Goal: Contribute content: Contribute content

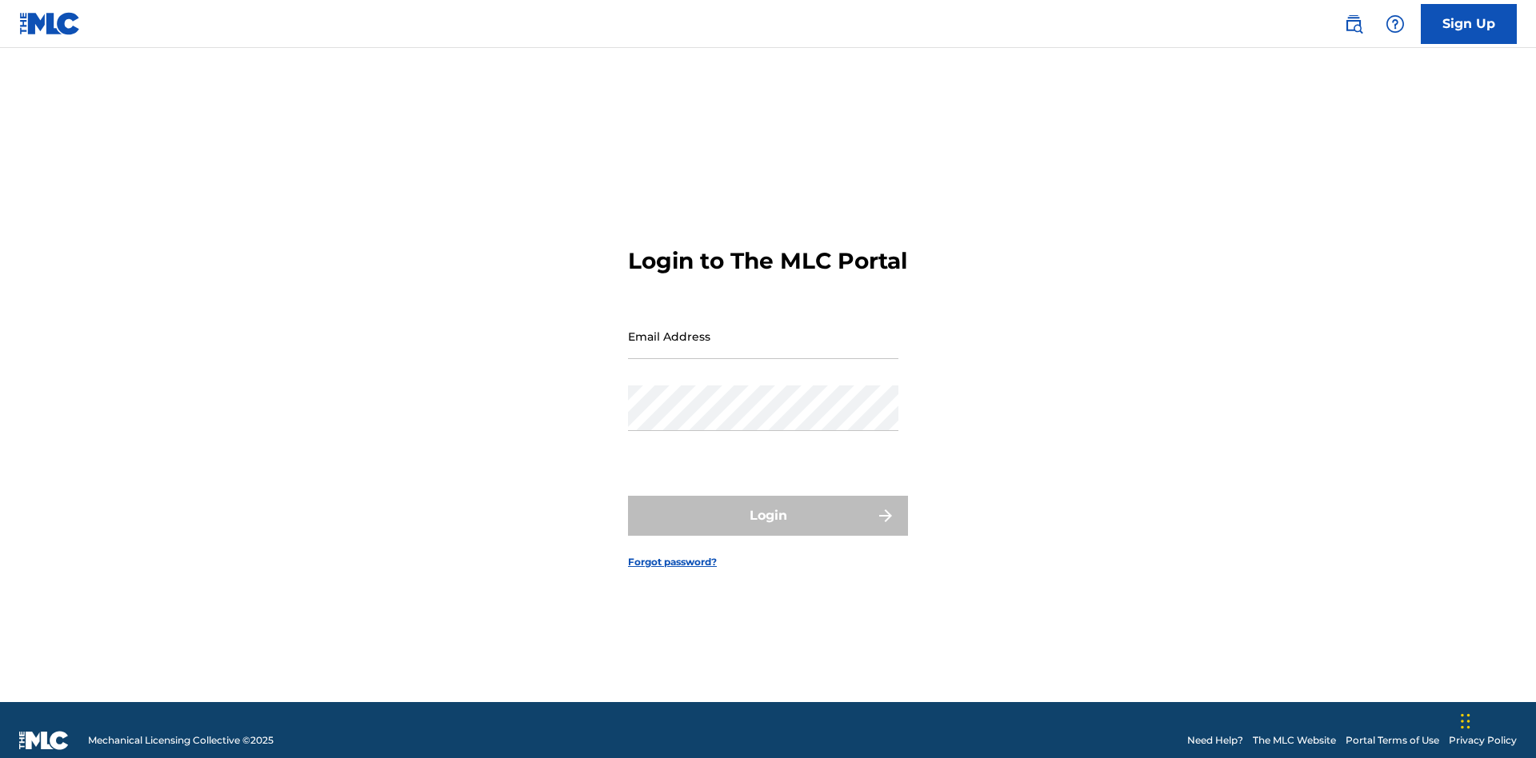
scroll to position [21, 0]
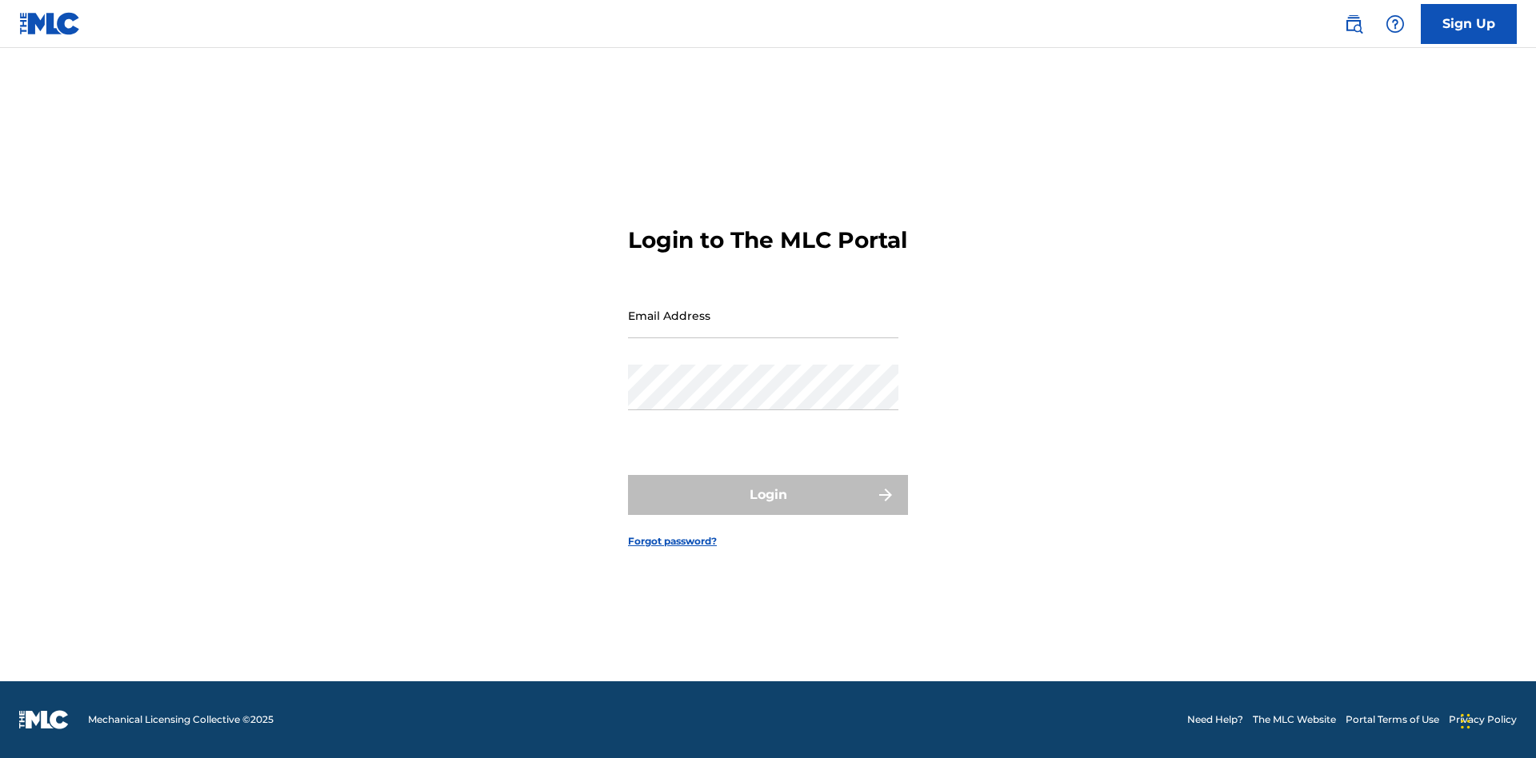
click at [763, 329] on input "Email Address" at bounding box center [763, 316] width 270 height 46
type input "Duke.McTesterson@gmail.com"
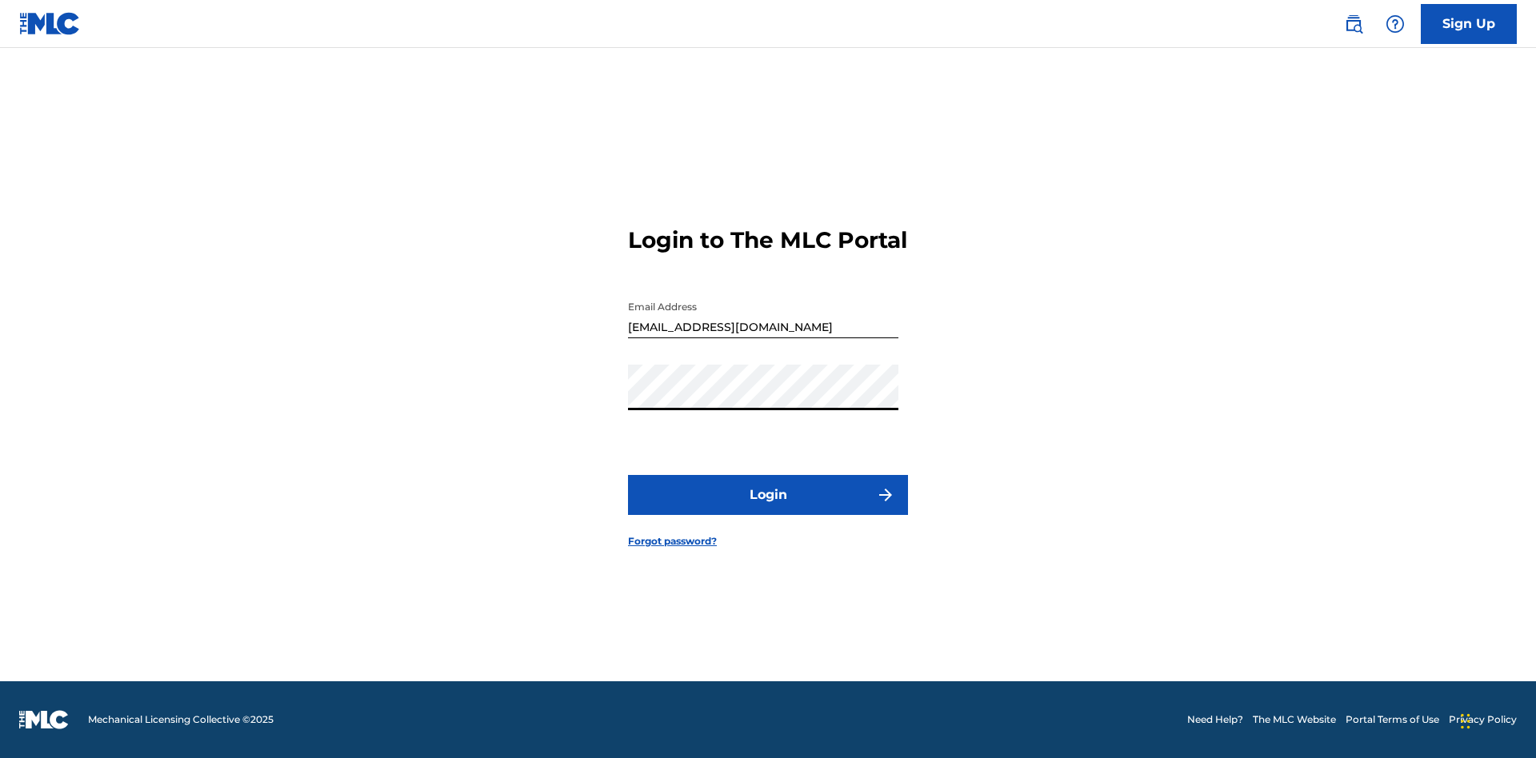
click at [768, 509] on button "Login" at bounding box center [768, 495] width 280 height 40
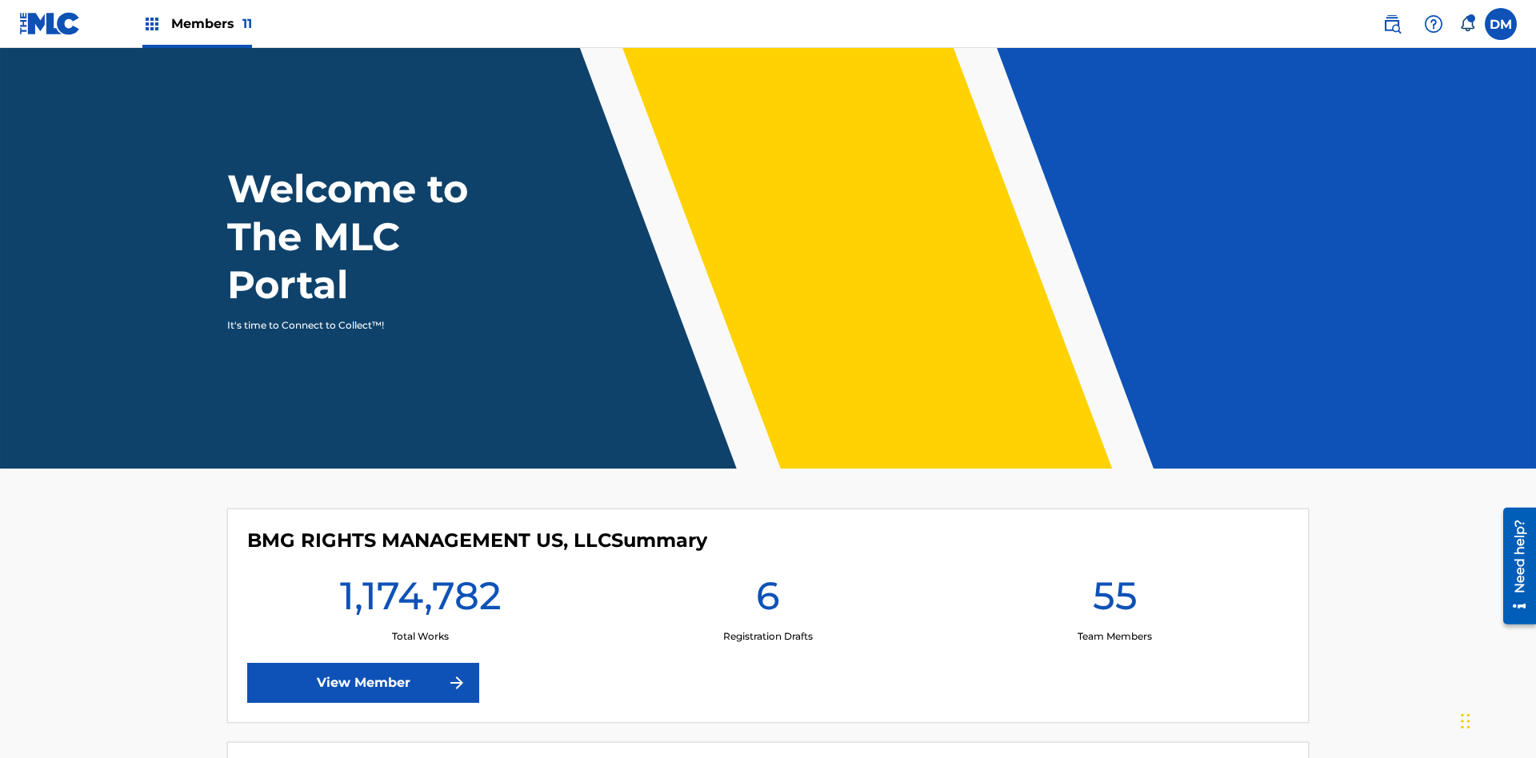
click at [197, 23] on span "Members 11" at bounding box center [211, 23] width 81 height 18
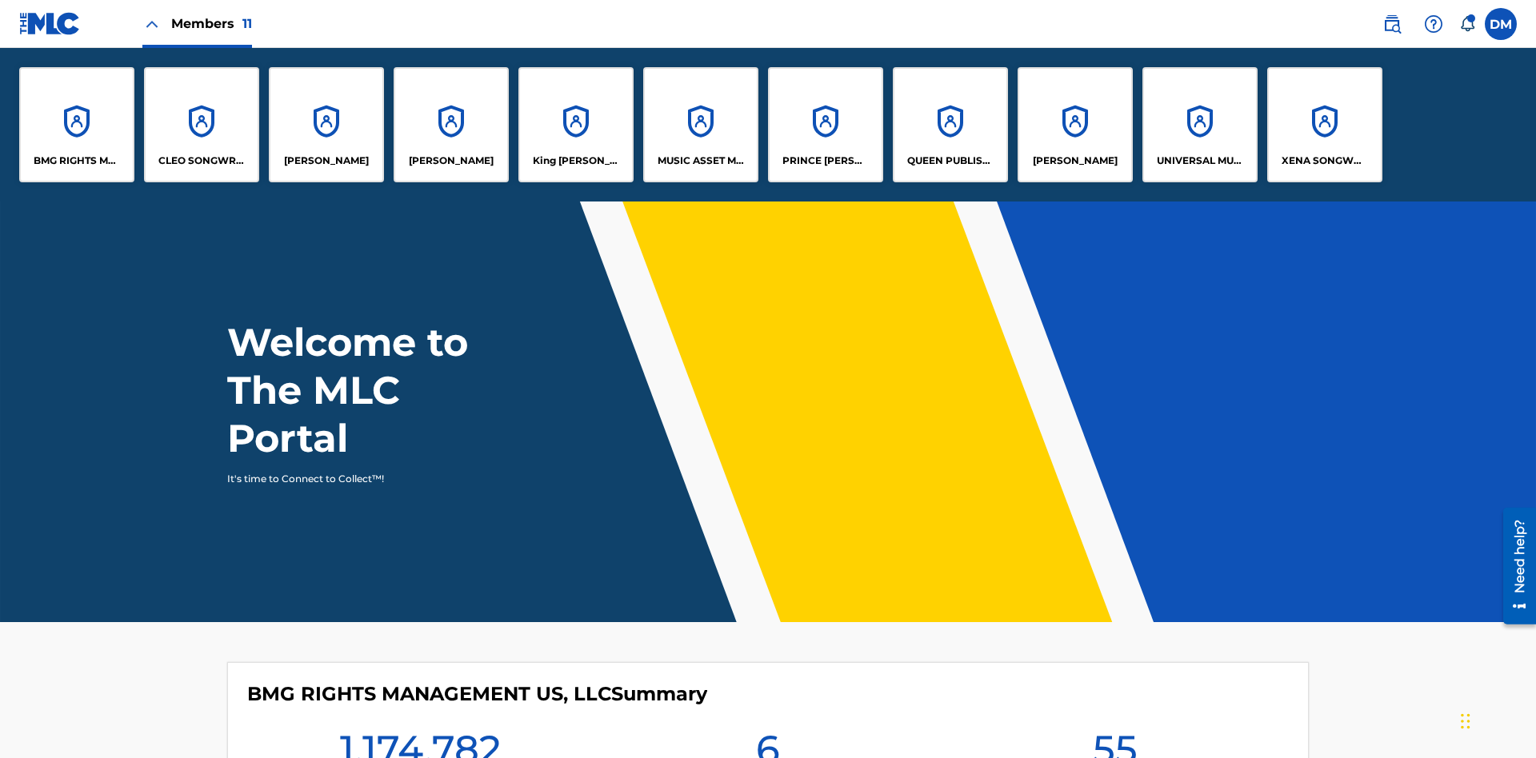
click at [1199, 161] on p "UNIVERSAL MUSIC PUB GROUP" at bounding box center [1200, 161] width 87 height 14
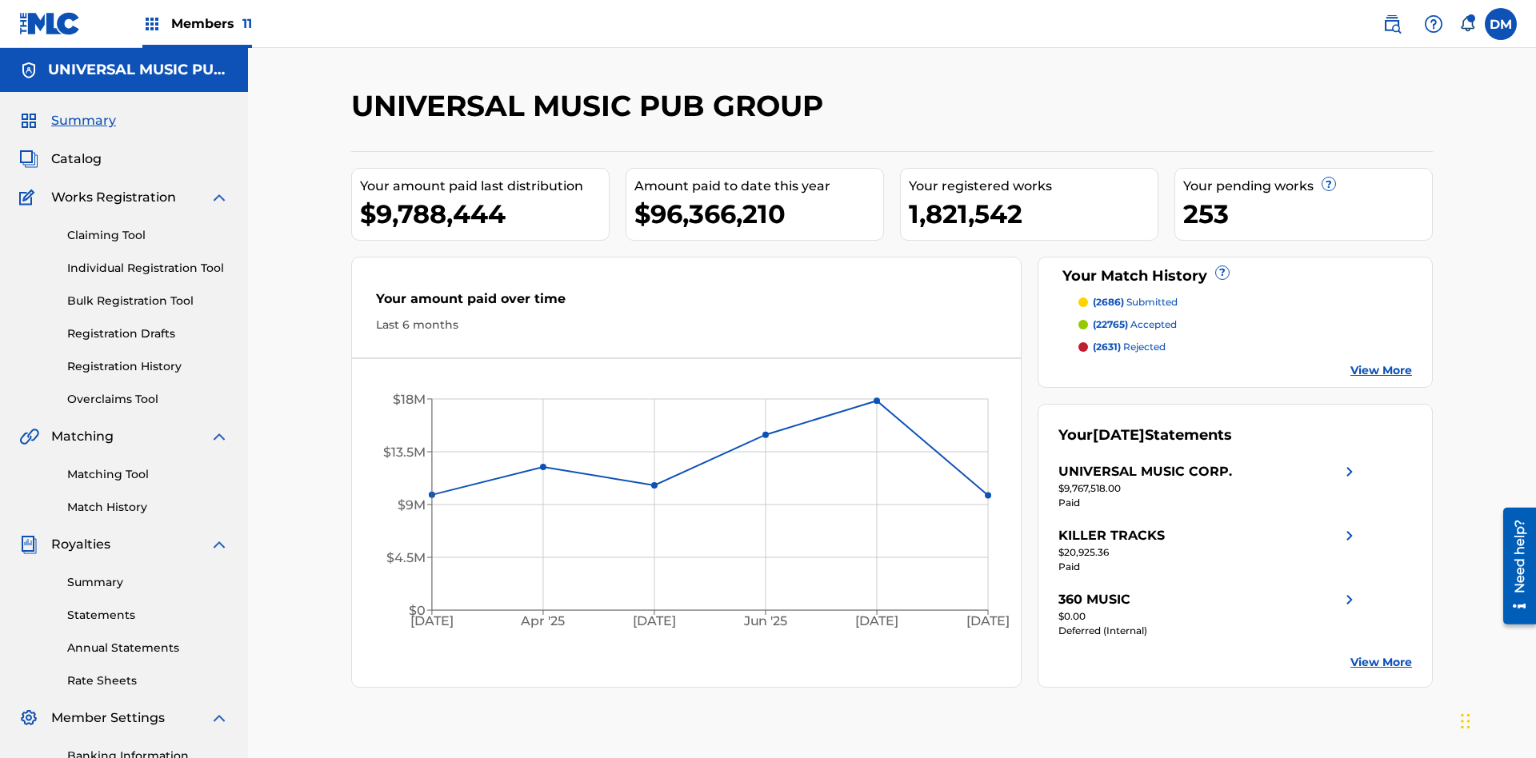
scroll to position [164, 0]
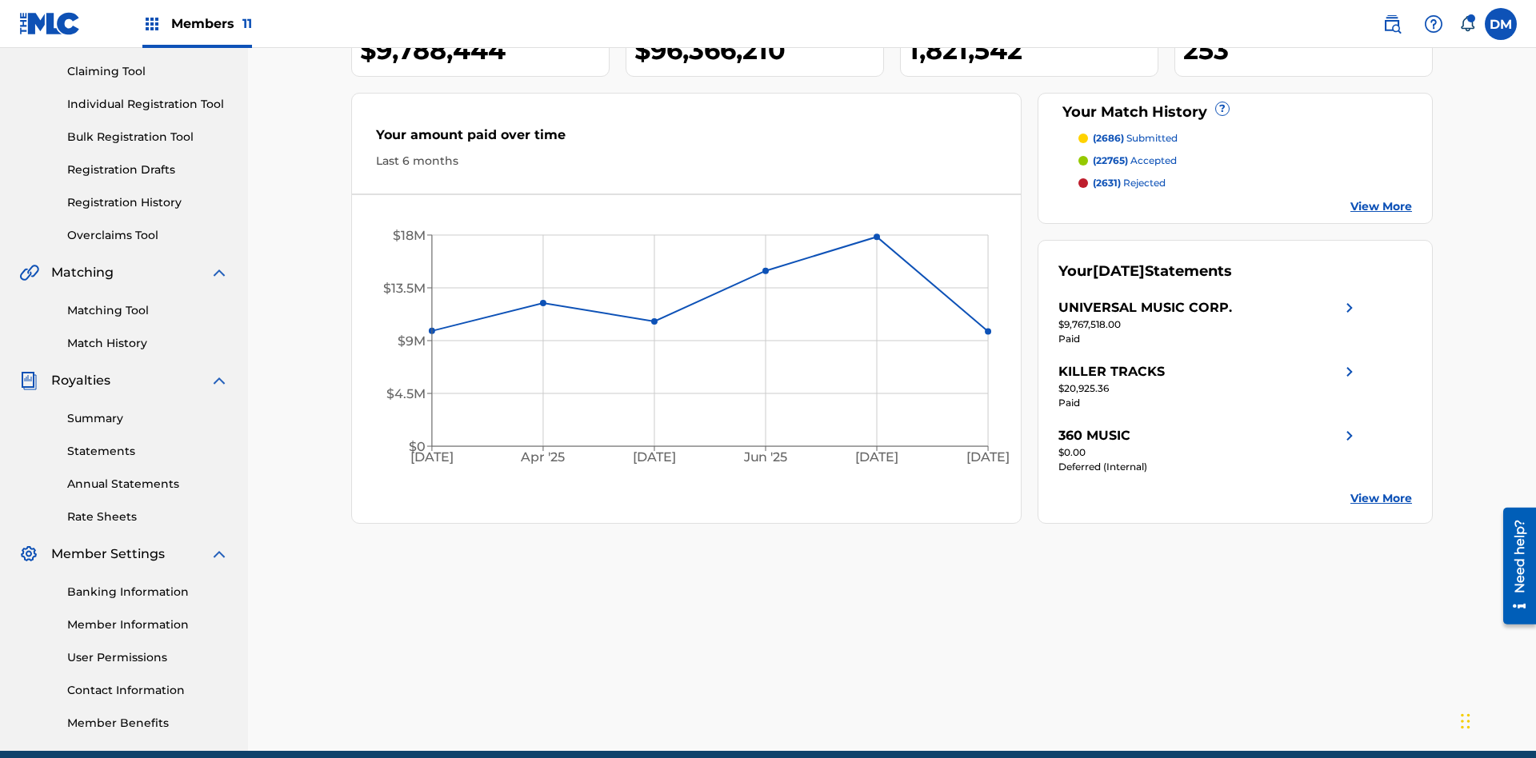
click at [148, 104] on link "Individual Registration Tool" at bounding box center [148, 104] width 162 height 17
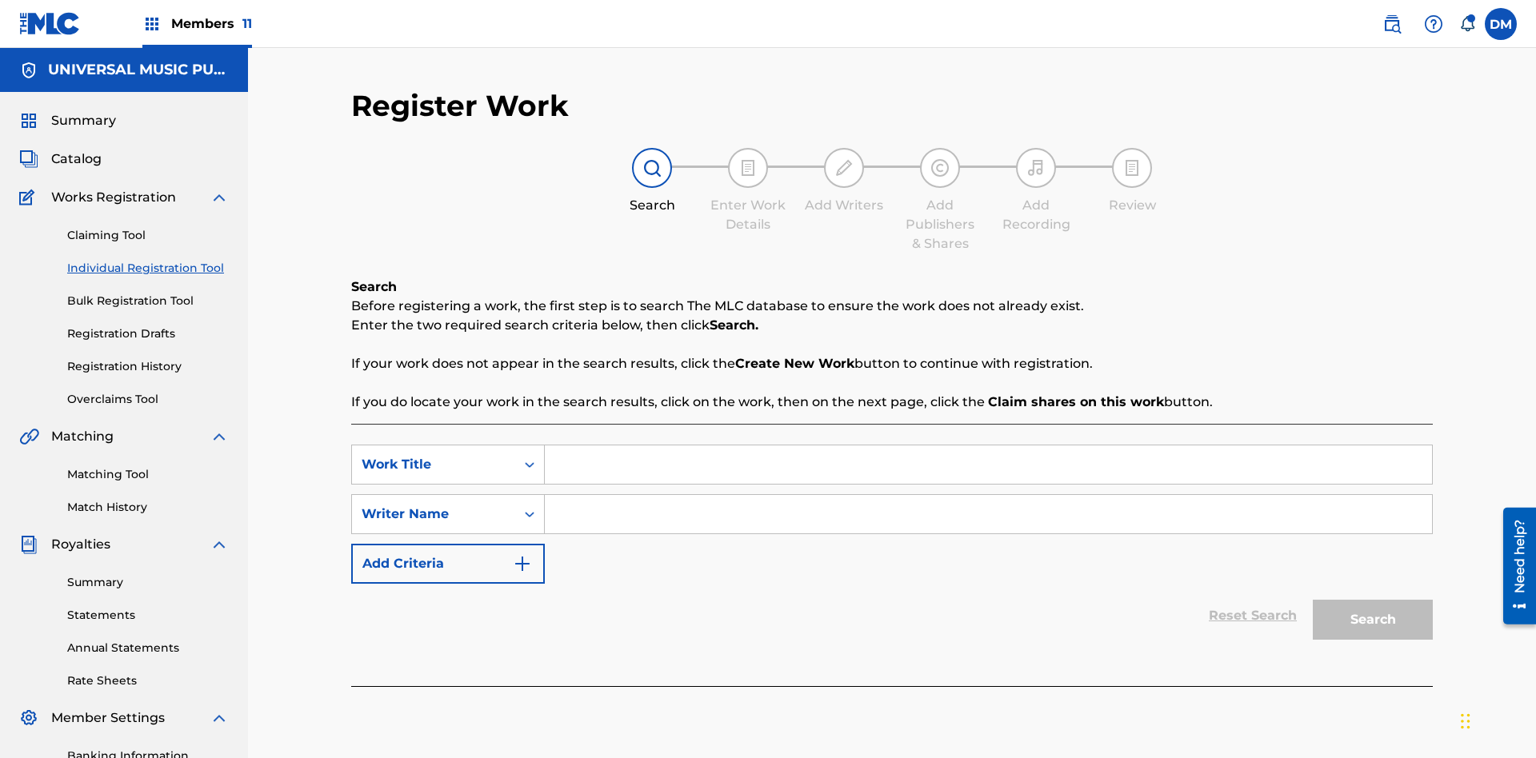
click at [988, 446] on input "Search Form" at bounding box center [988, 465] width 887 height 38
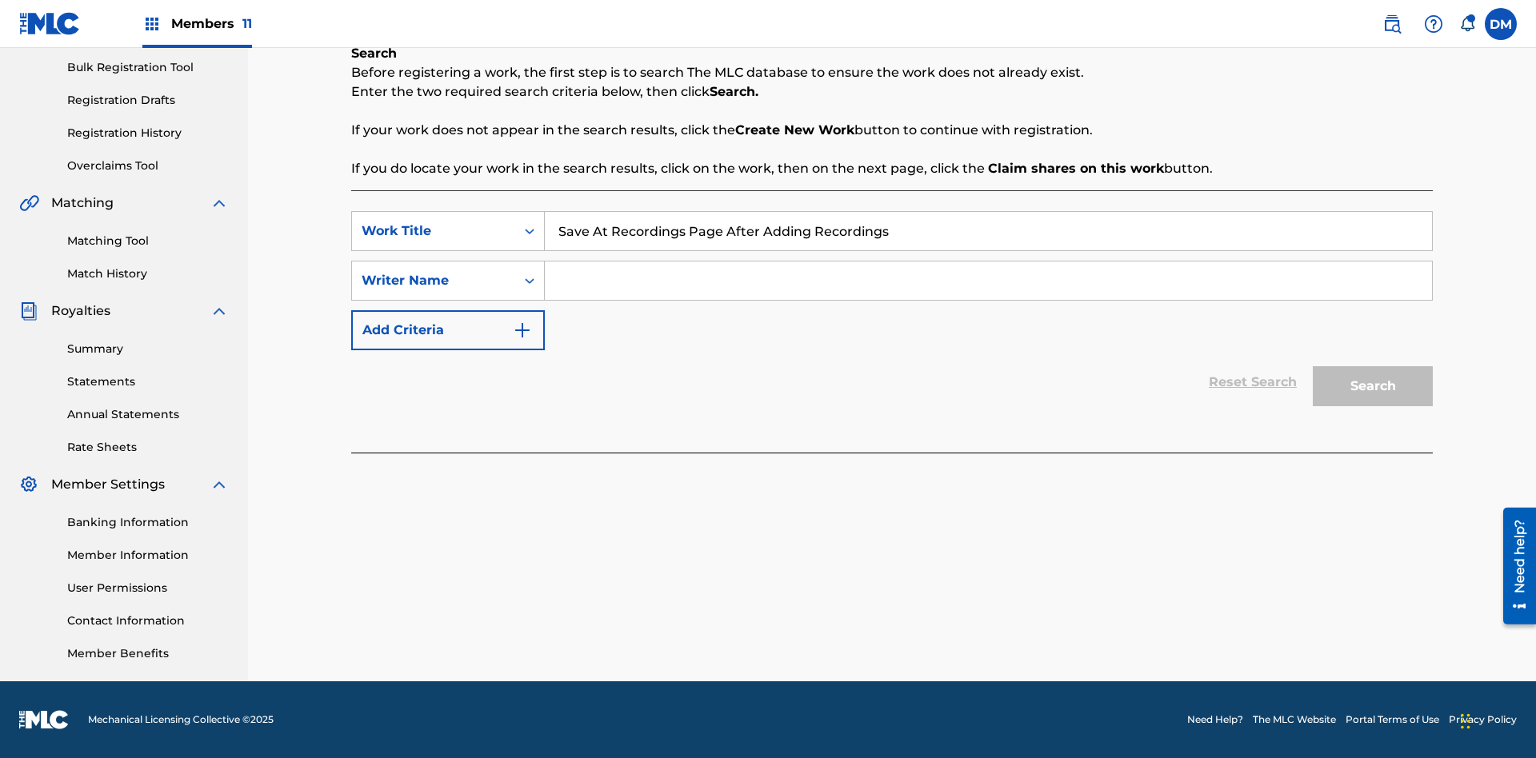
type input "Save At Recordings Page After Adding Recordings"
click at [988, 281] on input "Search Form" at bounding box center [988, 281] width 887 height 38
type input "QWERTYUIOP"
click at [1373, 386] on button "Search" at bounding box center [1373, 386] width 120 height 40
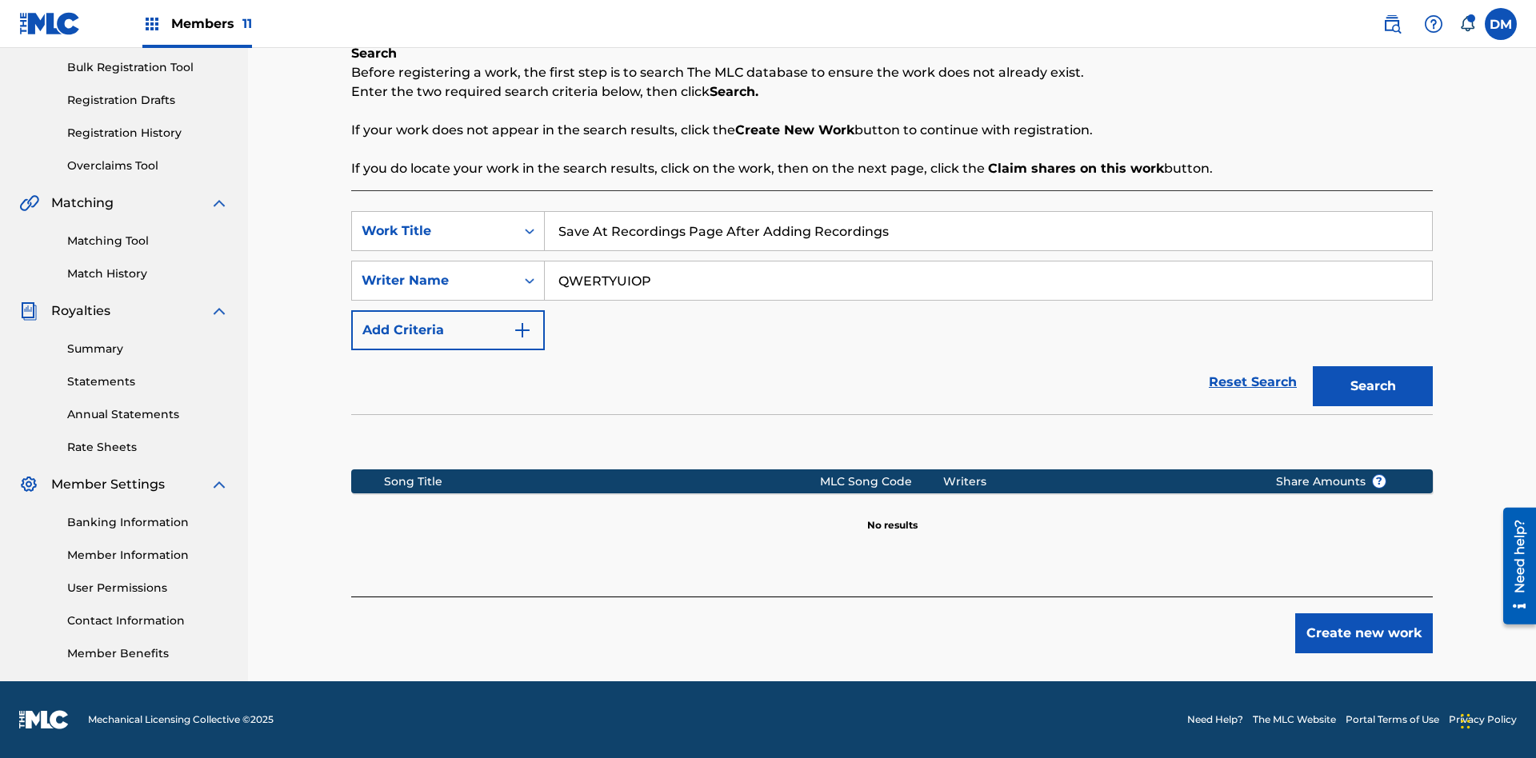
click at [1364, 634] on button "Create new work" at bounding box center [1364, 634] width 138 height 40
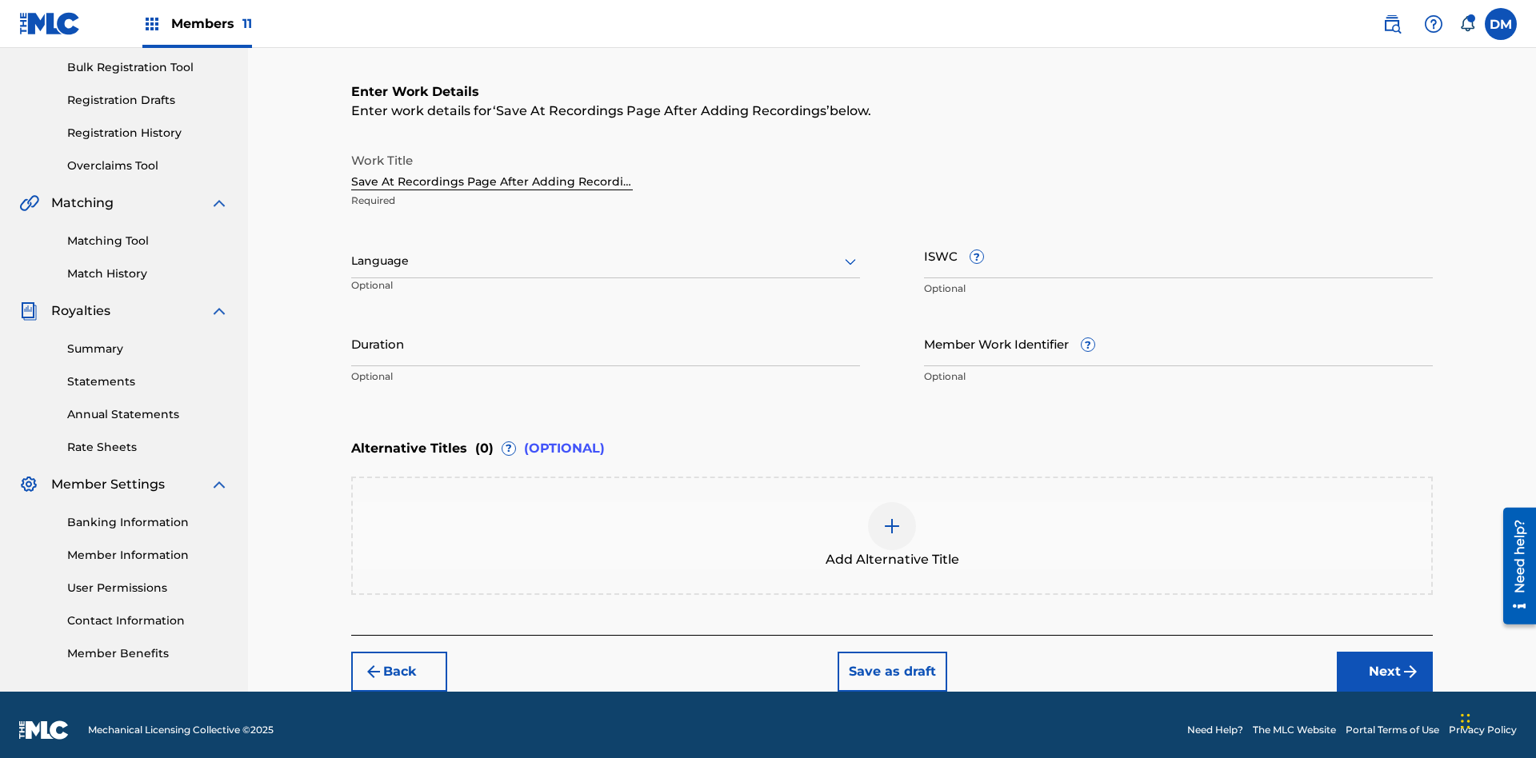
click at [606, 333] on input "Duration" at bounding box center [605, 344] width 509 height 46
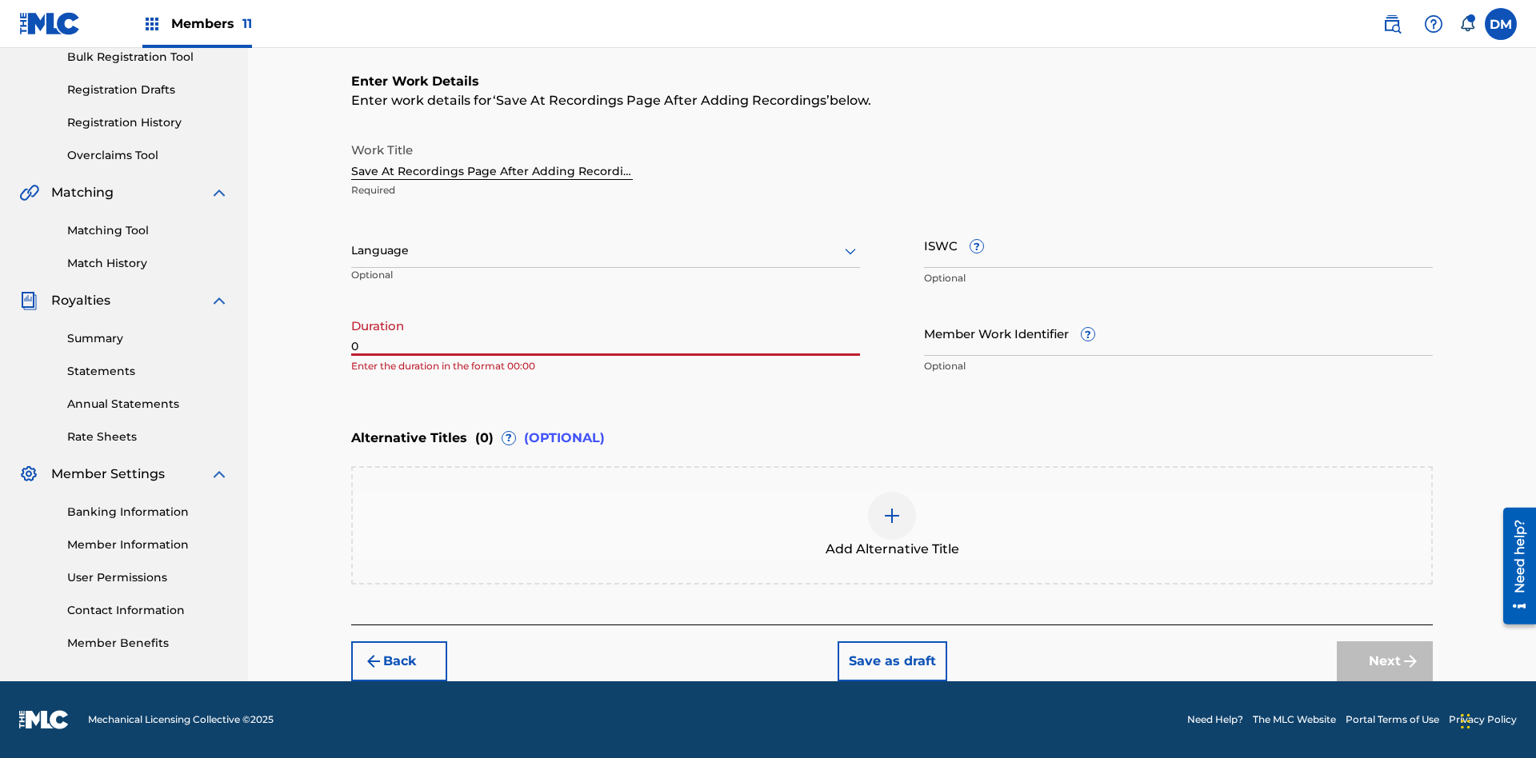
click at [606, 333] on input "0" at bounding box center [605, 333] width 509 height 46
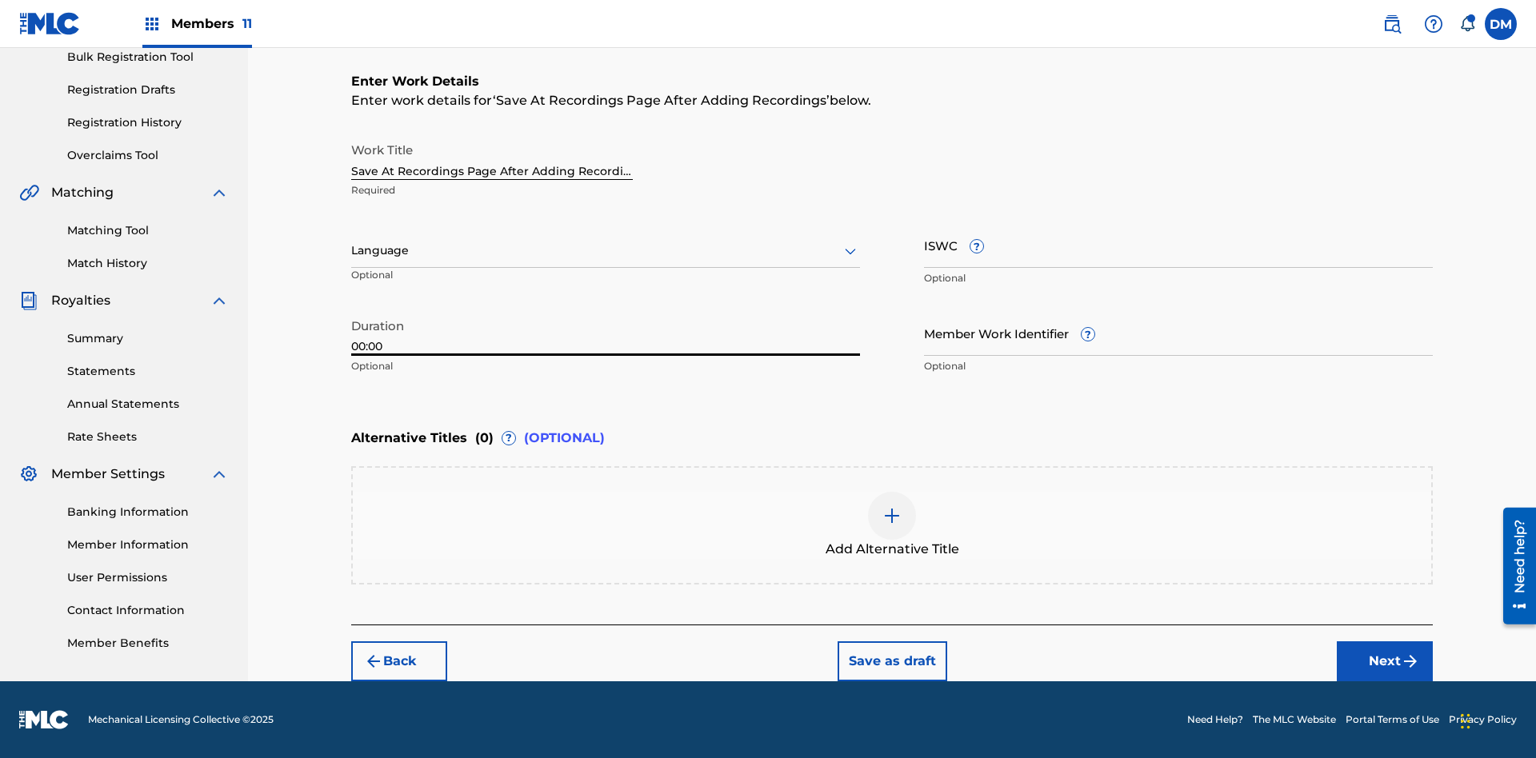
type input "00:00"
click at [850, 251] on icon at bounding box center [850, 251] width 19 height 19
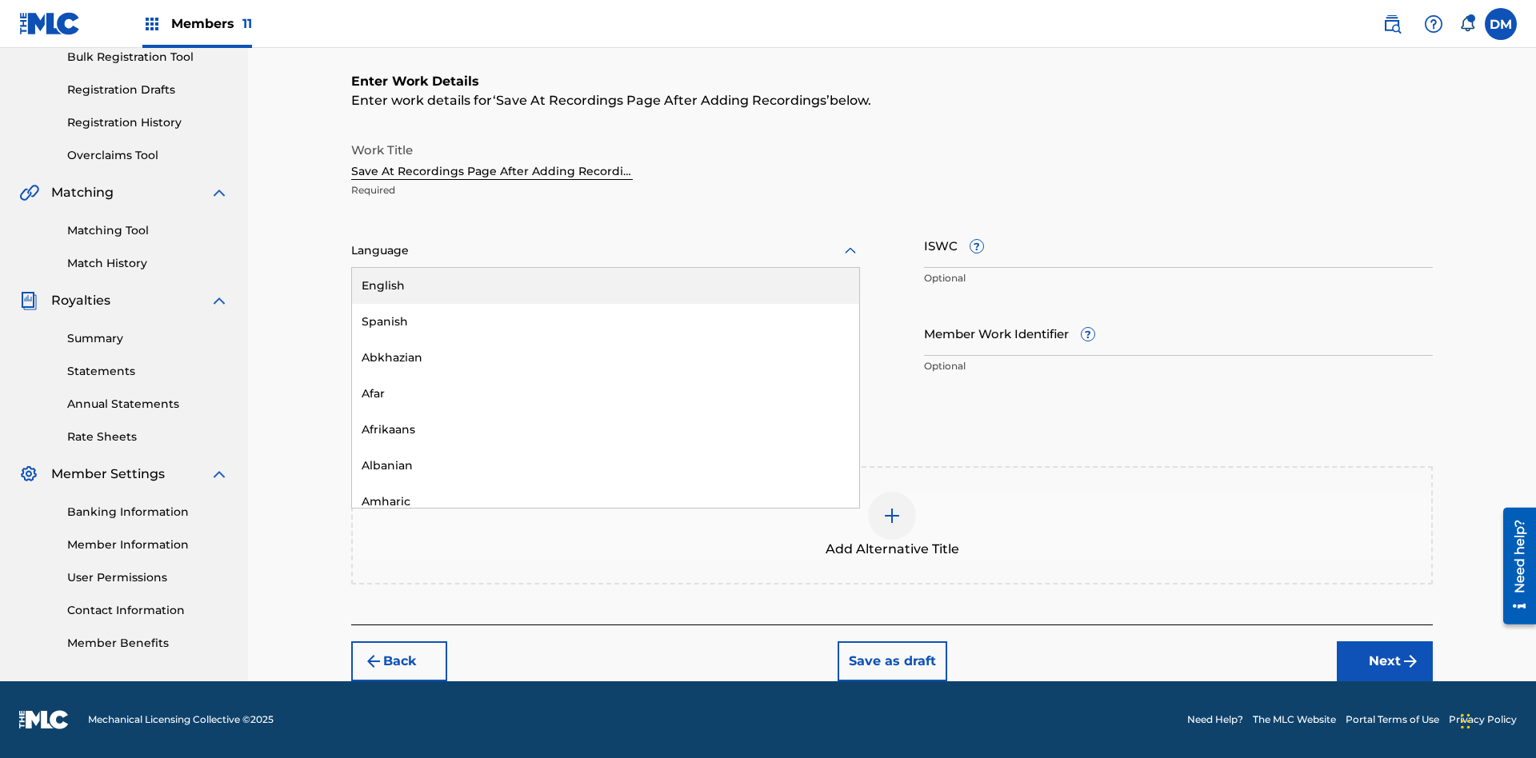
click at [606, 394] on div "Afar" at bounding box center [605, 394] width 507 height 36
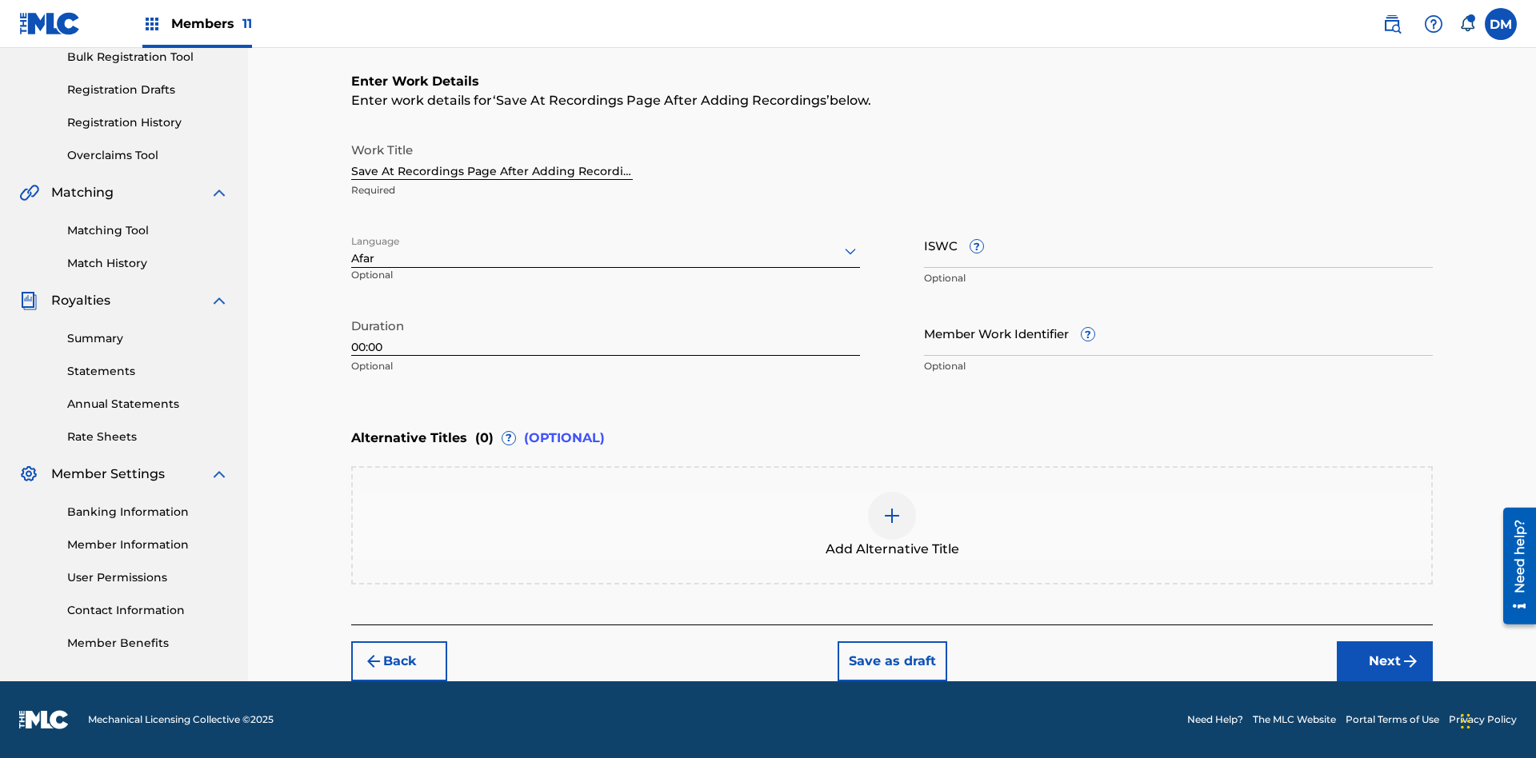
click at [1178, 333] on input "Member Work Identifier ?" at bounding box center [1178, 333] width 509 height 46
type input "2025.08.28.04"
click at [1178, 245] on input "ISWC ?" at bounding box center [1178, 245] width 509 height 46
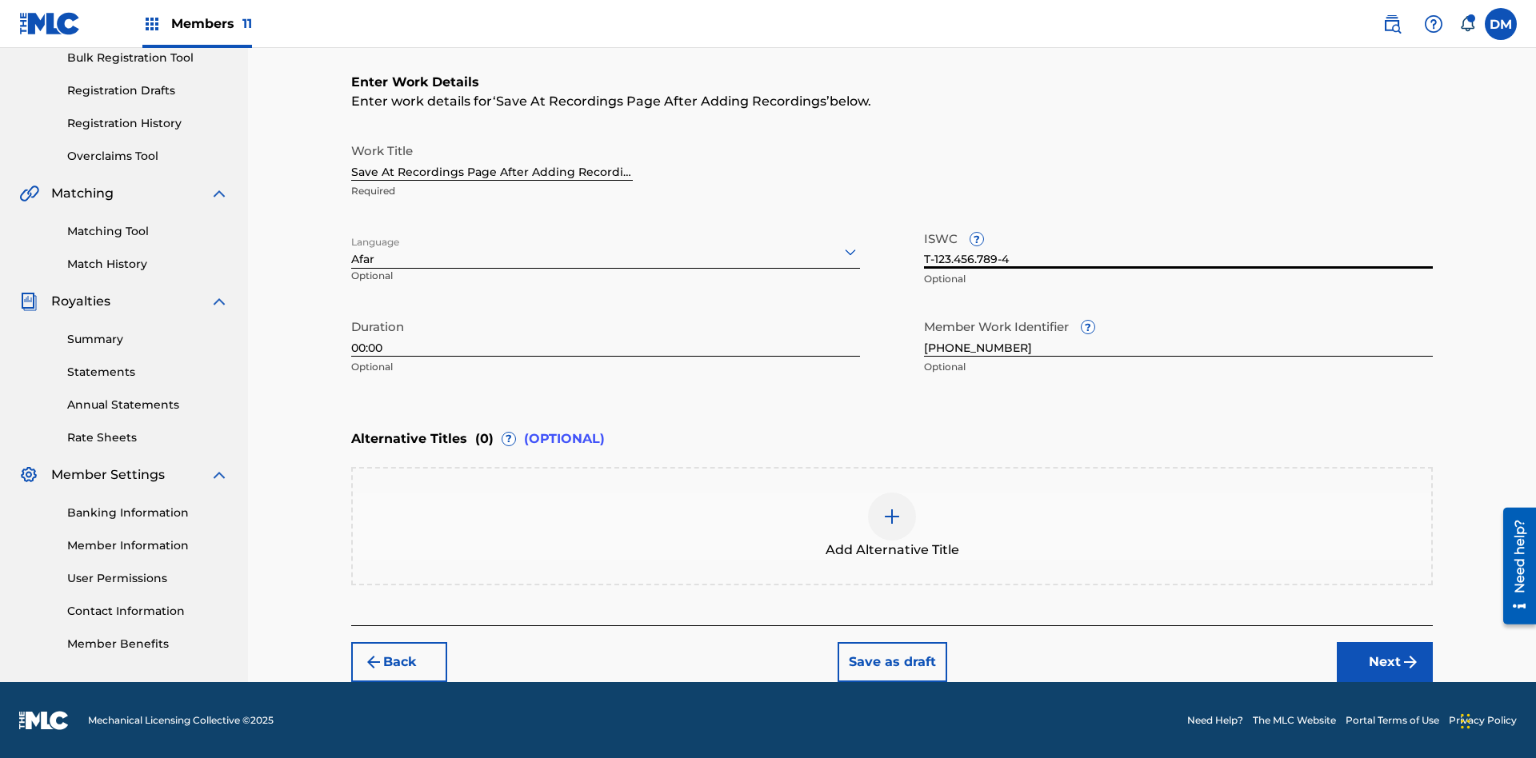
type input "T-123.456.789-4"
click at [892, 525] on img at bounding box center [891, 516] width 19 height 19
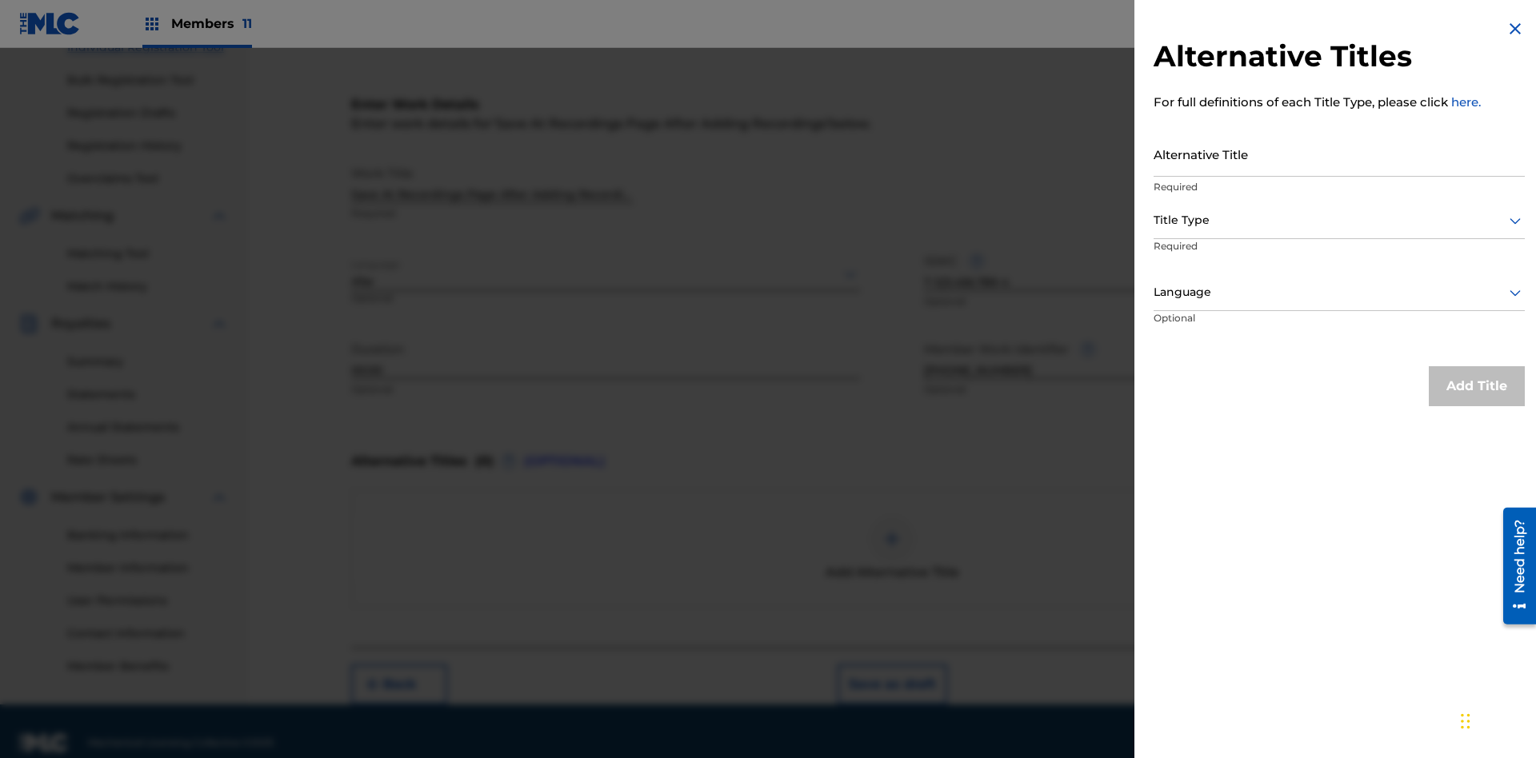
click at [1339, 154] on input "Alternative Title" at bounding box center [1339, 154] width 371 height 46
type input "Alt Title"
click at [1339, 220] on div at bounding box center [1339, 220] width 371 height 20
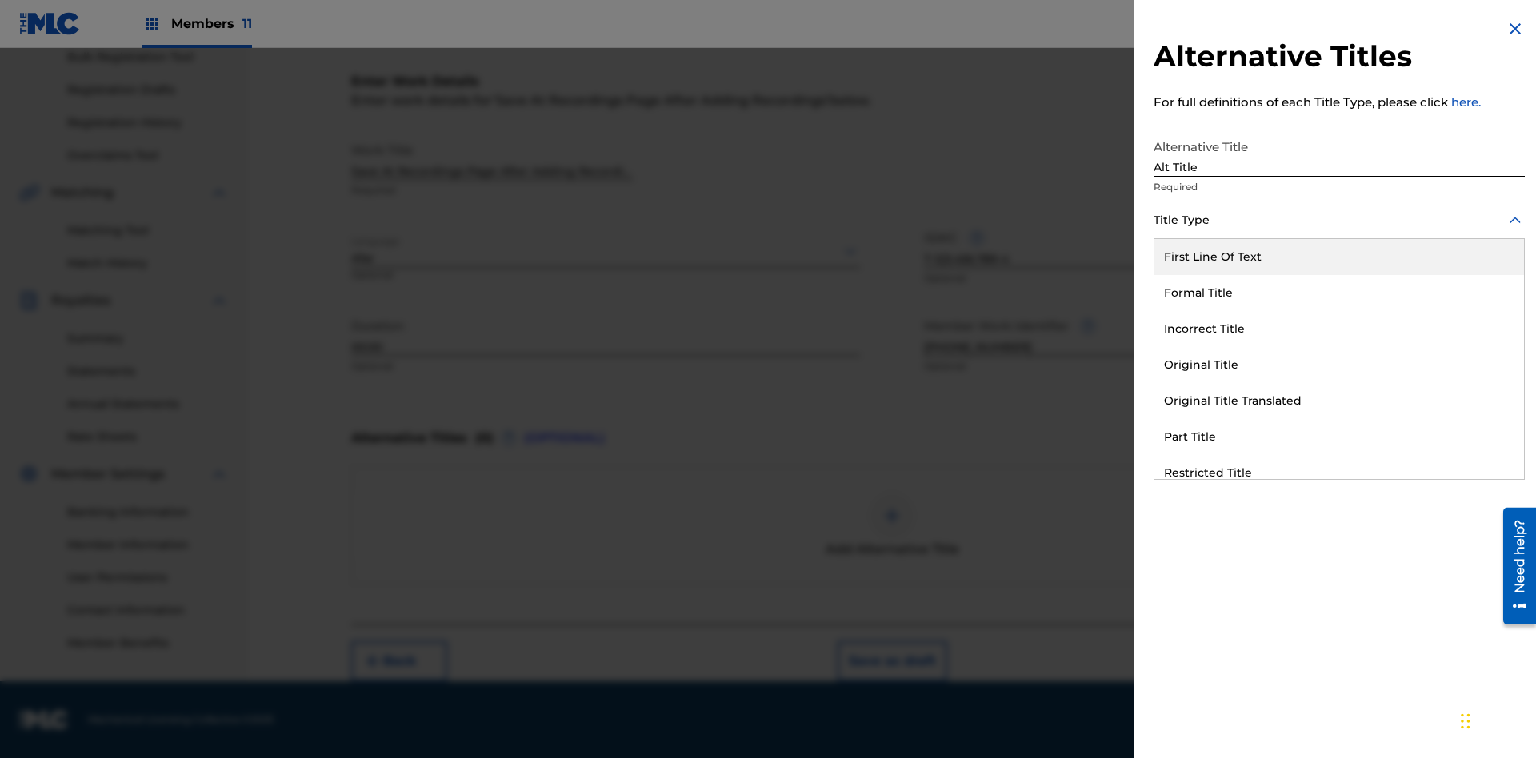
click at [1339, 365] on div "Original Title" at bounding box center [1339, 365] width 370 height 36
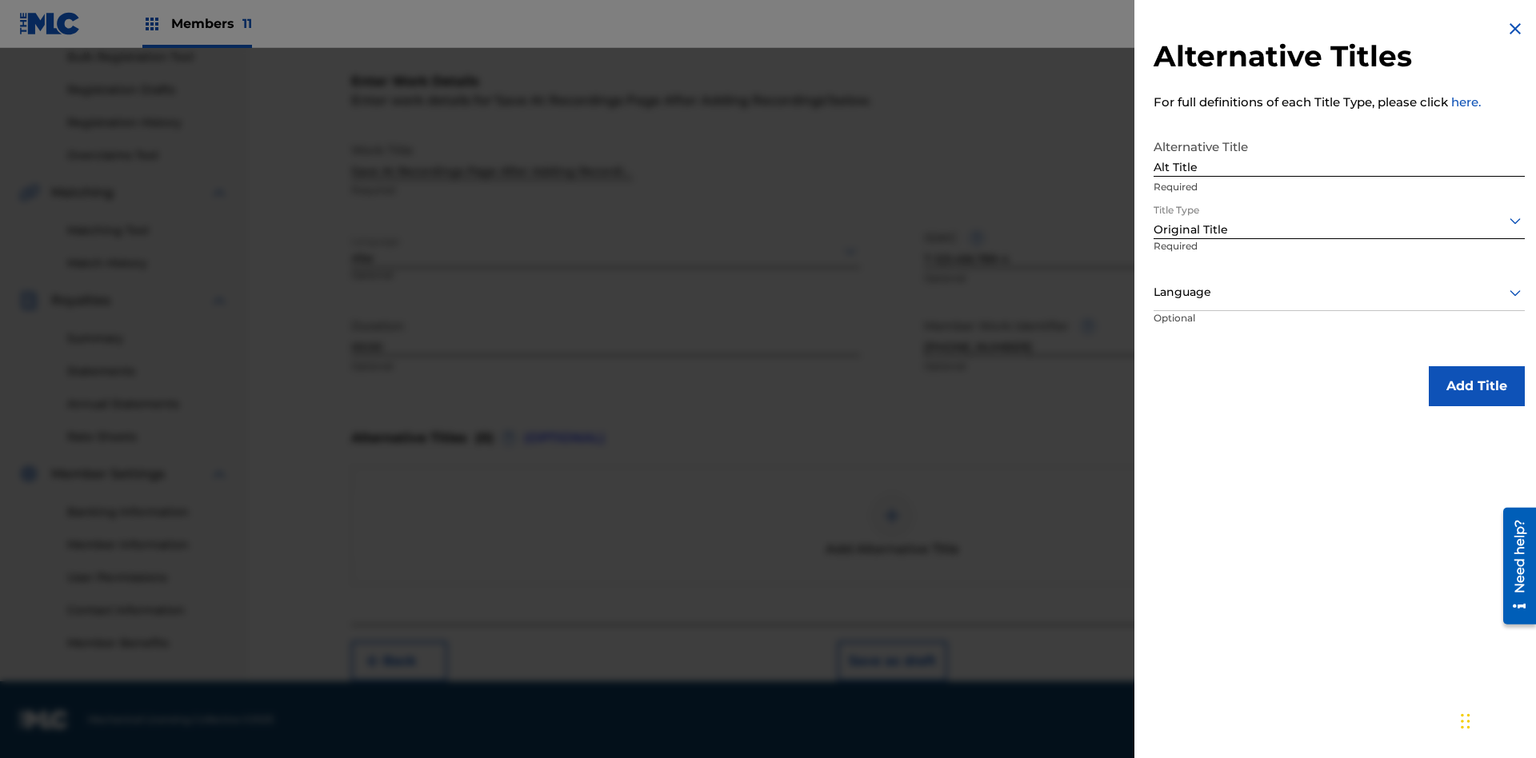
click at [1339, 292] on div at bounding box center [1339, 292] width 371 height 20
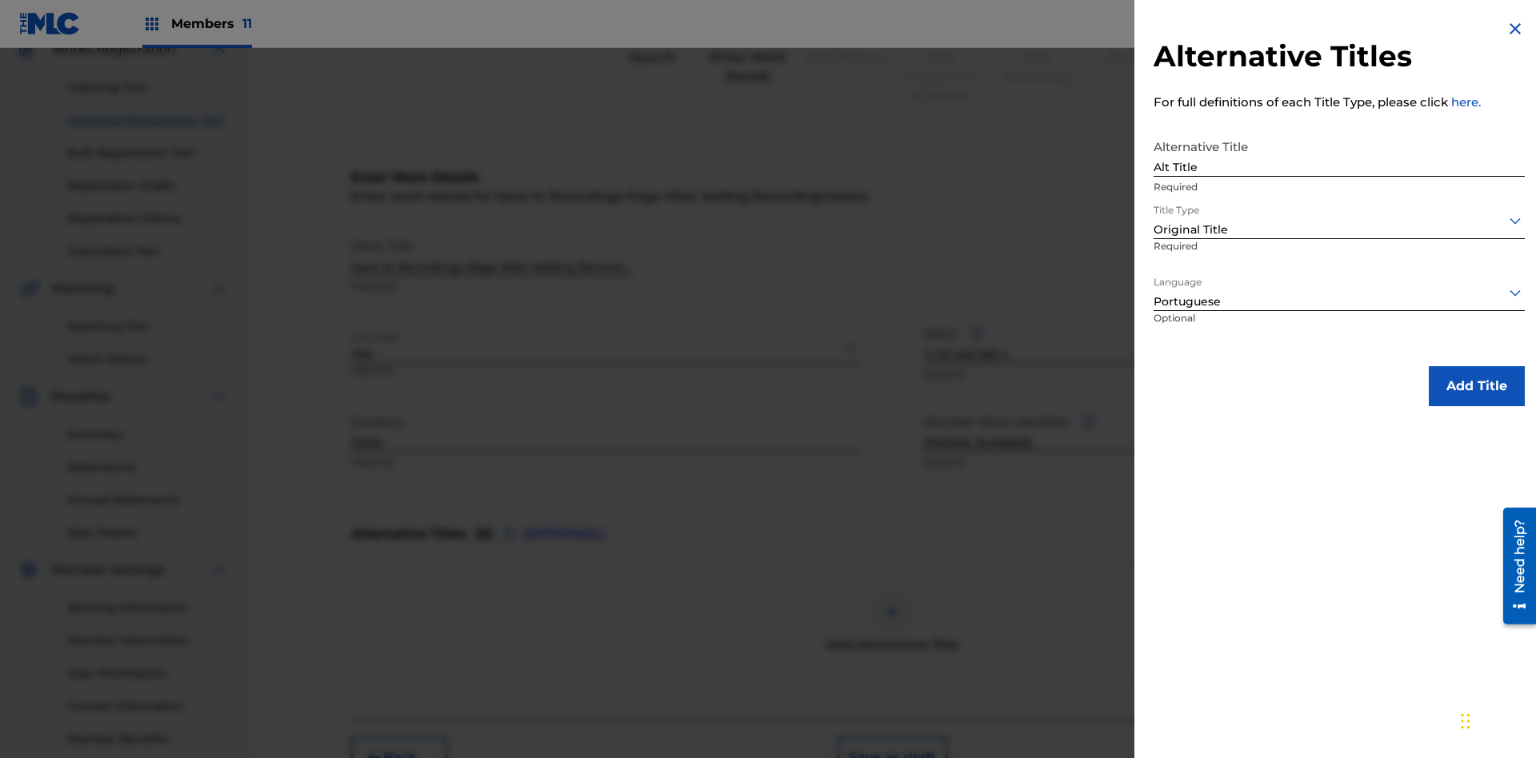
click at [1477, 386] on button "Add Title" at bounding box center [1477, 386] width 96 height 40
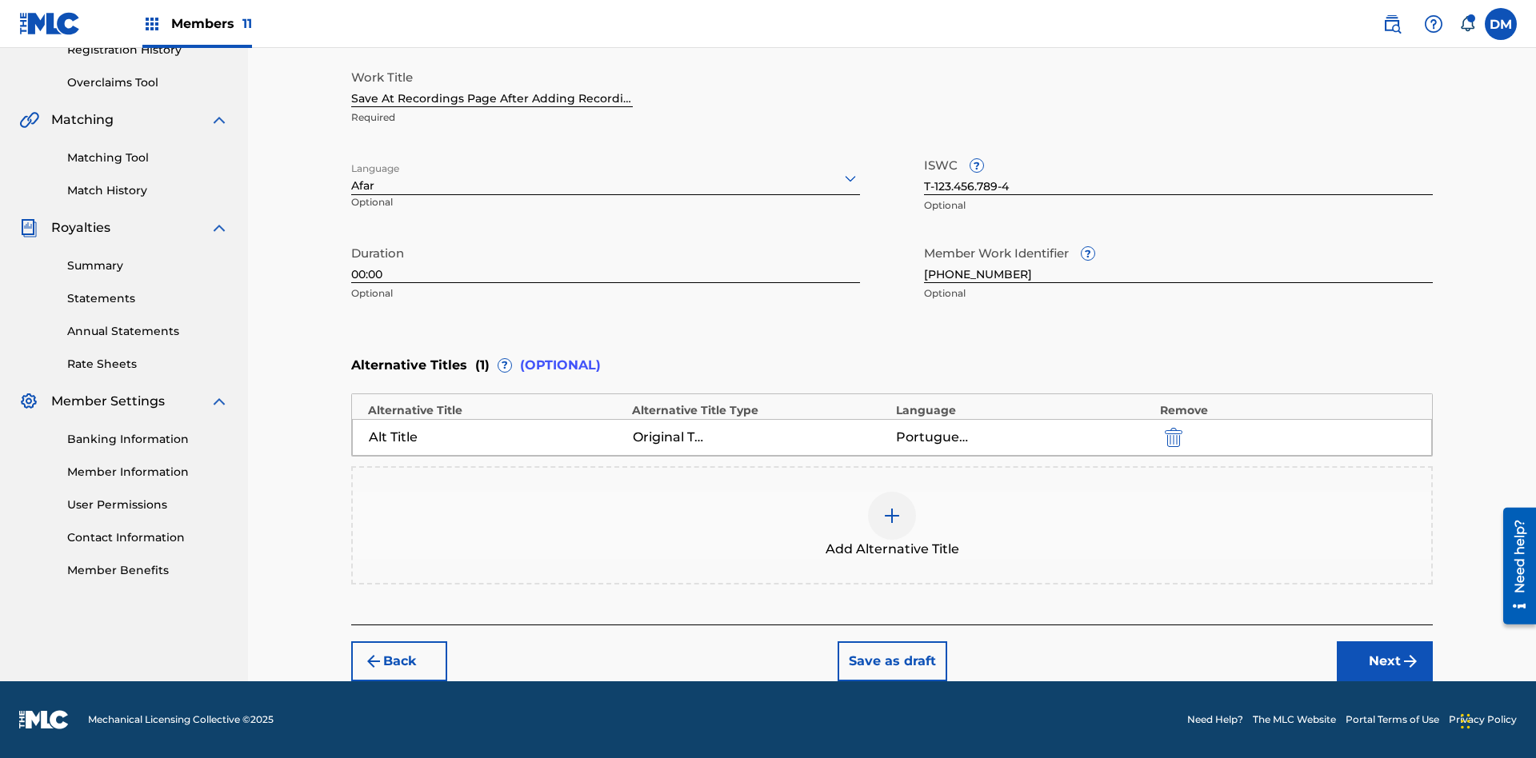
click at [1385, 662] on button "Next" at bounding box center [1385, 662] width 96 height 40
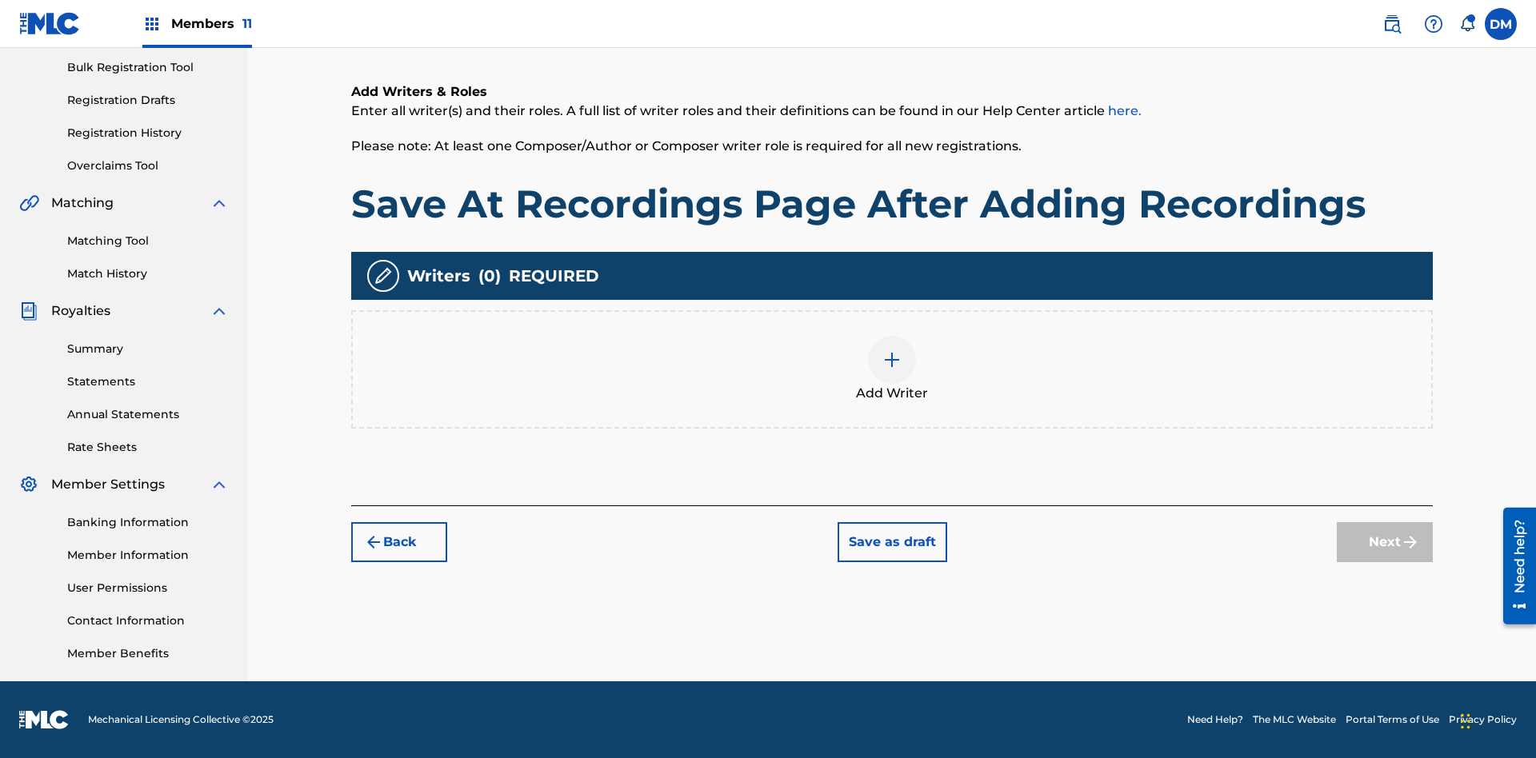
click at [892, 369] on img at bounding box center [891, 359] width 19 height 19
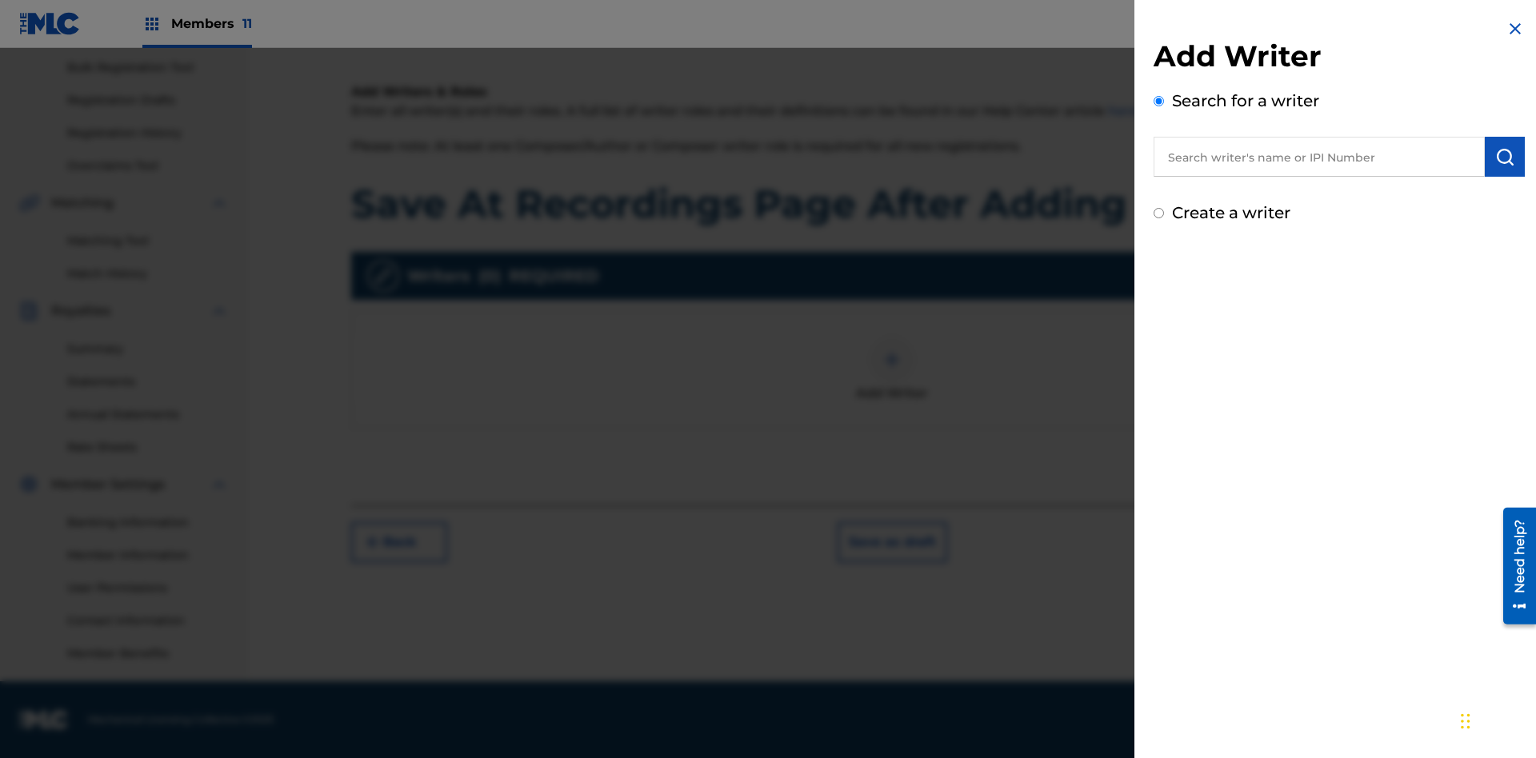
click at [1319, 157] on input "text" at bounding box center [1319, 157] width 331 height 40
type input "MARK STEVEN BERKOWITZ"
click at [1505, 157] on img "submit" at bounding box center [1504, 156] width 19 height 19
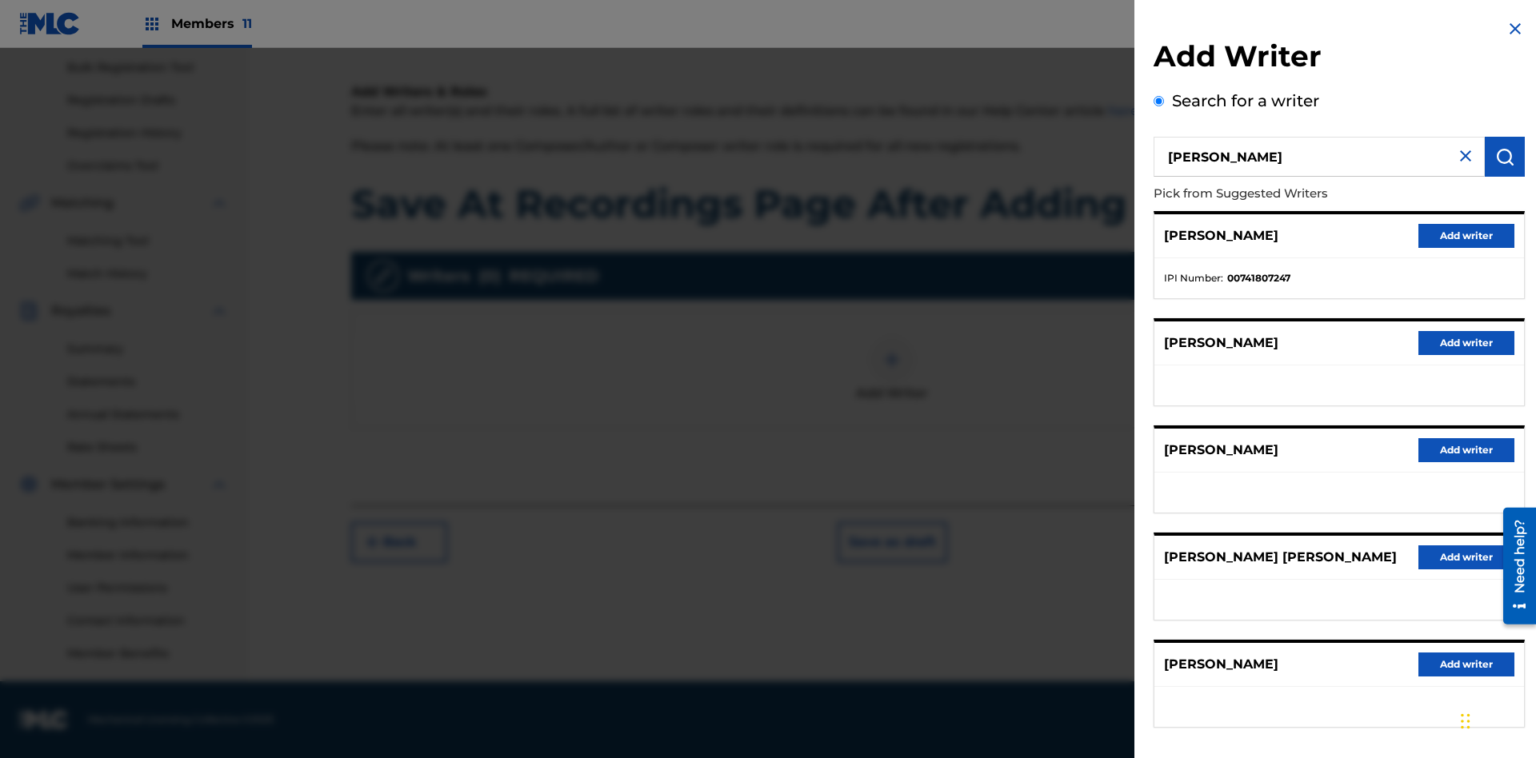
click at [1466, 235] on button "Add writer" at bounding box center [1466, 236] width 96 height 24
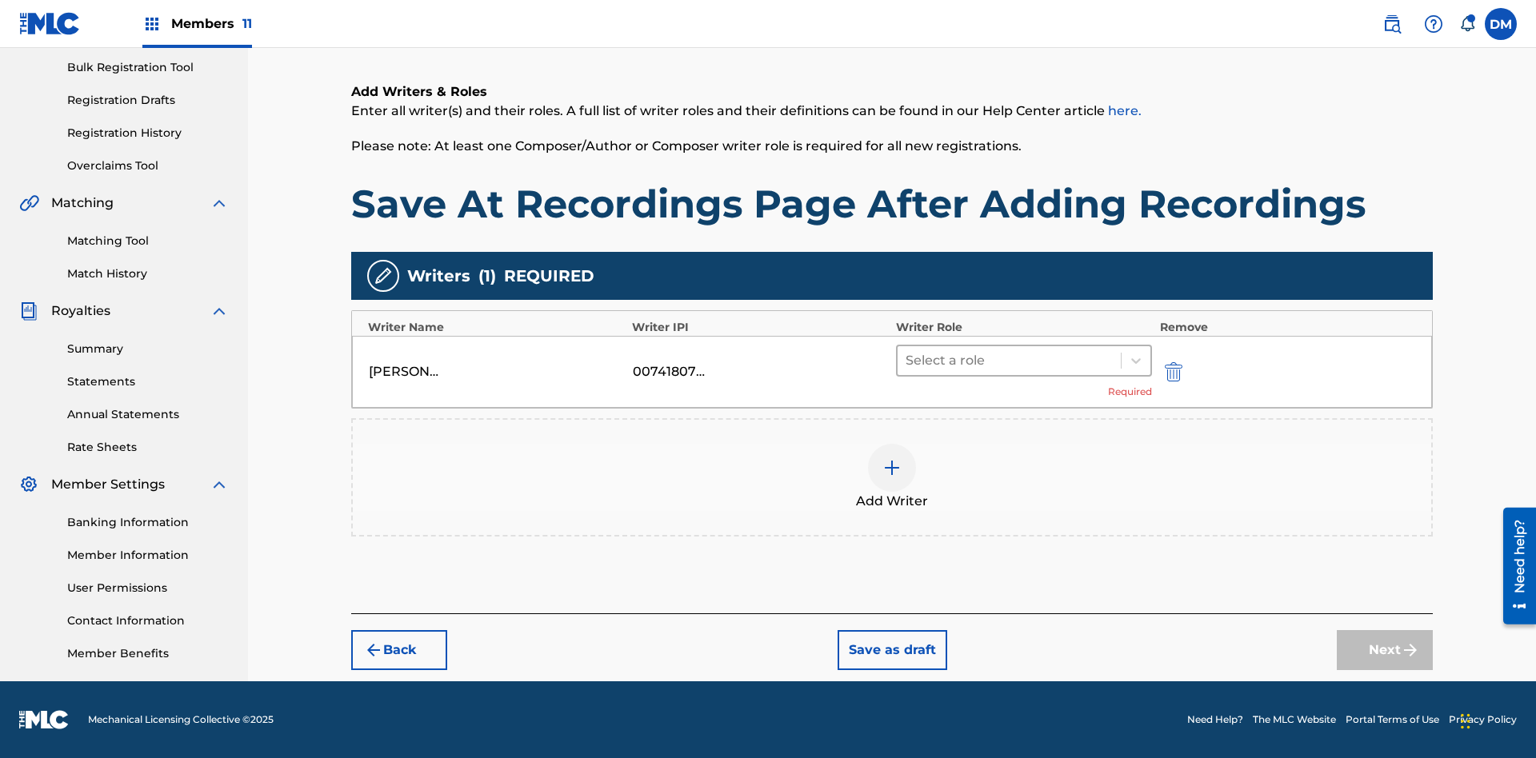
click at [907, 360] on input "text" at bounding box center [907, 360] width 3 height 19
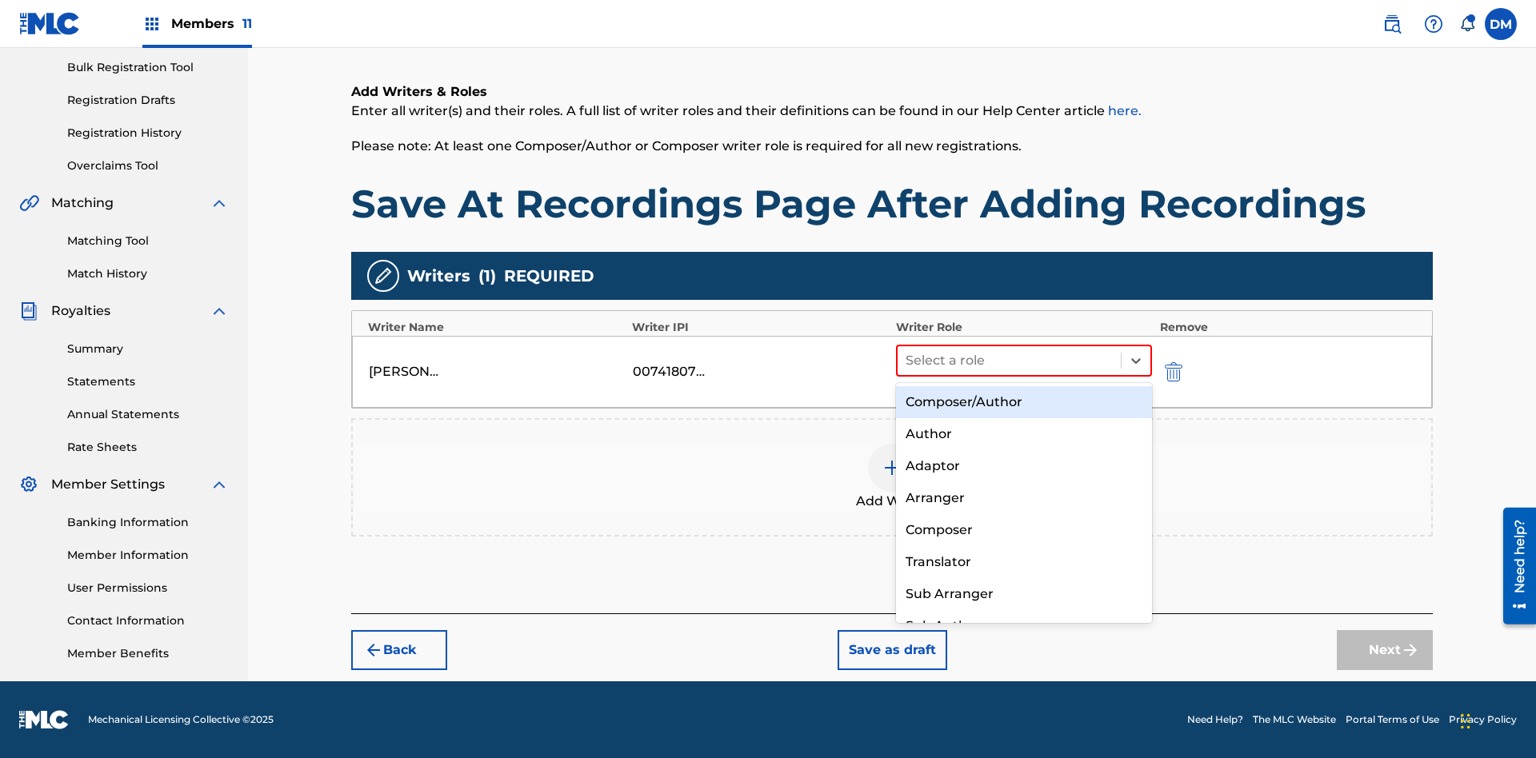
click at [1023, 530] on div "Composer" at bounding box center [1024, 530] width 256 height 32
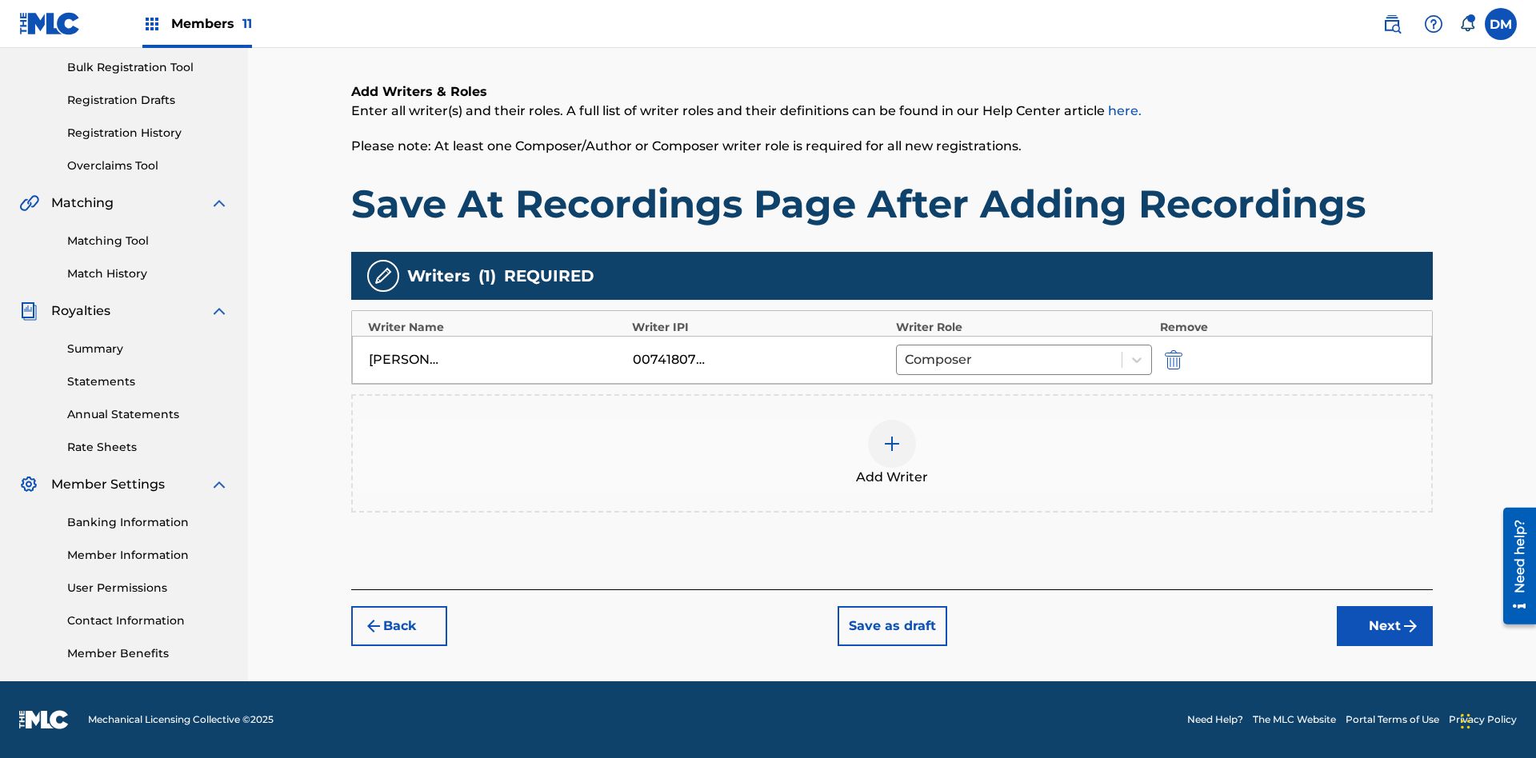
click at [1385, 626] on button "Next" at bounding box center [1385, 626] width 96 height 40
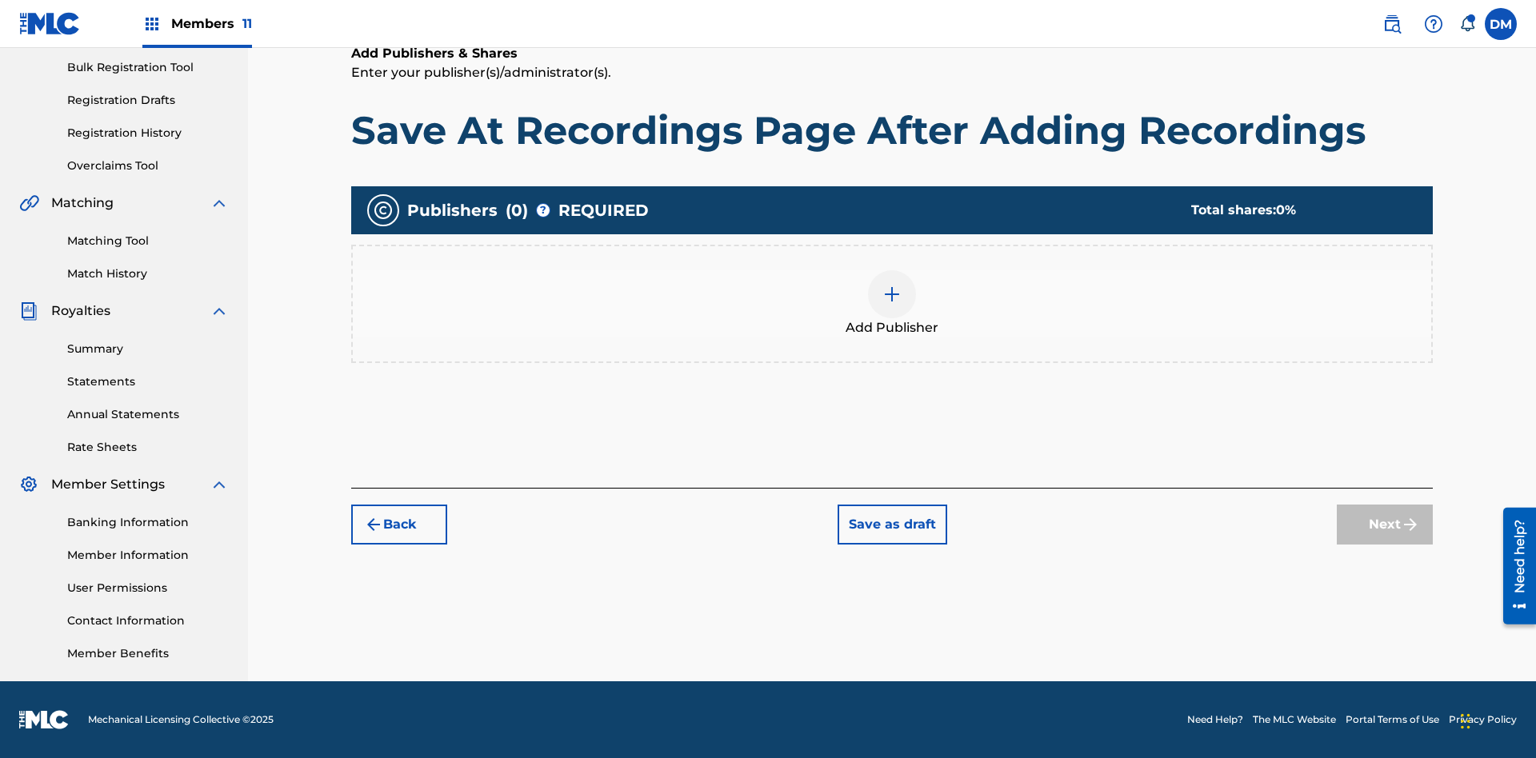
click at [892, 294] on img at bounding box center [891, 294] width 19 height 19
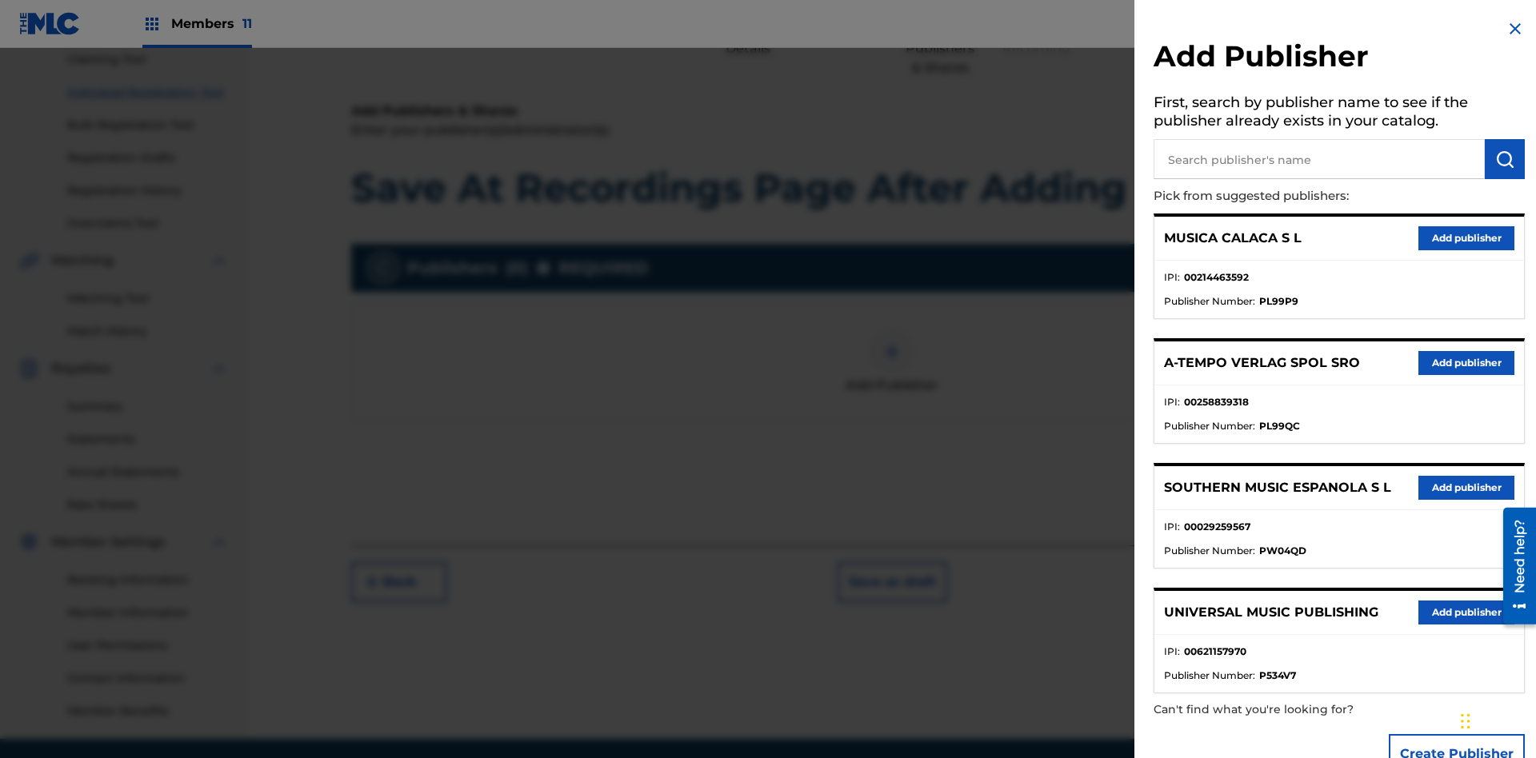
click at [1319, 159] on input "text" at bounding box center [1319, 159] width 331 height 40
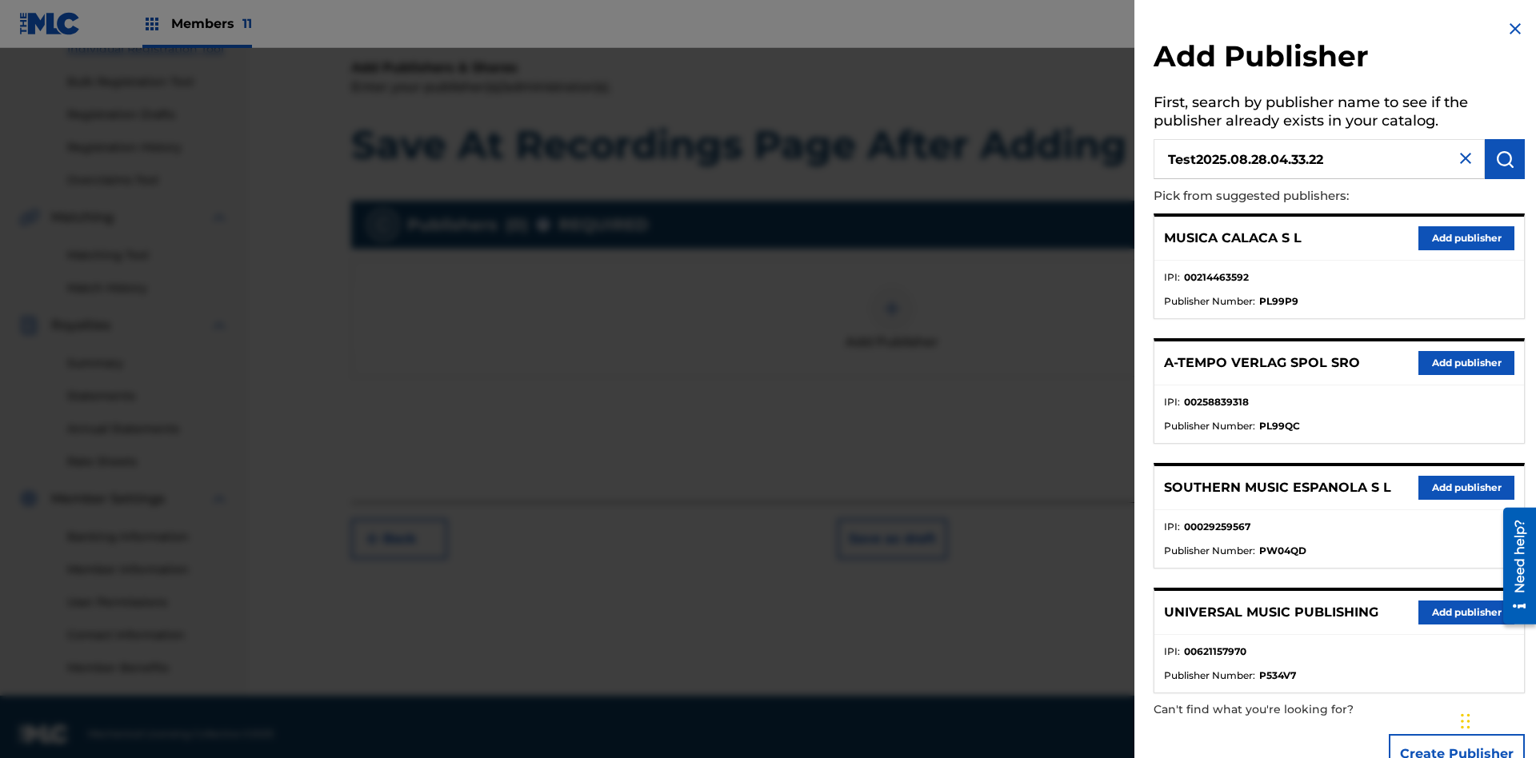
type input "Test2025.08.28.04.33.22"
click at [1505, 159] on img "submit" at bounding box center [1504, 159] width 19 height 19
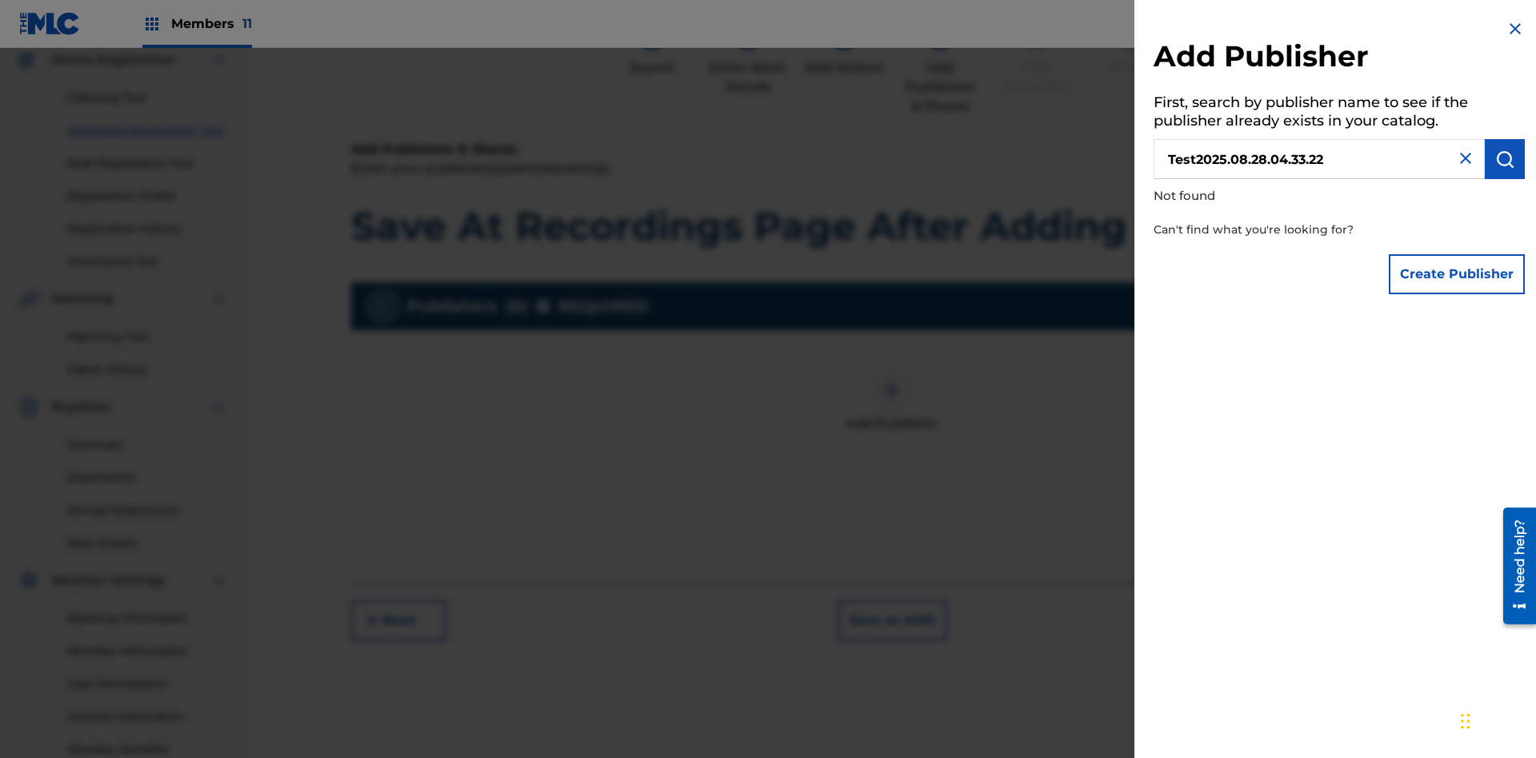
click at [1458, 274] on button "Create Publisher" at bounding box center [1457, 274] width 136 height 40
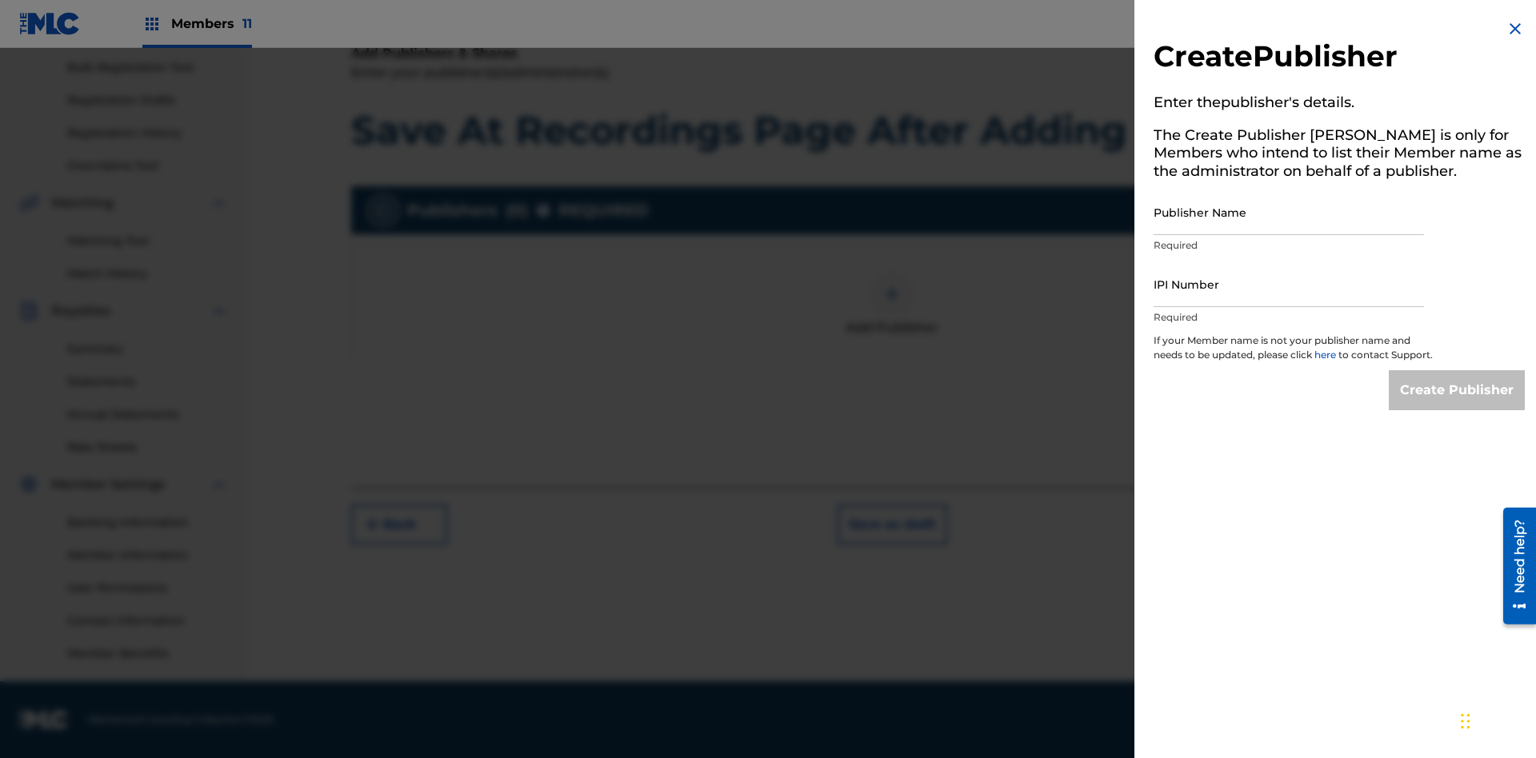
click at [1289, 212] on input "Publisher Name" at bounding box center [1289, 213] width 270 height 46
type input "Test2025.08.28.04.33.26"
click at [1289, 284] on input "IPI Number" at bounding box center [1289, 285] width 270 height 46
type input "00595839777"
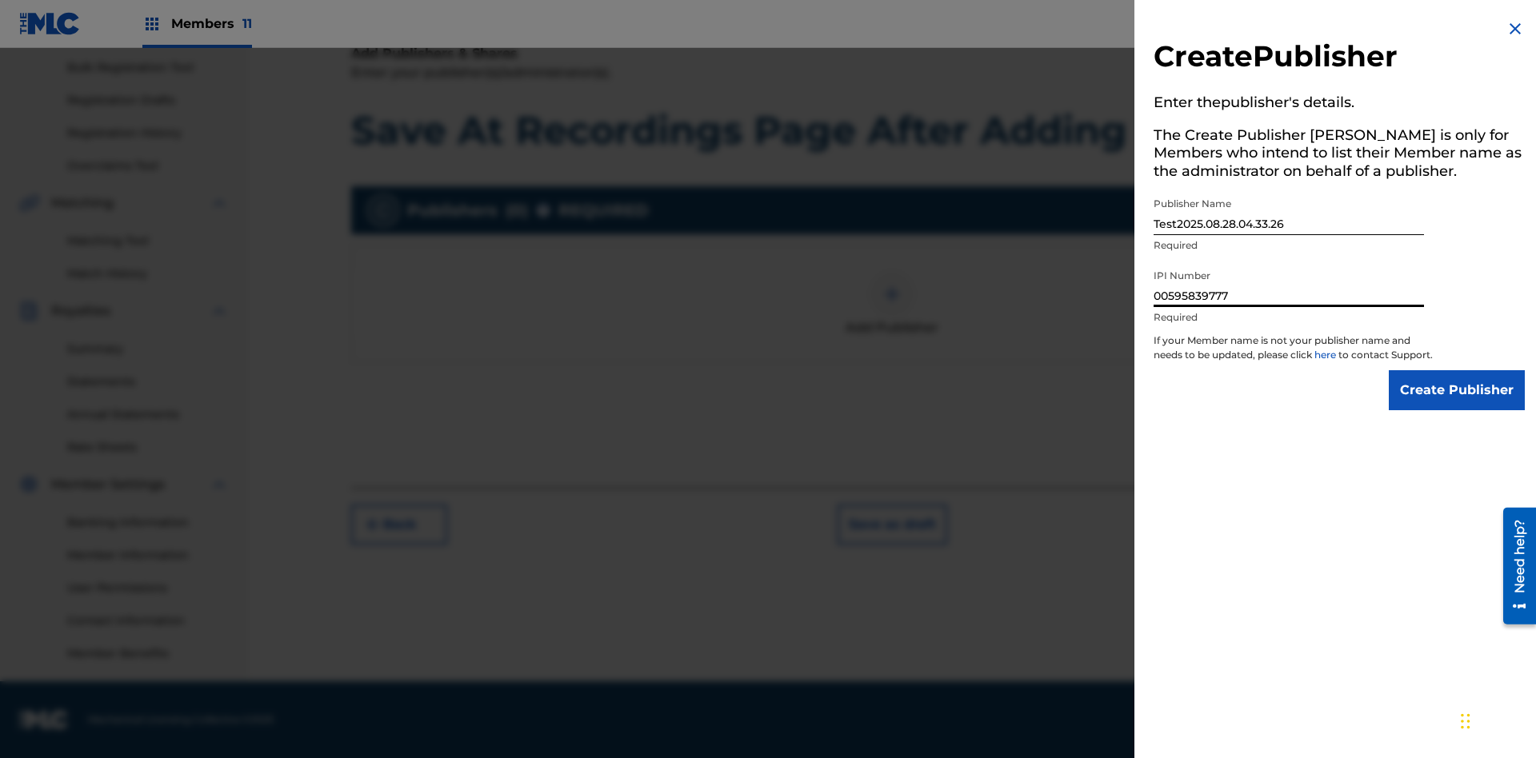
click at [1458, 405] on input "Create Publisher" at bounding box center [1457, 390] width 136 height 40
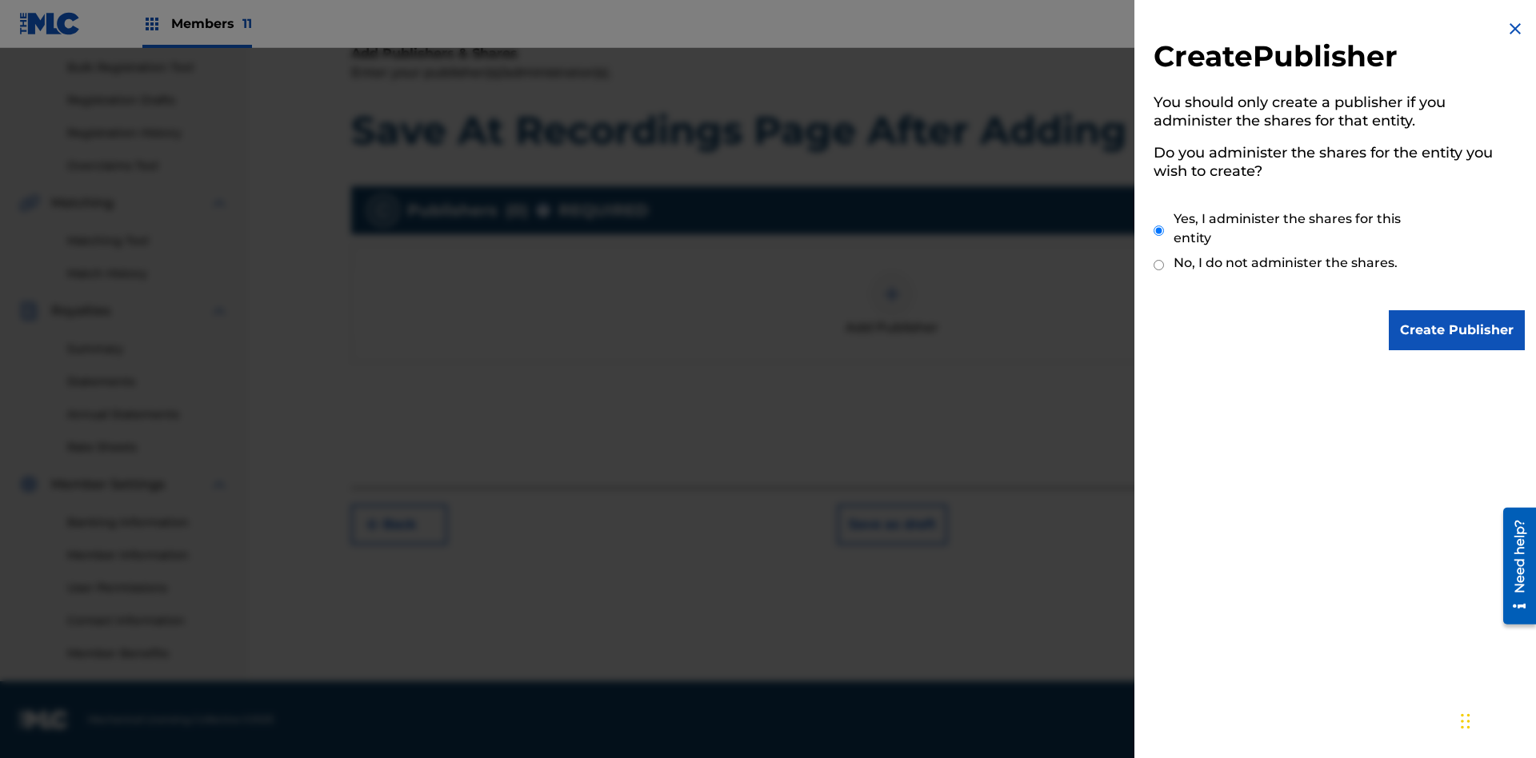
click at [1159, 230] on input "Yes, I administer the shares for this entity" at bounding box center [1159, 231] width 10 height 34
click at [1458, 330] on input "Create Publisher" at bounding box center [1457, 330] width 136 height 40
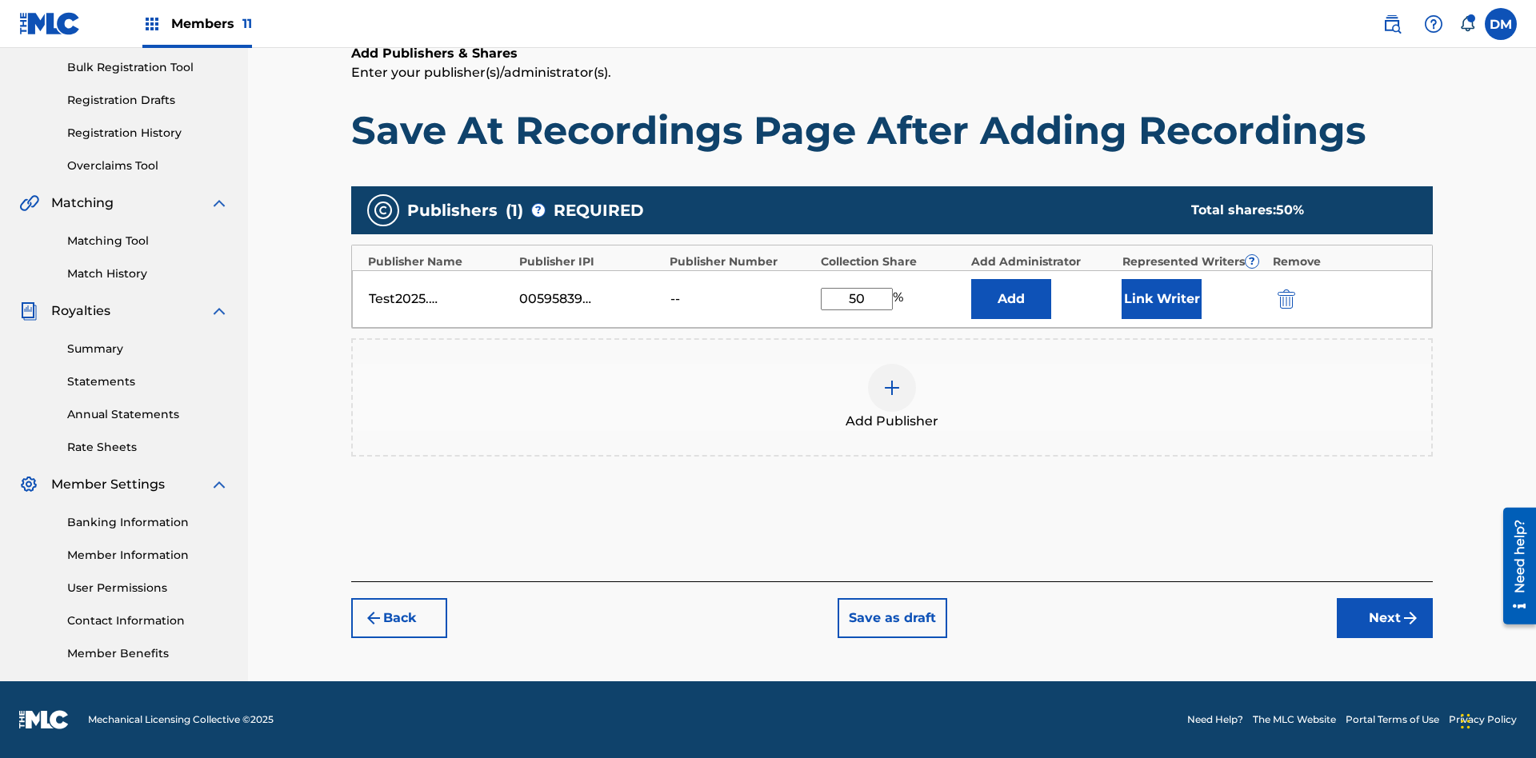
type input "50"
click at [1162, 298] on button "Link Writer" at bounding box center [1162, 299] width 80 height 40
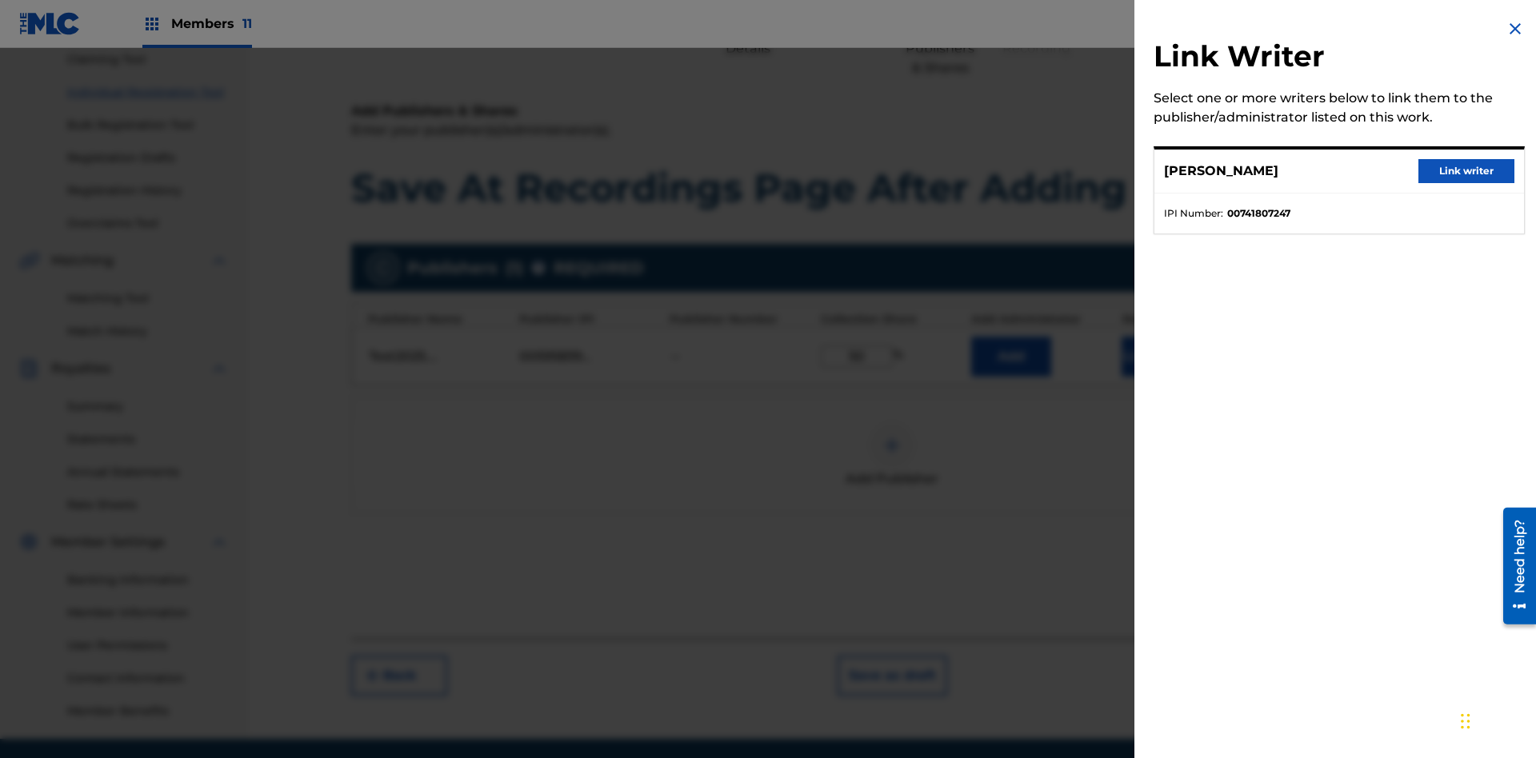
click at [1466, 171] on button "Link writer" at bounding box center [1466, 171] width 96 height 24
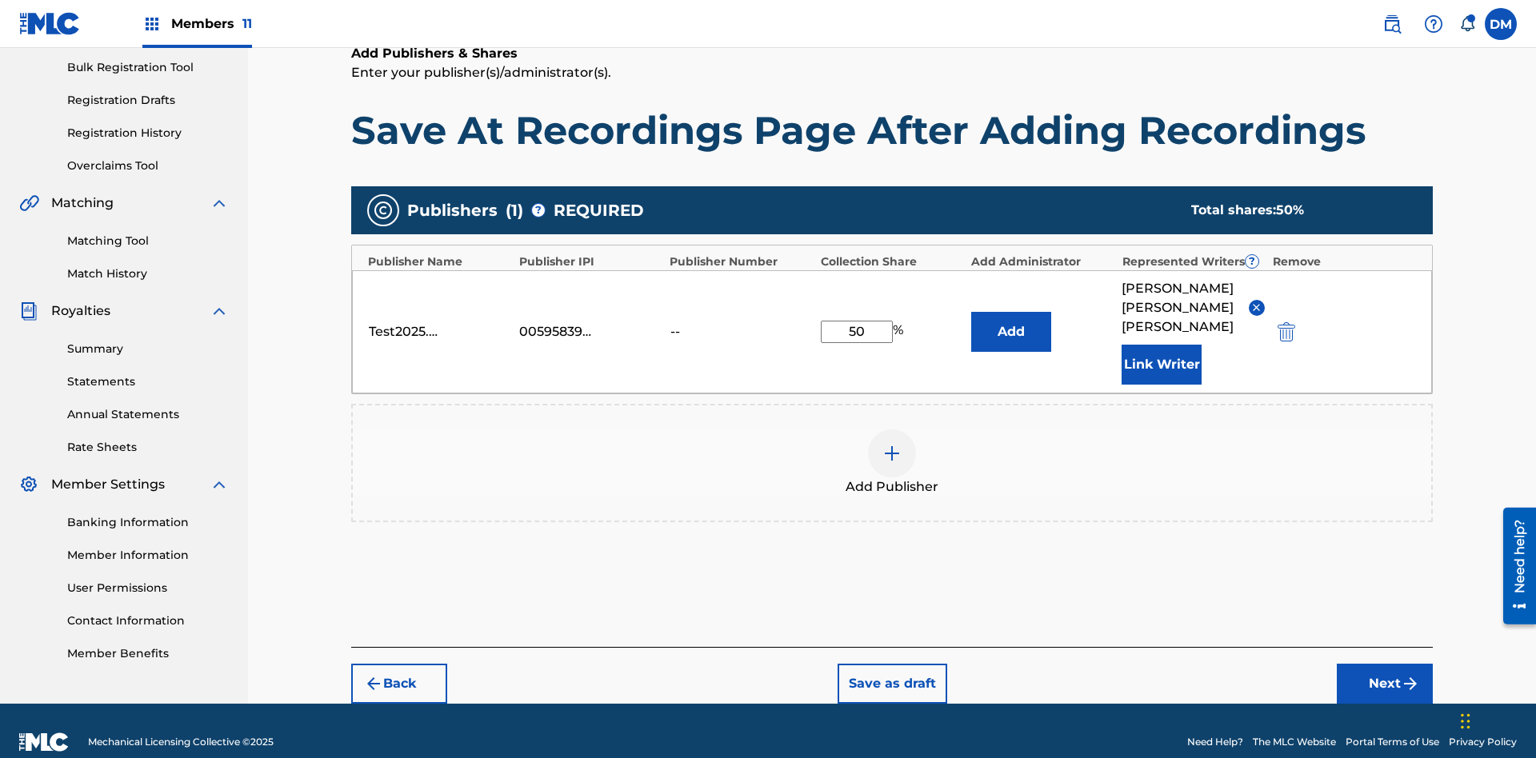
click at [1162, 345] on button "Link Writer" at bounding box center [1162, 365] width 80 height 40
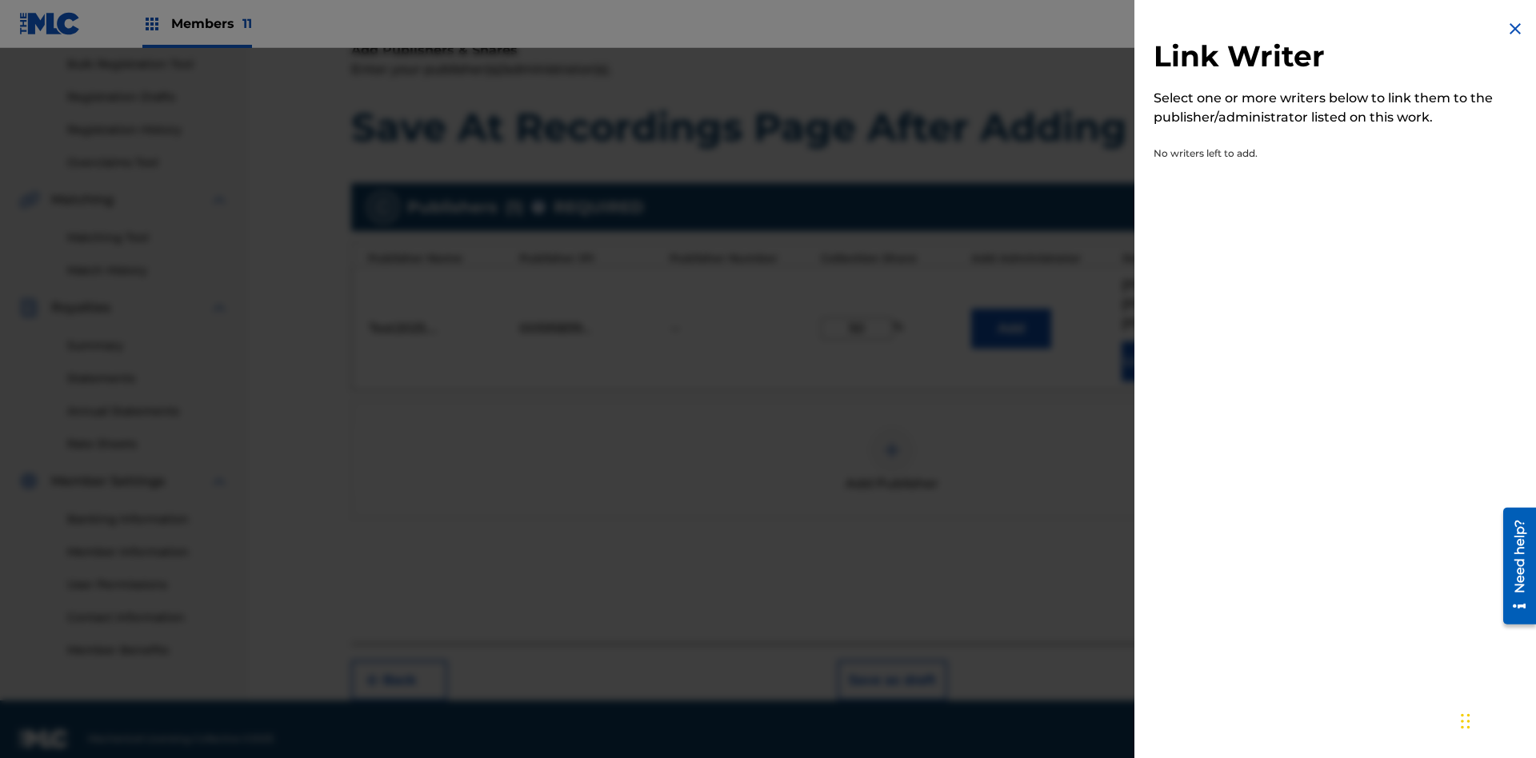
click at [1515, 29] on img at bounding box center [1515, 28] width 19 height 19
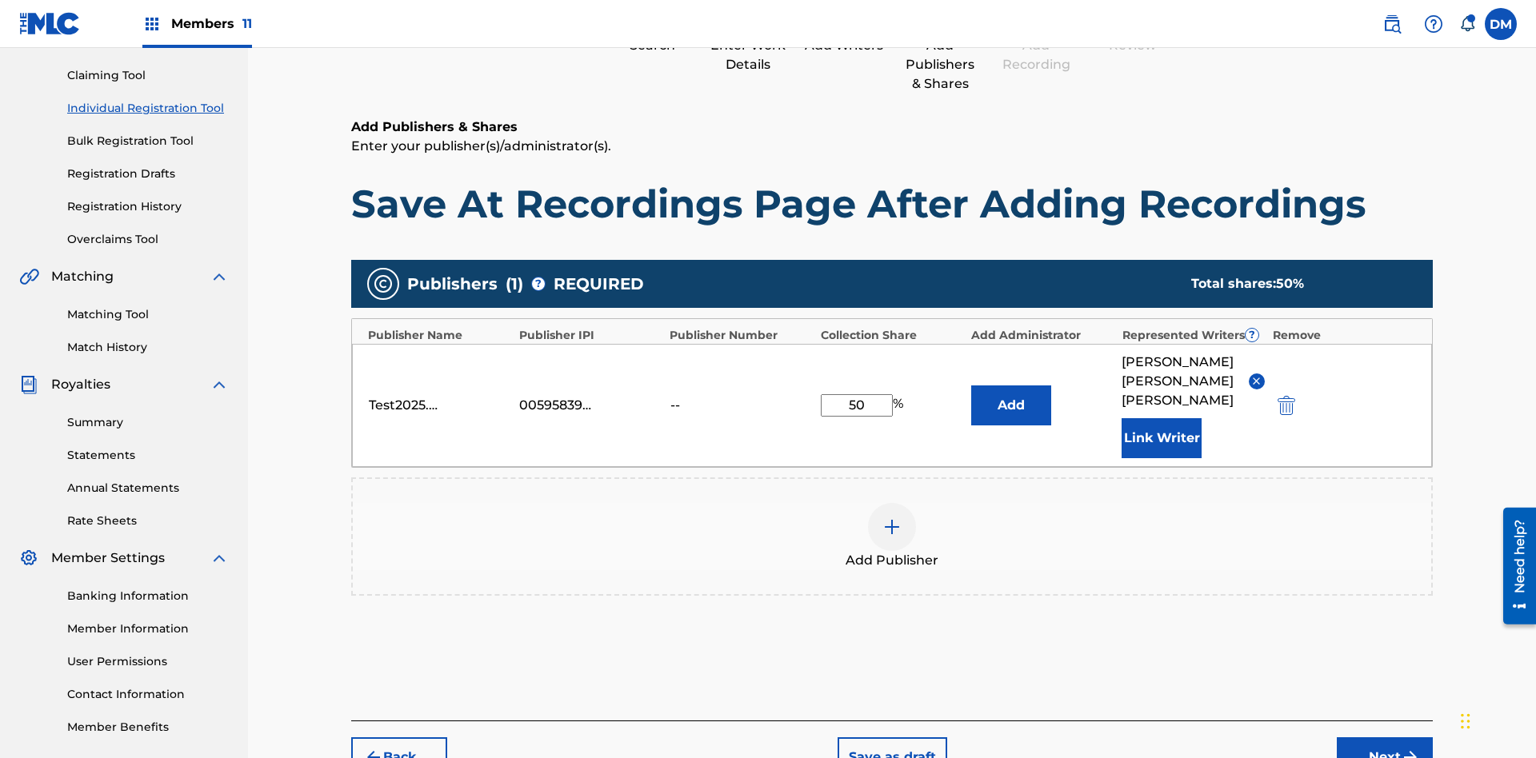
scroll to position [237, 0]
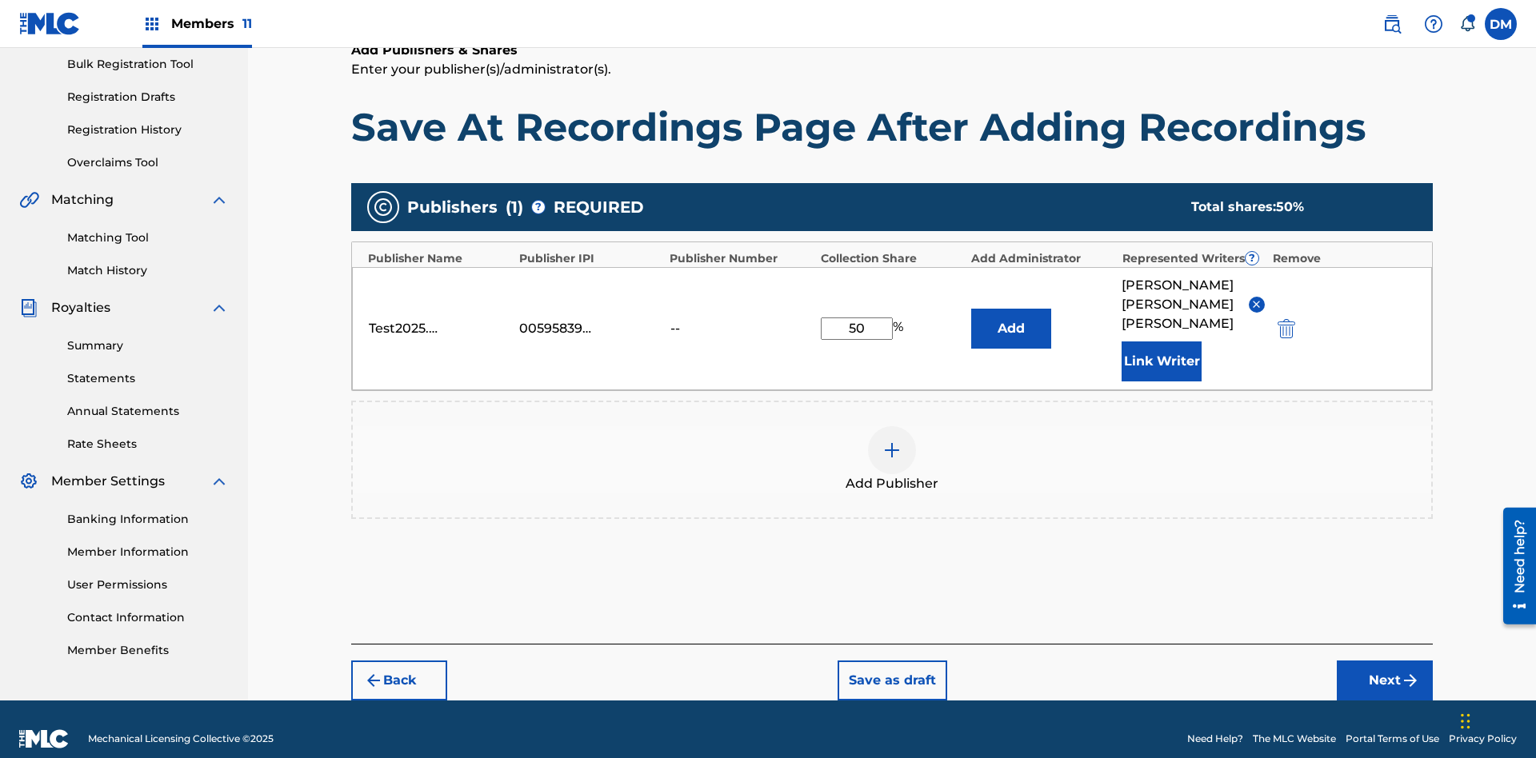
click at [1011, 318] on button "Add" at bounding box center [1011, 329] width 80 height 40
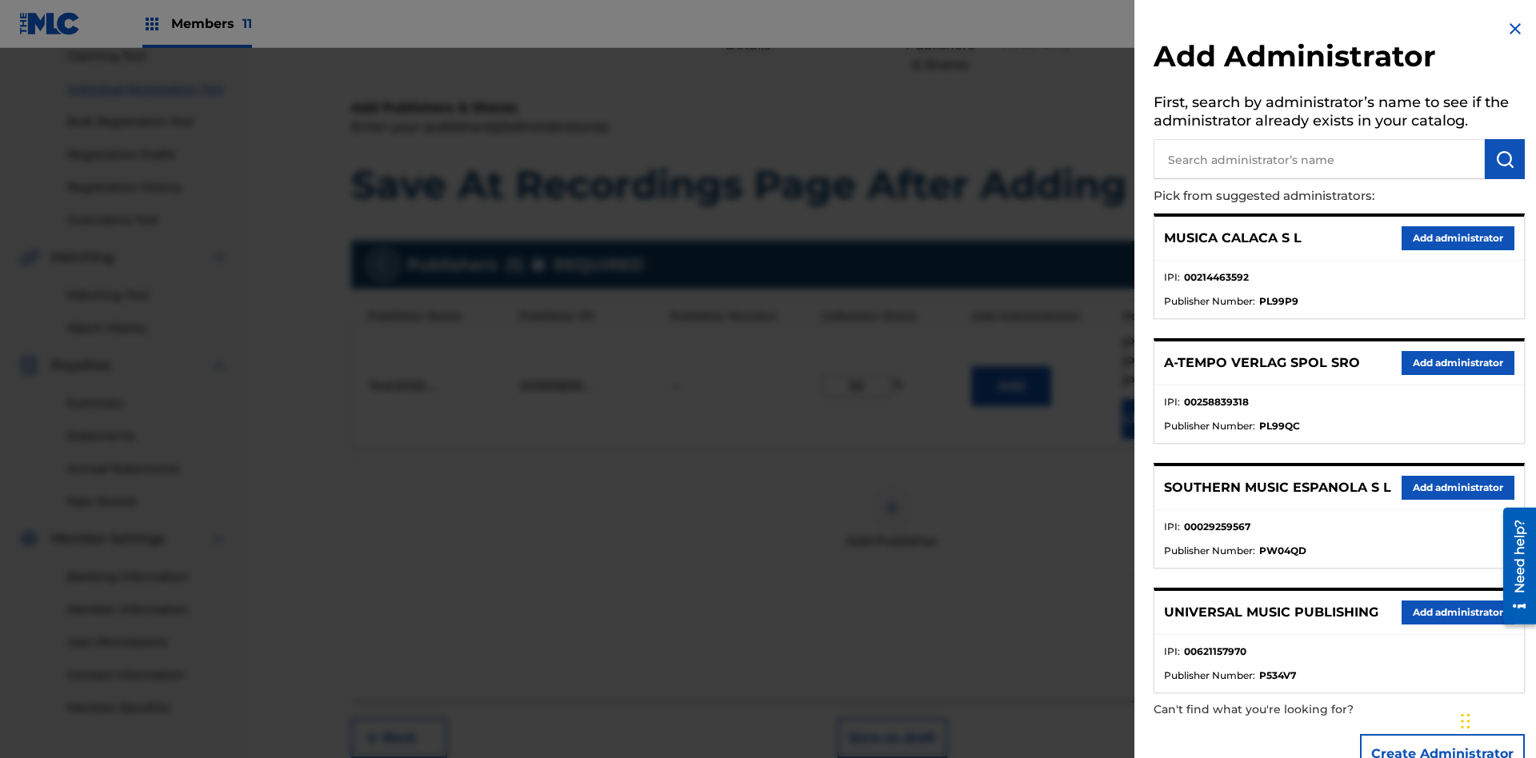
click at [1319, 159] on input "text" at bounding box center [1319, 159] width 331 height 40
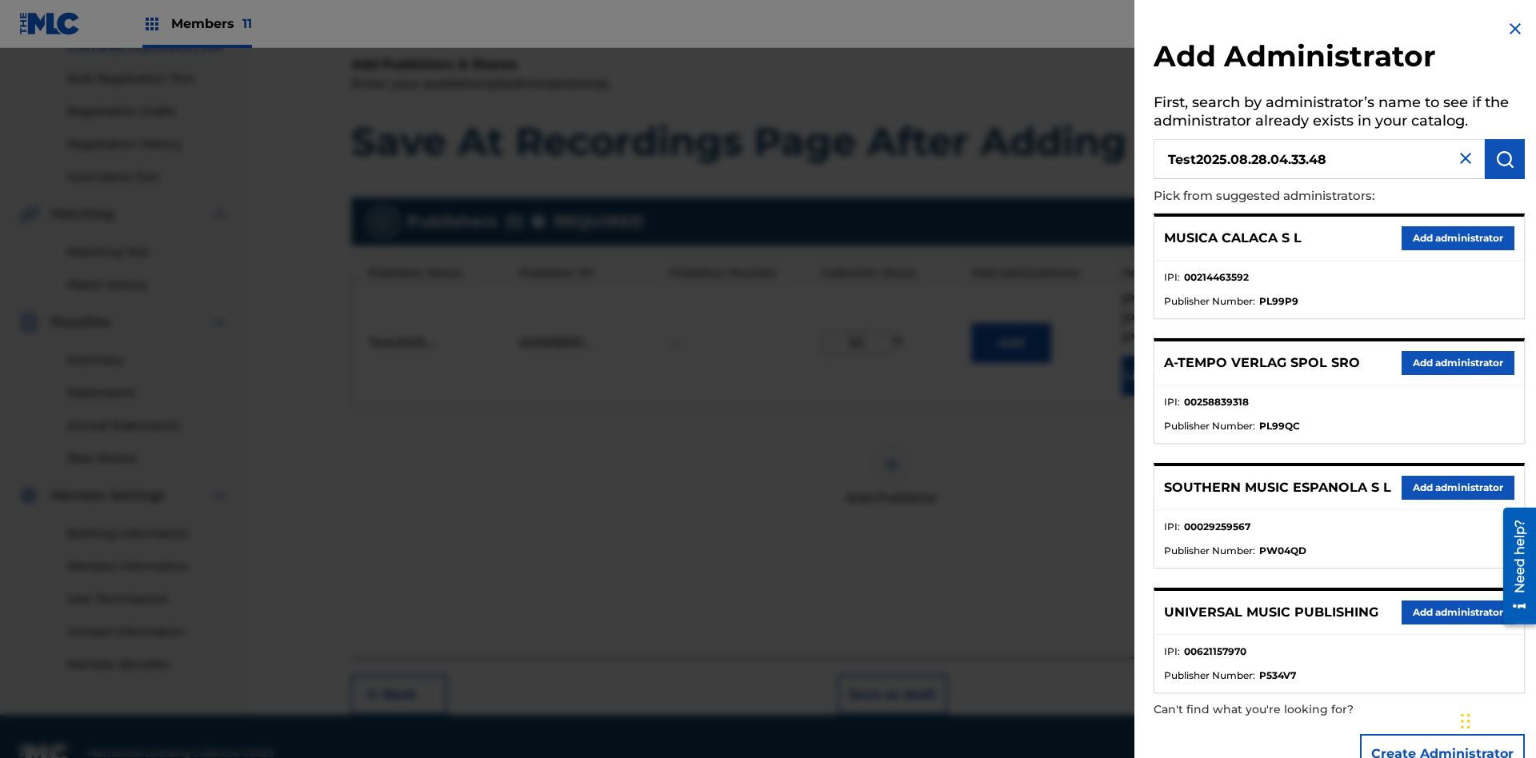
type input "Test2025.08.28.04.33.48"
click at [1505, 159] on img "submit" at bounding box center [1504, 159] width 19 height 19
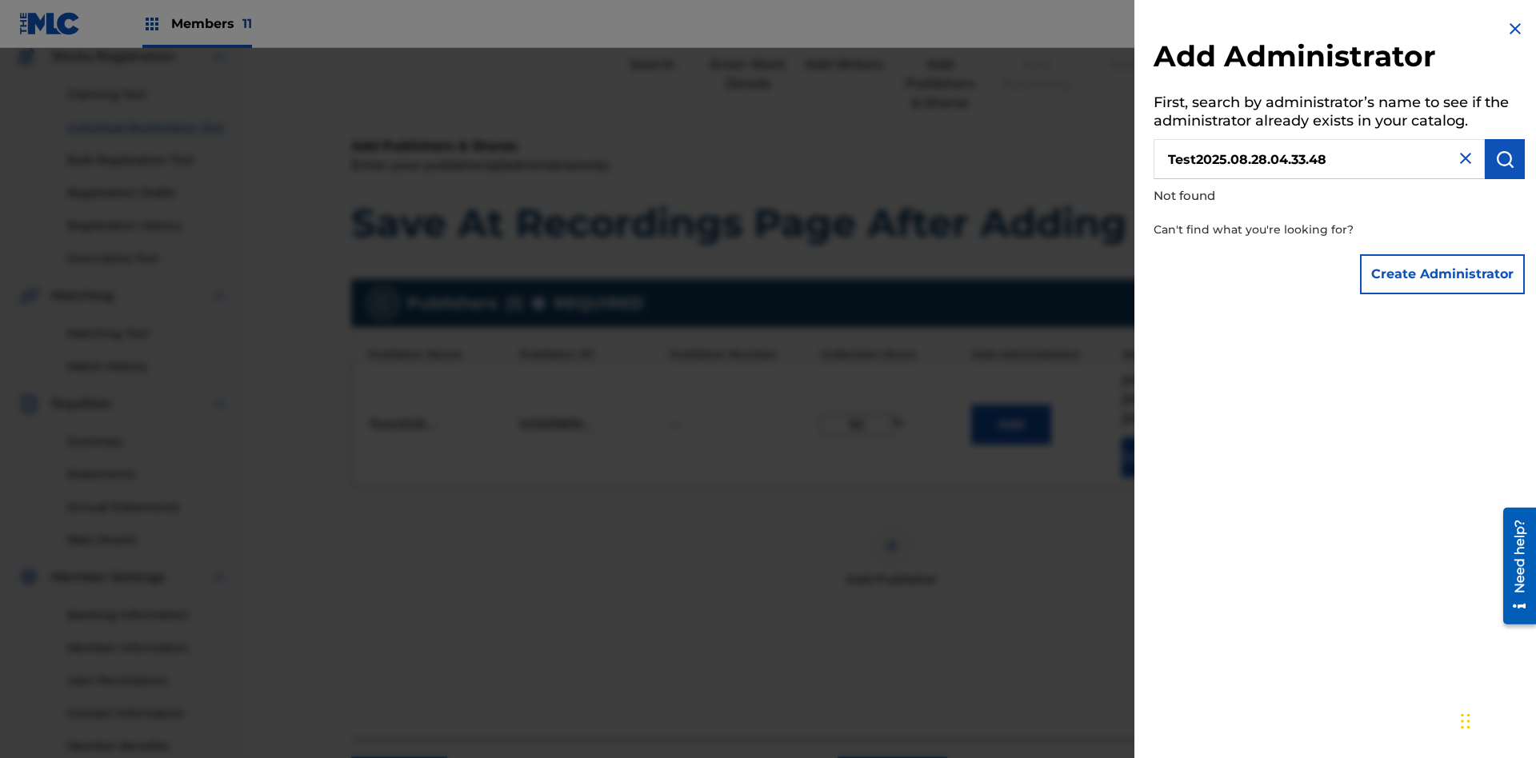
click at [1443, 274] on button "Create Administrator" at bounding box center [1442, 274] width 165 height 40
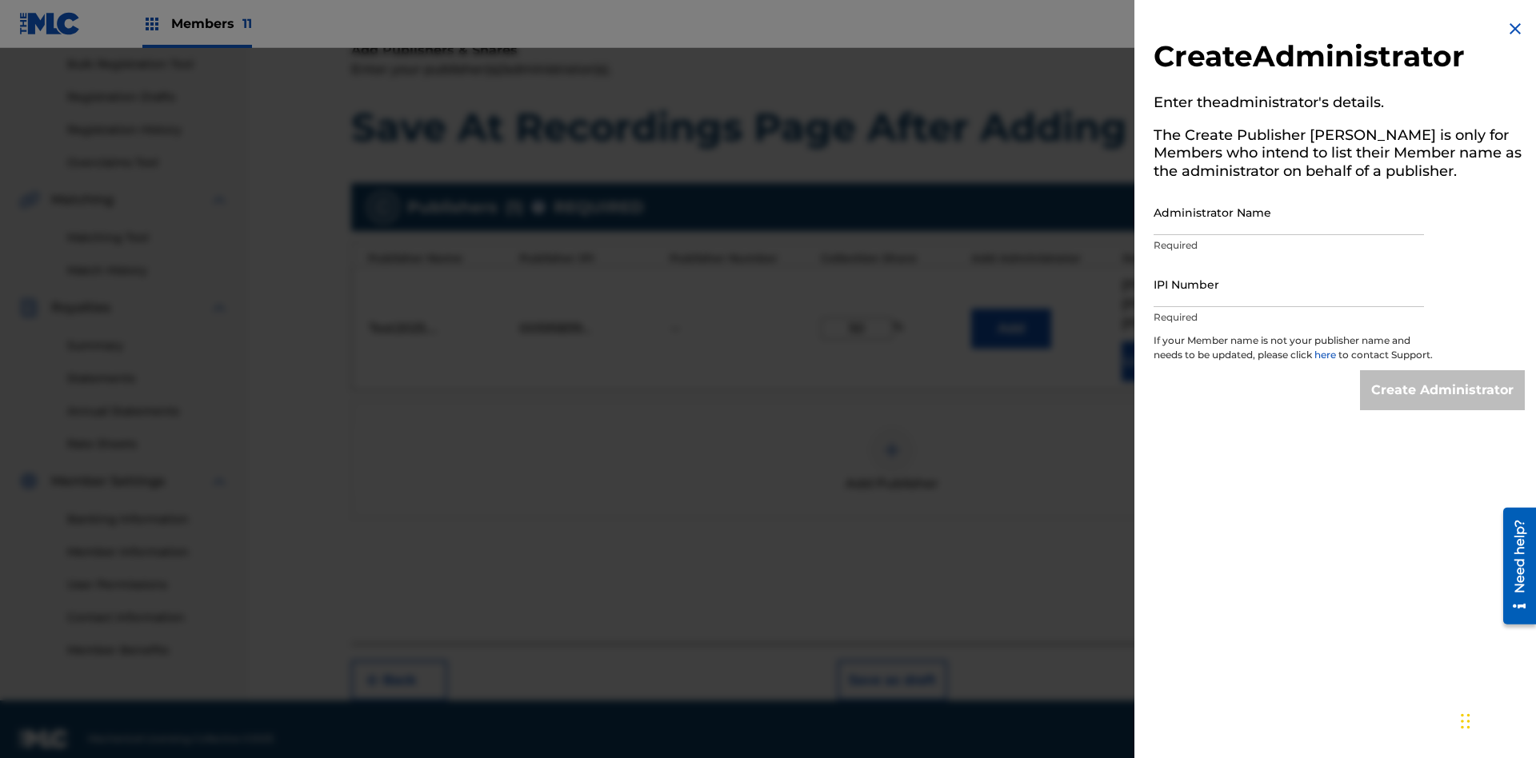
click at [1289, 212] on input "Administrator Name" at bounding box center [1289, 213] width 270 height 46
type input "Test2025.08.28.04.33.52"
click at [1289, 284] on input "IPI Number" at bounding box center [1289, 285] width 270 height 46
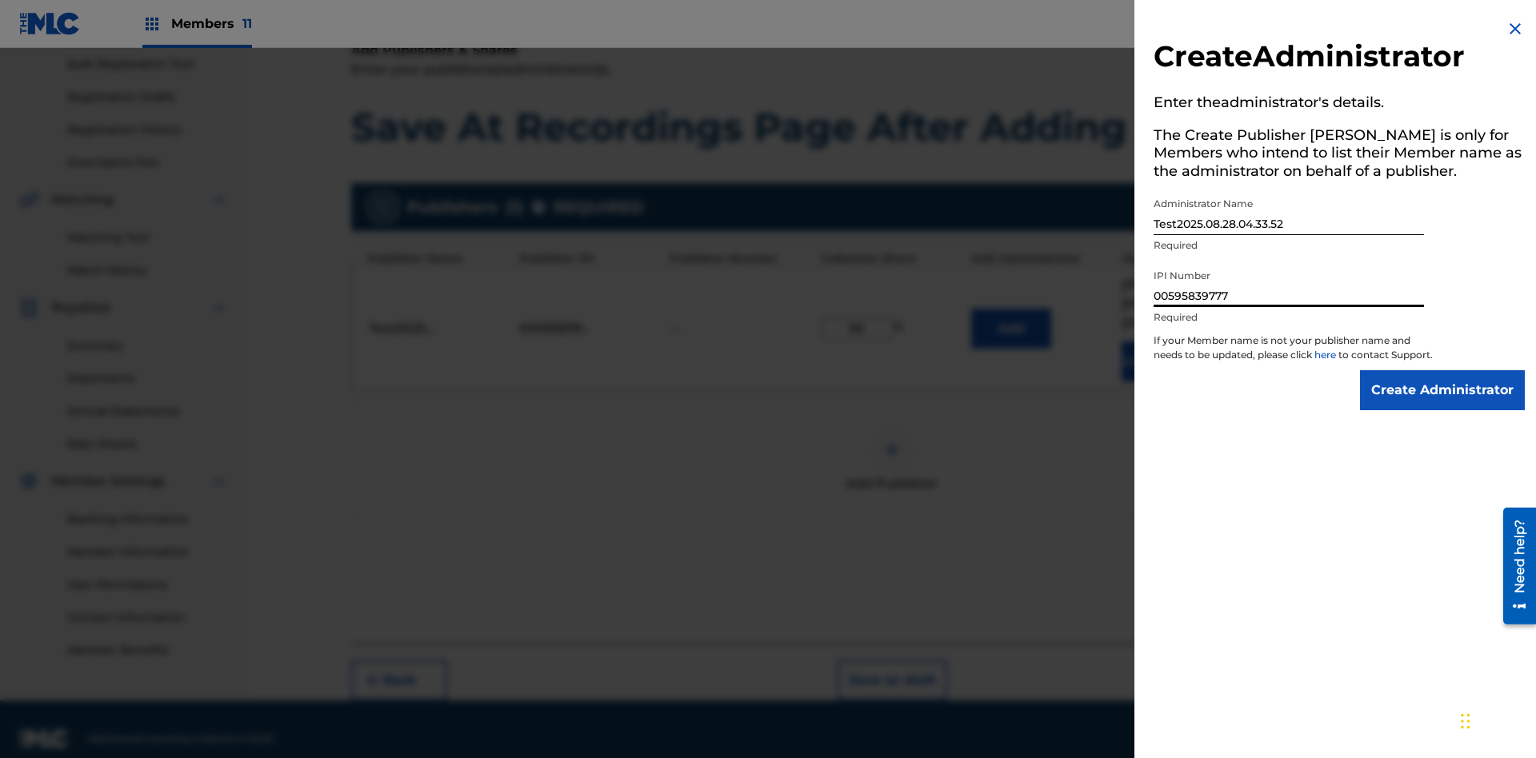
type input "00595839777"
click at [1443, 405] on input "Create Administrator" at bounding box center [1442, 390] width 165 height 40
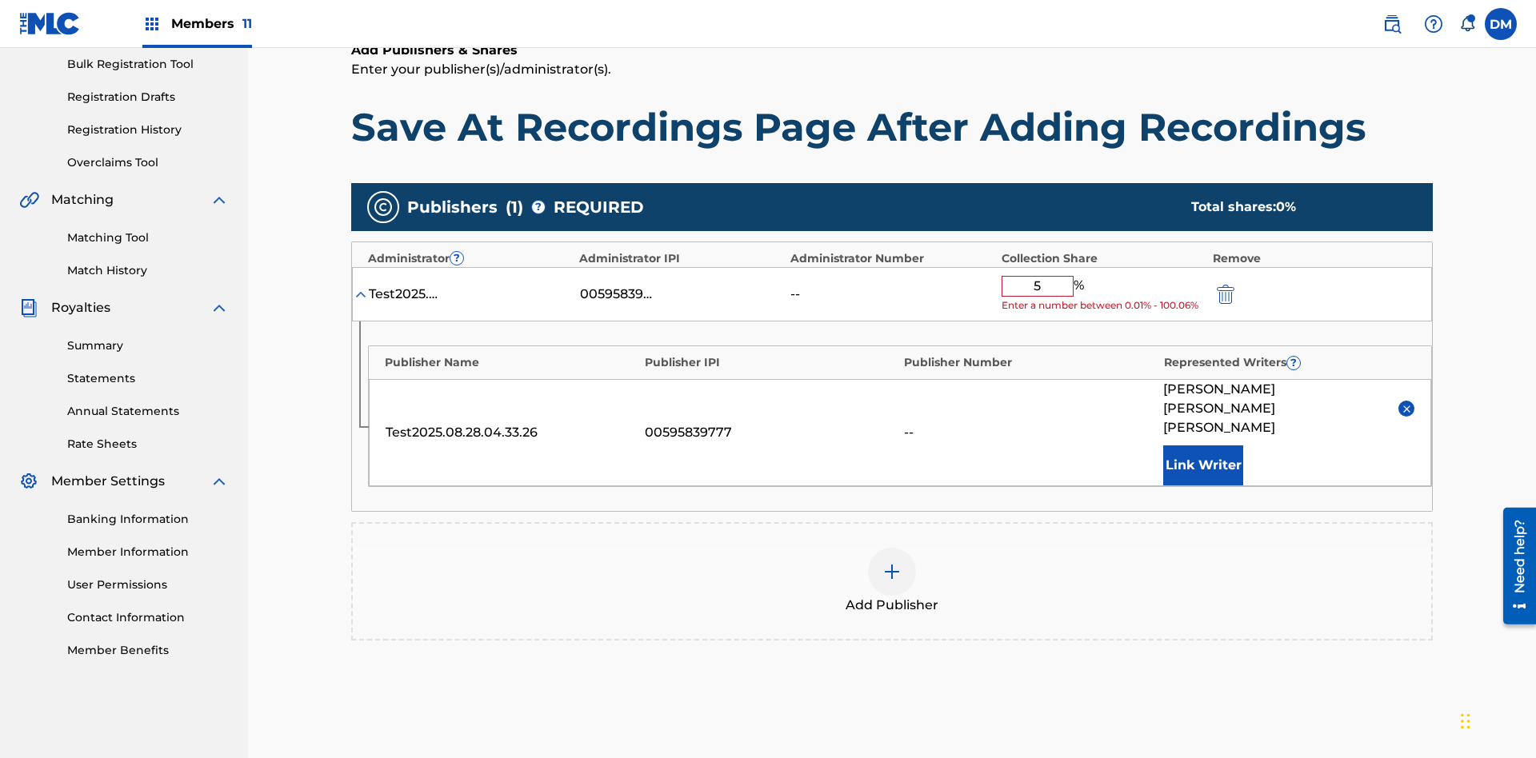
type input "50"
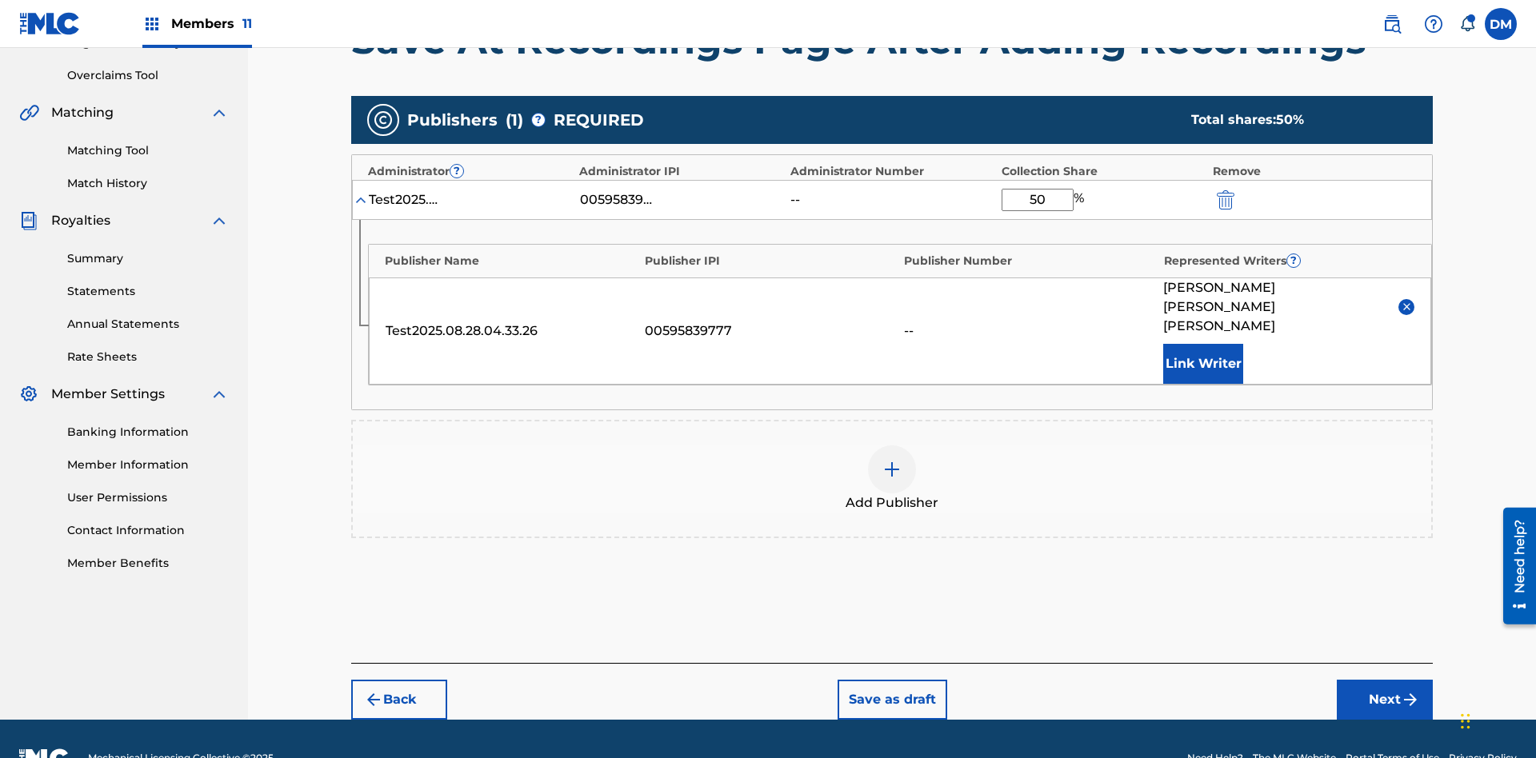
click at [1385, 680] on button "Next" at bounding box center [1385, 700] width 96 height 40
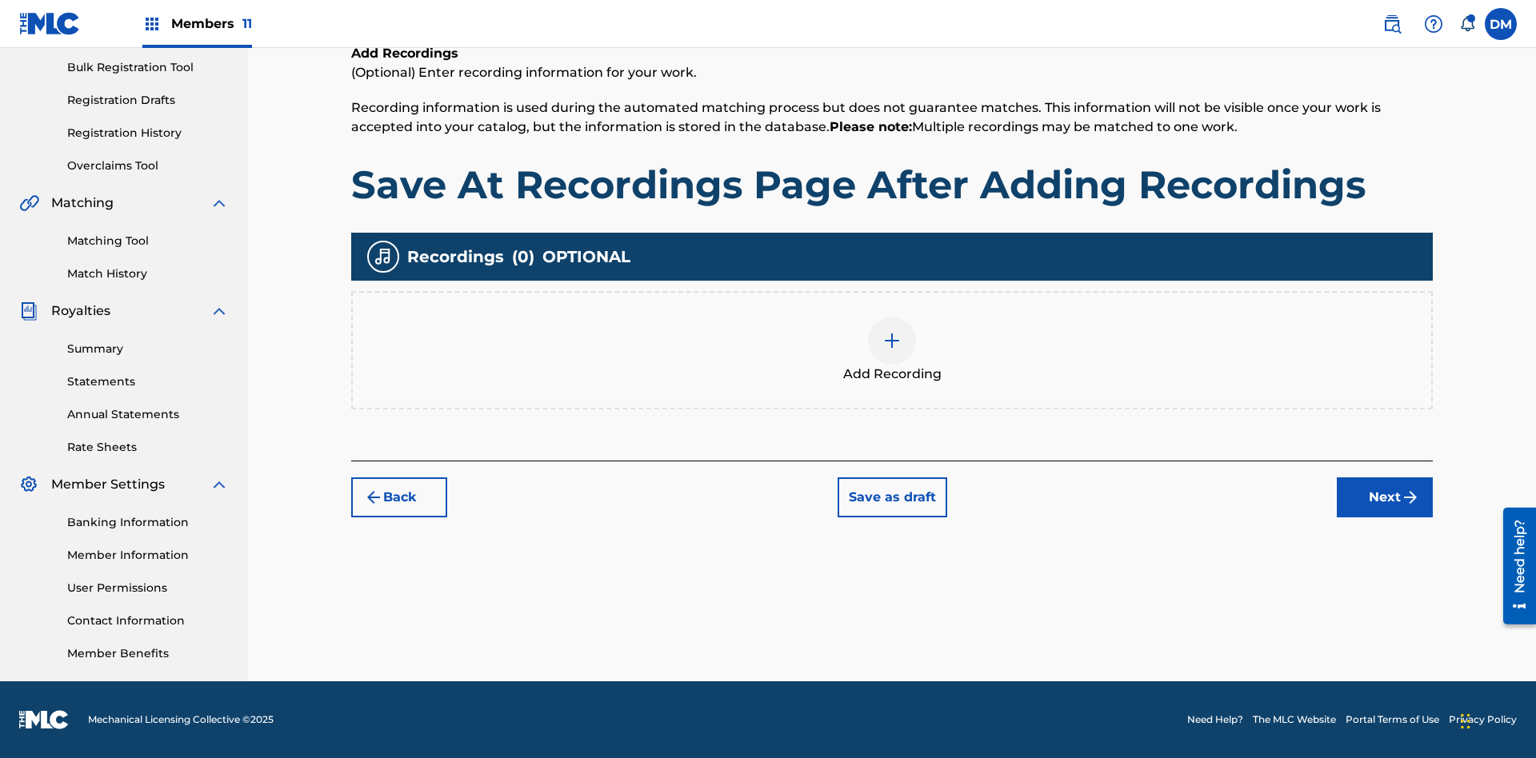
click at [892, 350] on img at bounding box center [891, 340] width 19 height 19
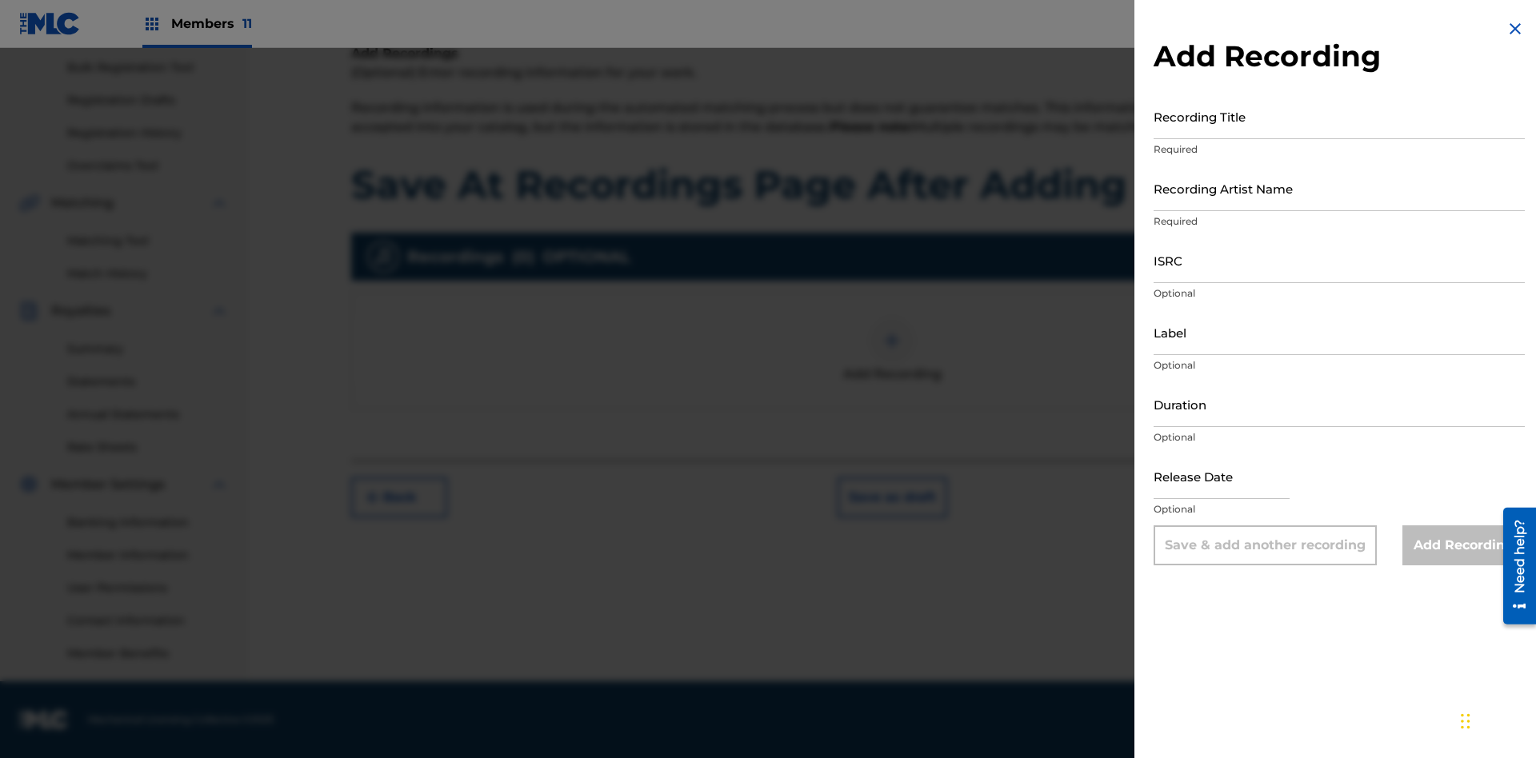
click at [1339, 116] on input "Recording Title" at bounding box center [1339, 117] width 371 height 46
type input "Best Song Ever"
click at [1339, 188] on input "Recording Artist Name" at bounding box center [1339, 189] width 371 height 46
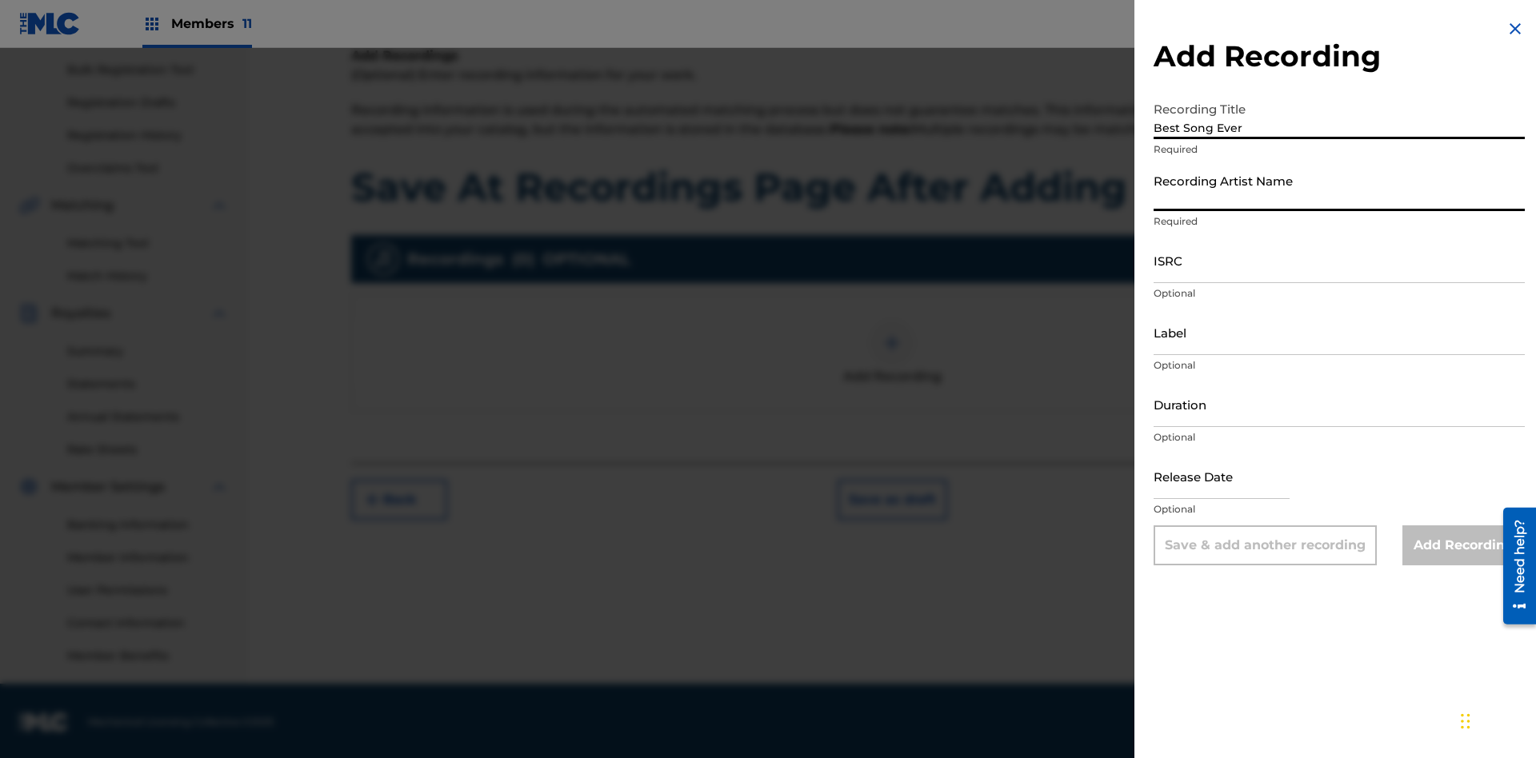
scroll to position [234, 0]
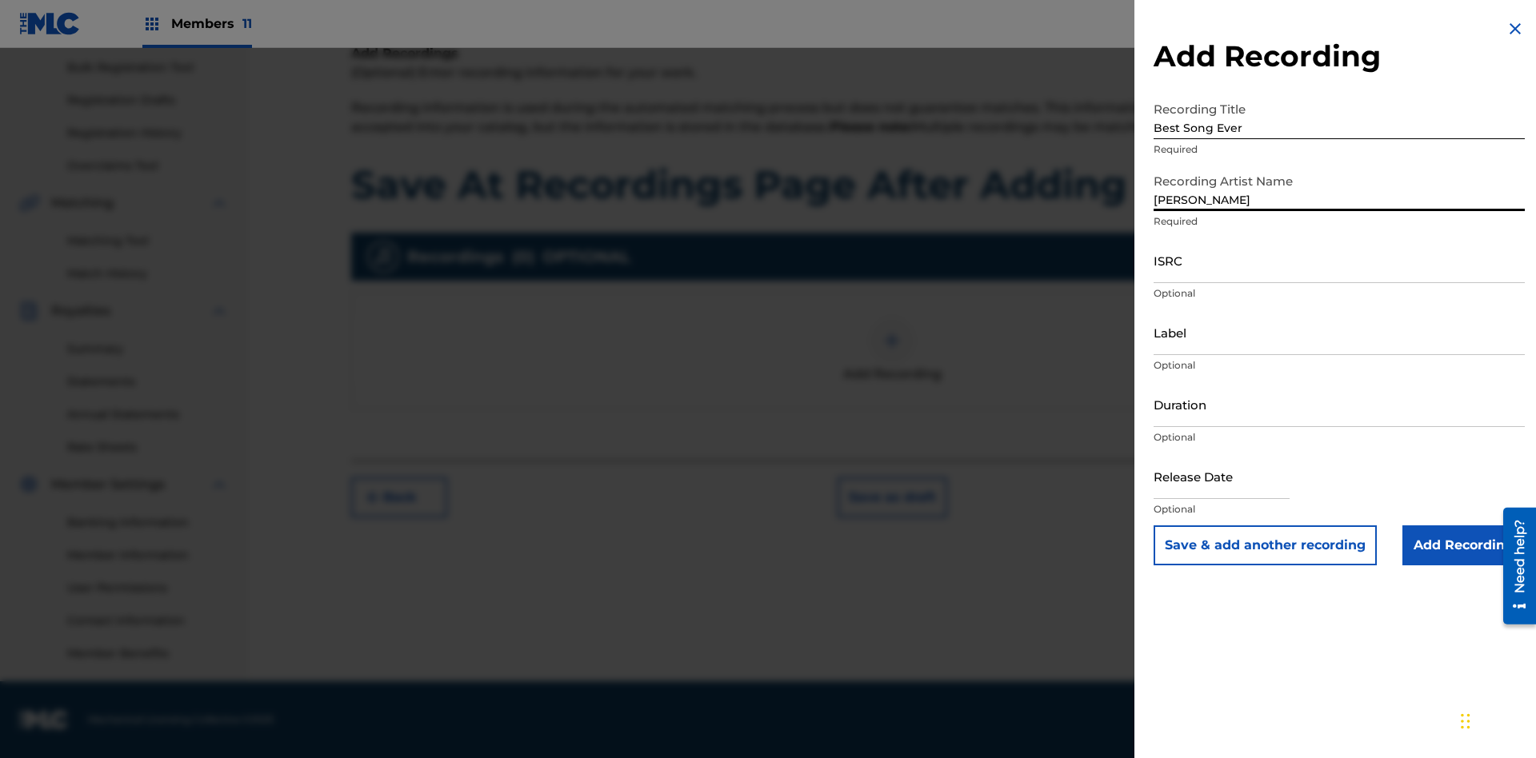
type input "Joe Lewis"
click at [1339, 260] on input "ISRC" at bounding box center [1339, 261] width 371 height 46
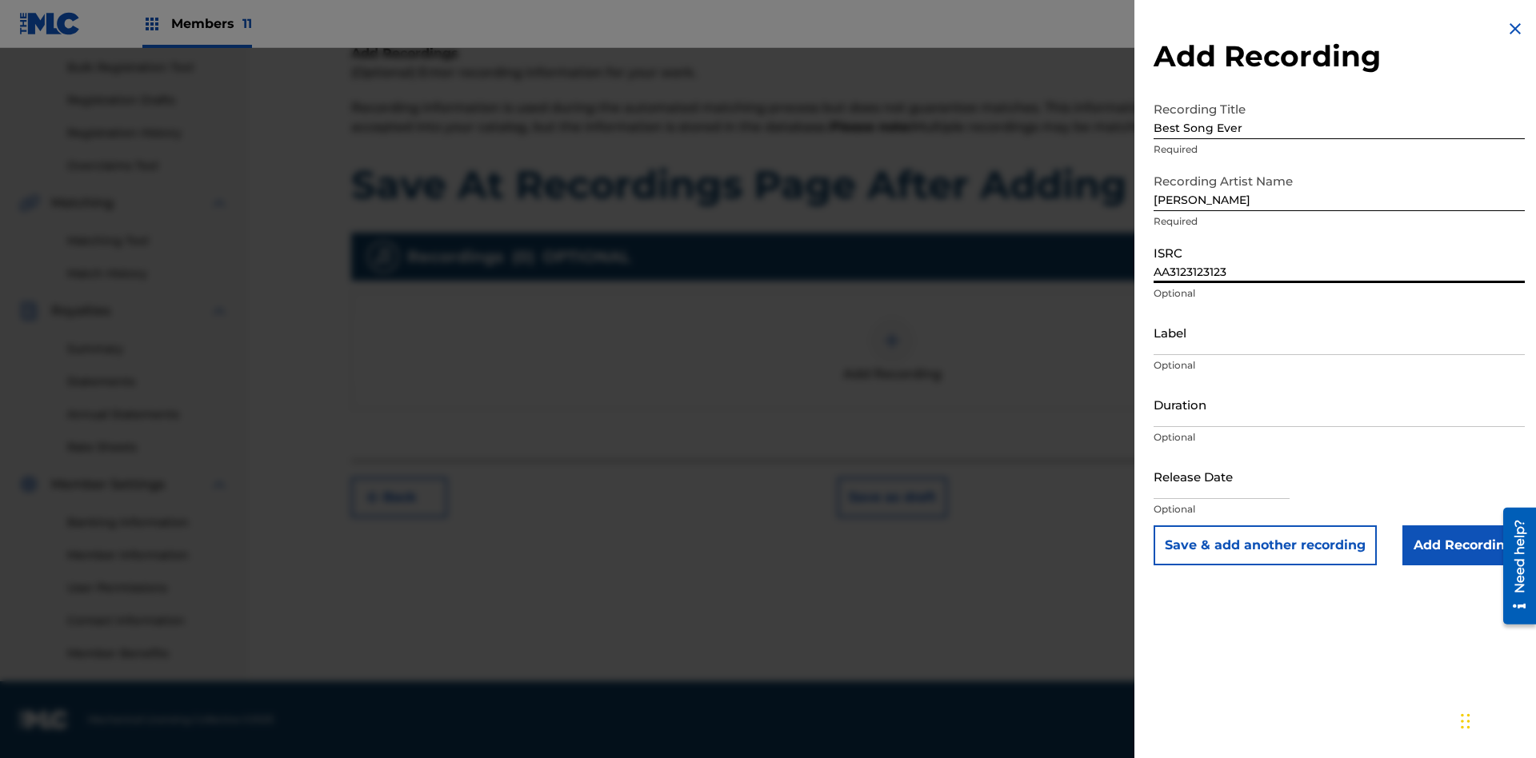
type input "AA3123123123"
click at [1339, 332] on input "Label" at bounding box center [1339, 333] width 371 height 46
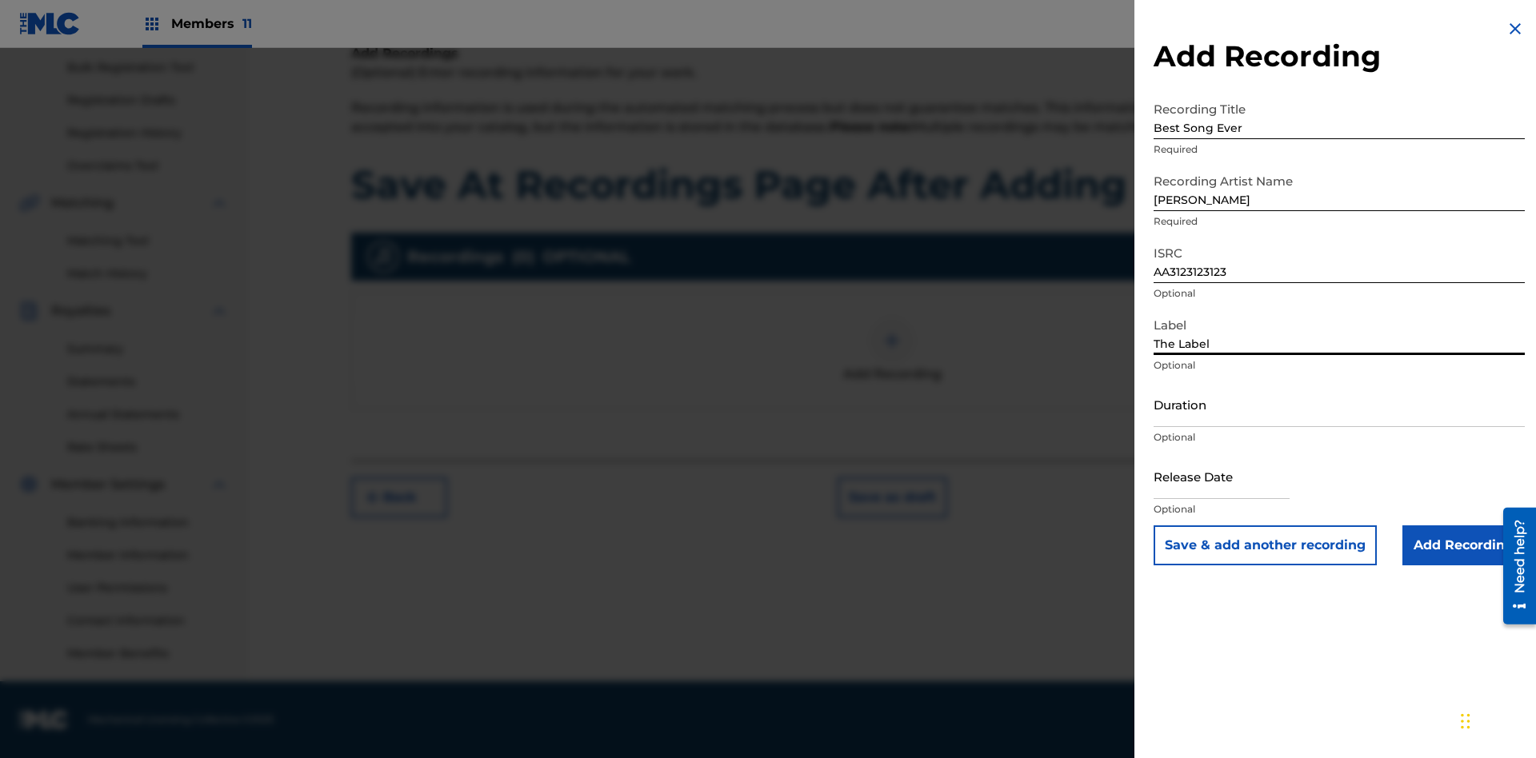
type input "The Label"
click at [1339, 404] on input "Duration" at bounding box center [1339, 405] width 371 height 46
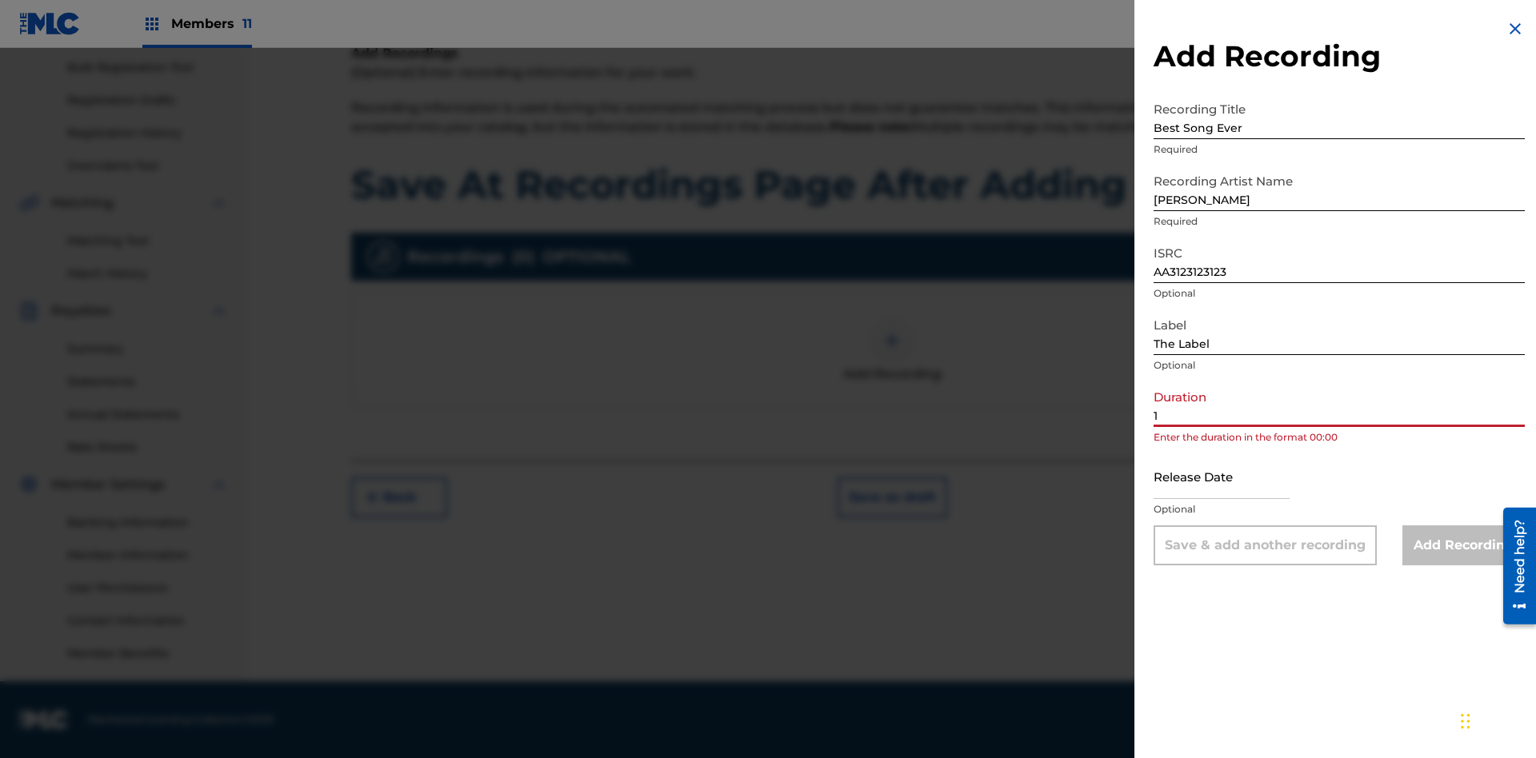
click at [1339, 404] on input "1" at bounding box center [1339, 405] width 371 height 46
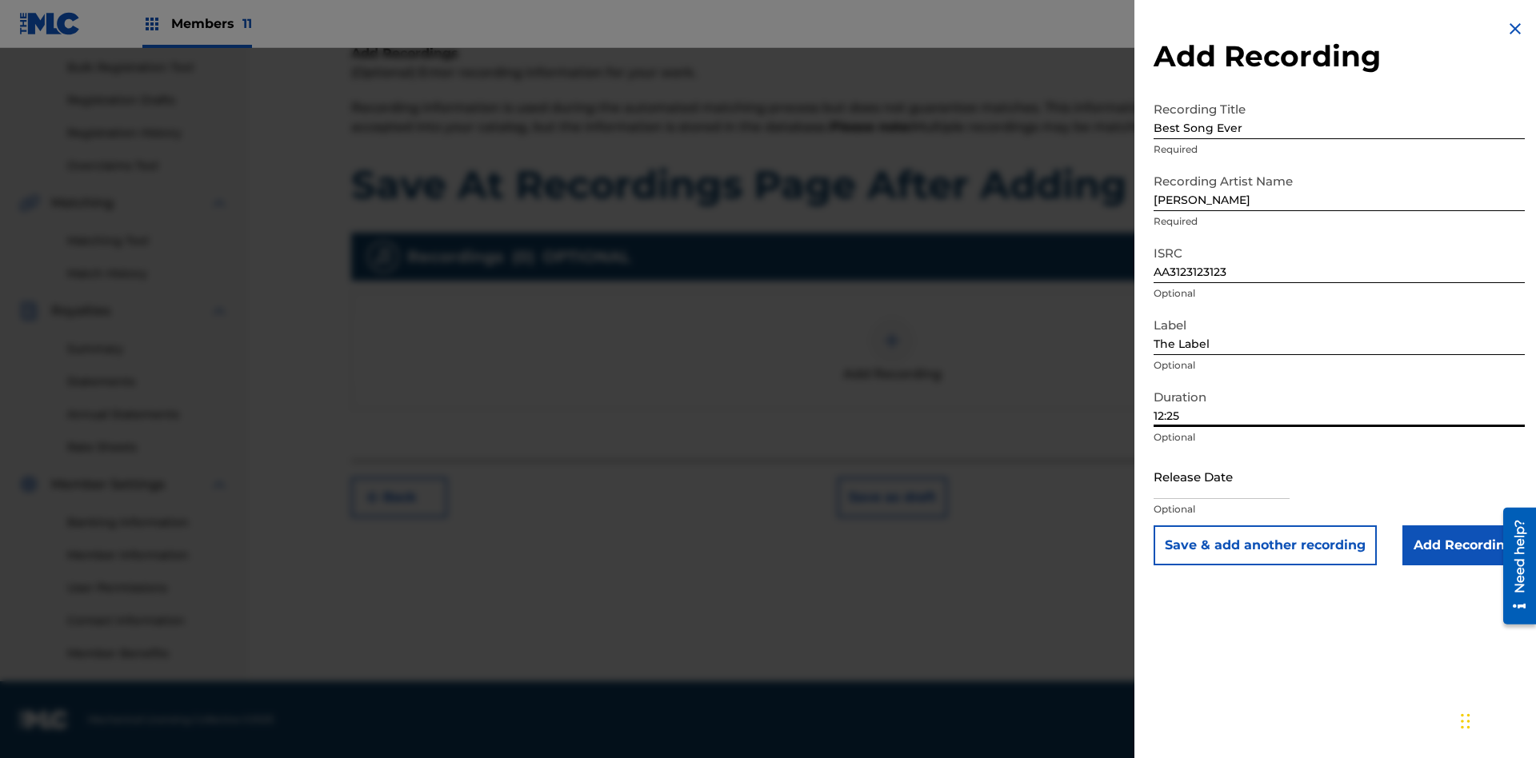
type input "12:25"
click at [1234, 478] on input "text" at bounding box center [1222, 477] width 136 height 46
select select "7"
select select "2025"
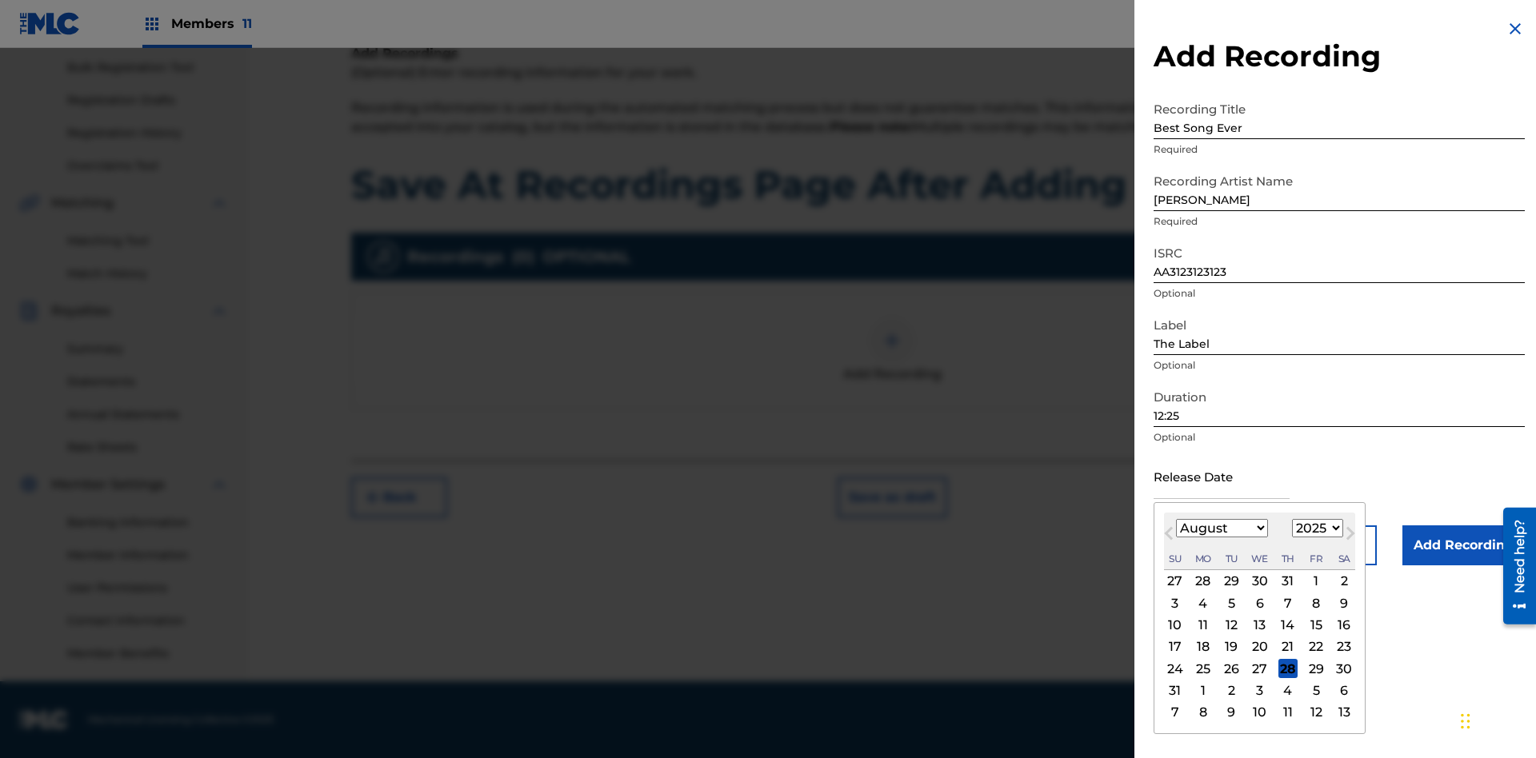
click at [1221, 529] on select "January February March April May June July August September October November De…" at bounding box center [1222, 528] width 92 height 18
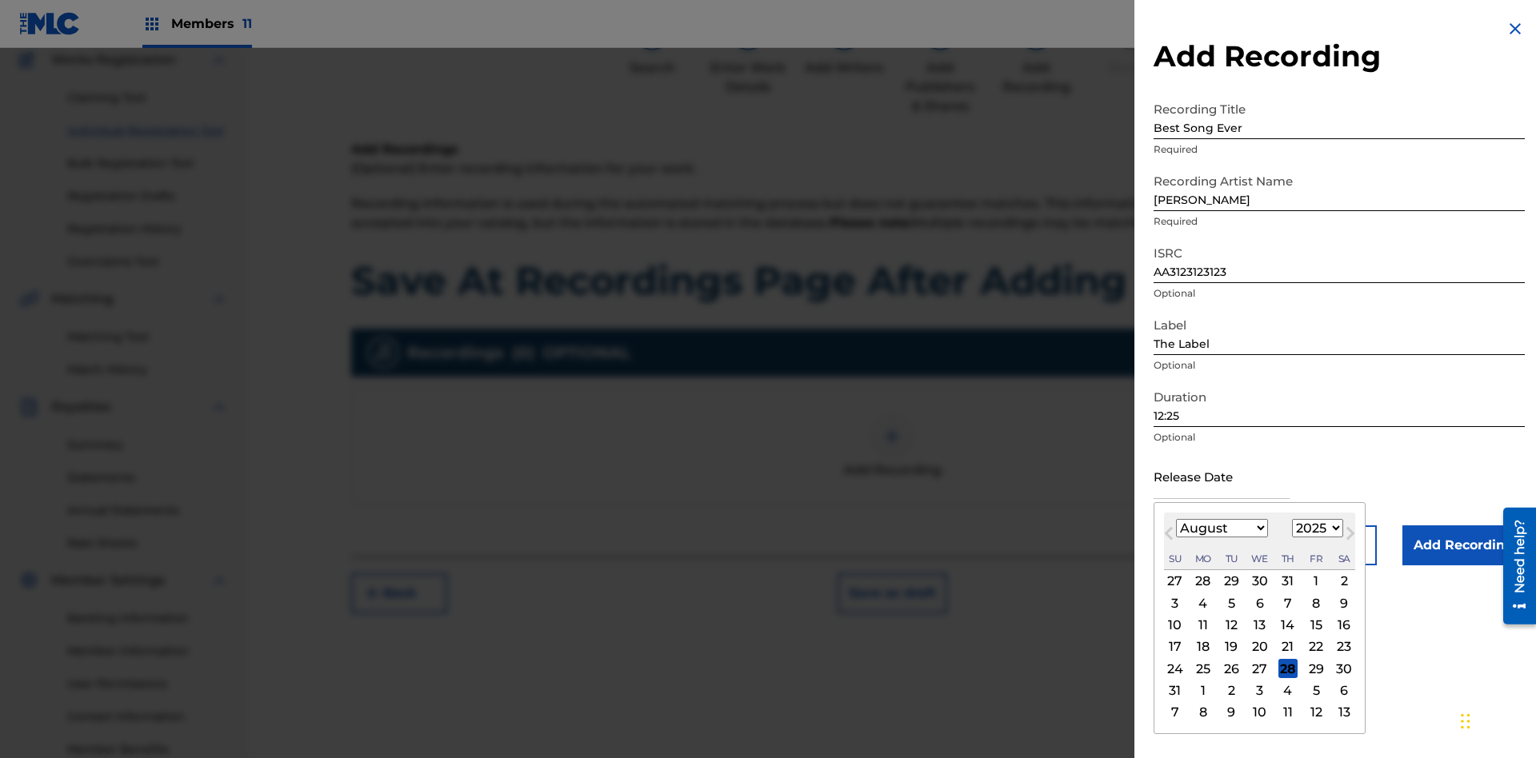
select select "3"
click at [1315, 529] on select "1900 1901 1902 1903 1904 1905 1906 1907 1908 1909 1910 1911 1912 1913 1914 1915…" at bounding box center [1317, 528] width 51 height 18
select select "2021"
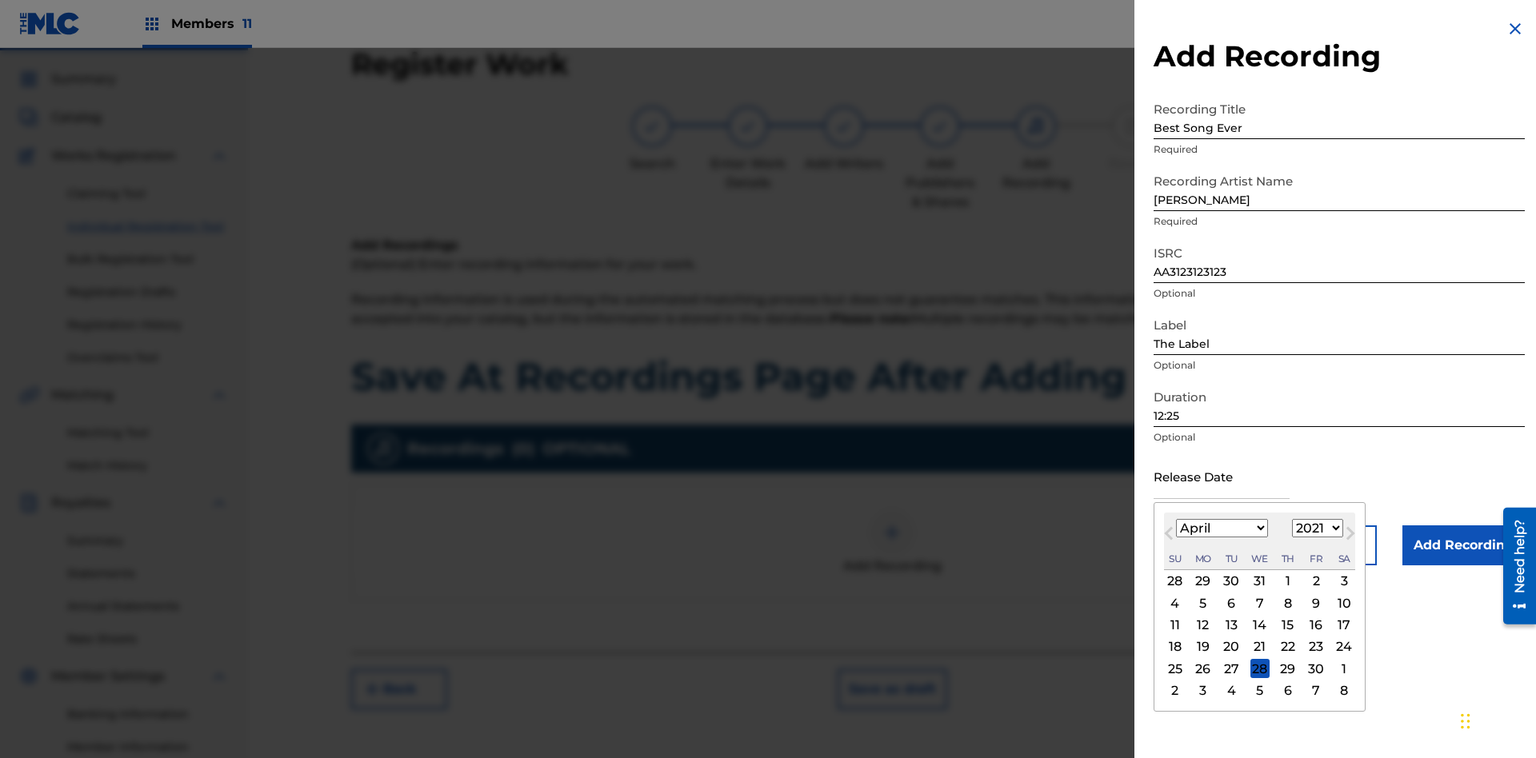
click at [1315, 529] on select "1900 1901 1902 1903 1904 1905 1906 1907 1908 1909 1910 1911 1912 1913 1914 1915…" at bounding box center [1317, 528] width 51 height 18
click at [1286, 582] on div "1" at bounding box center [1287, 581] width 19 height 19
type input "April 1 2021"
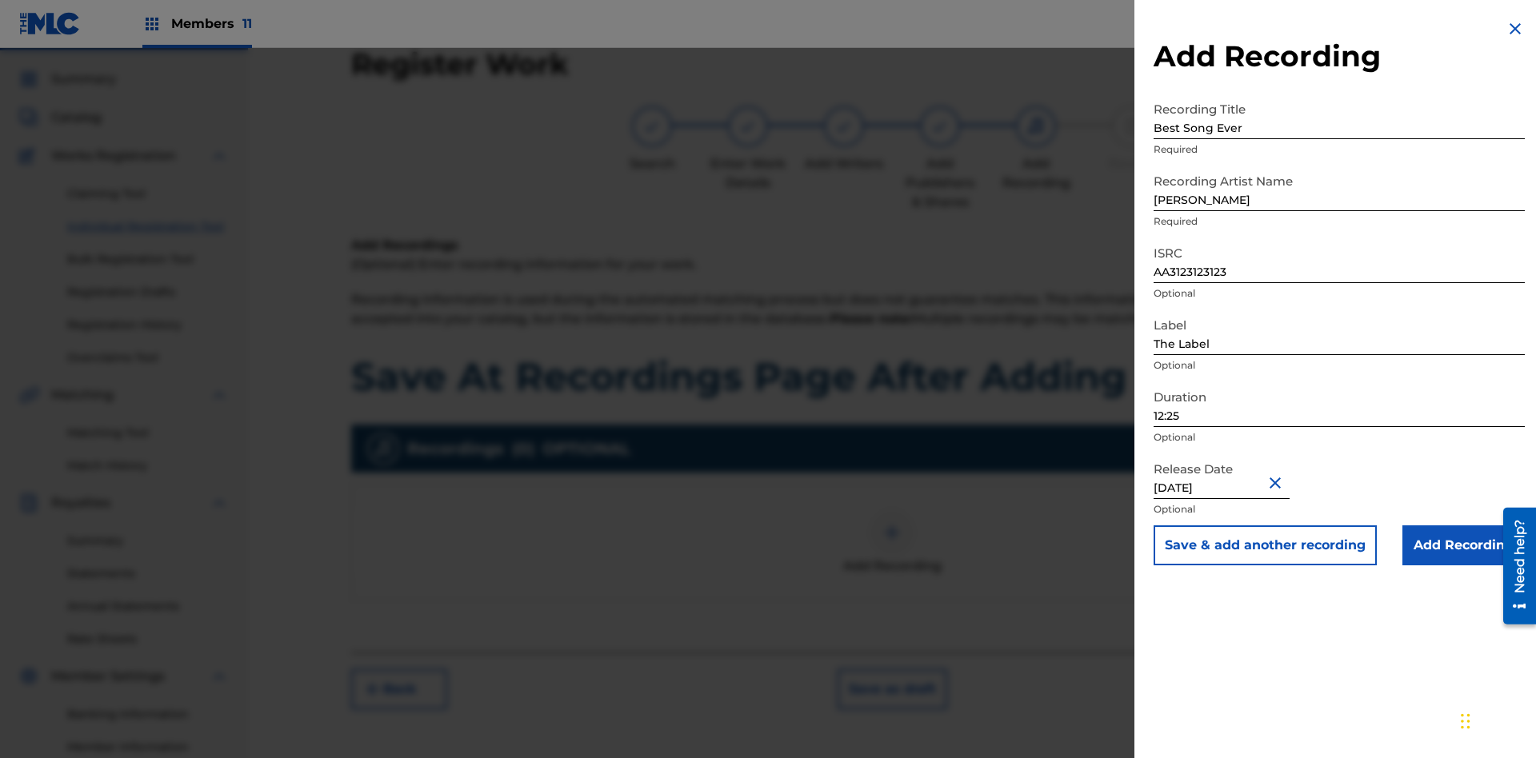
scroll to position [234, 0]
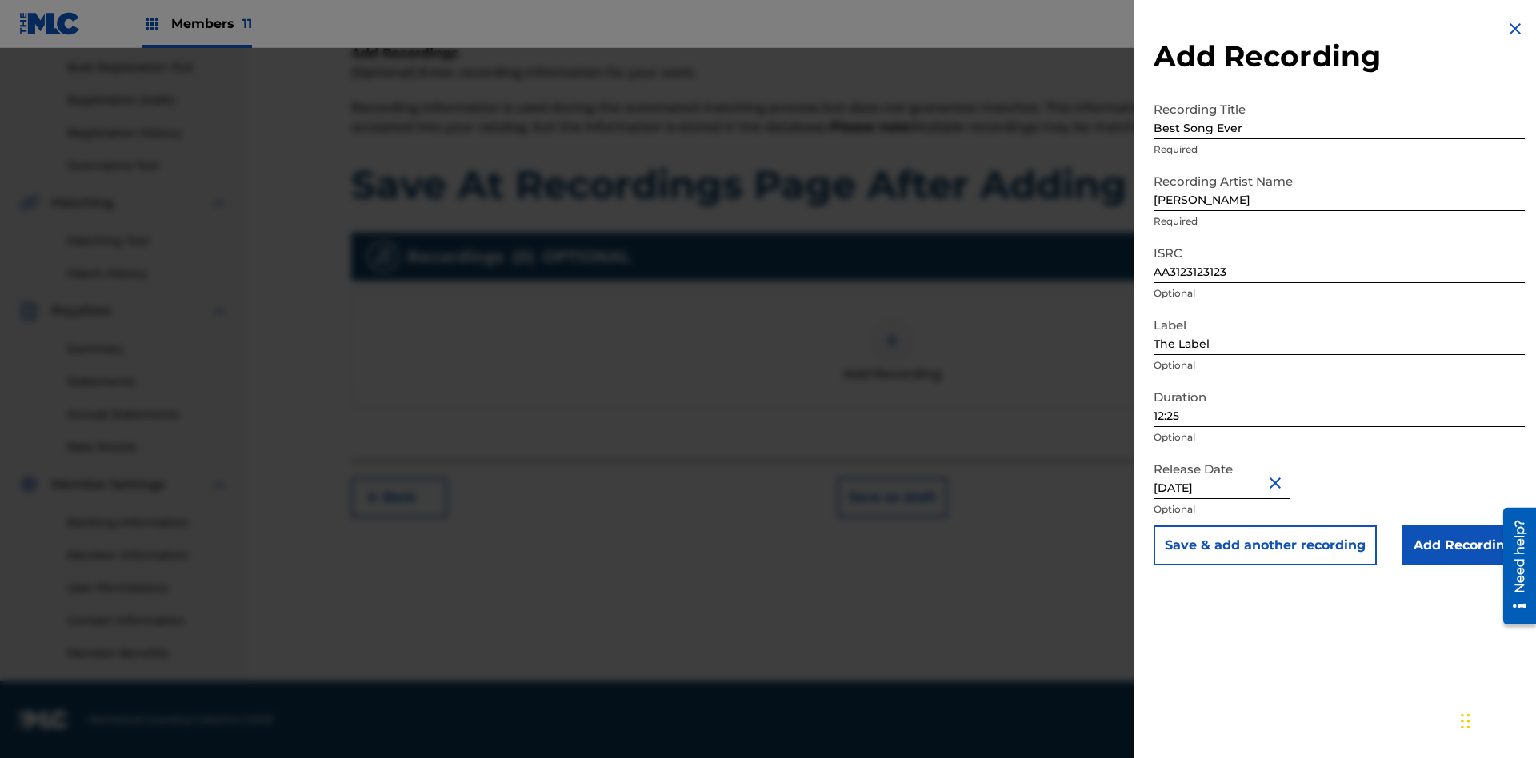
click at [1463, 546] on input "Add Recording" at bounding box center [1463, 546] width 122 height 40
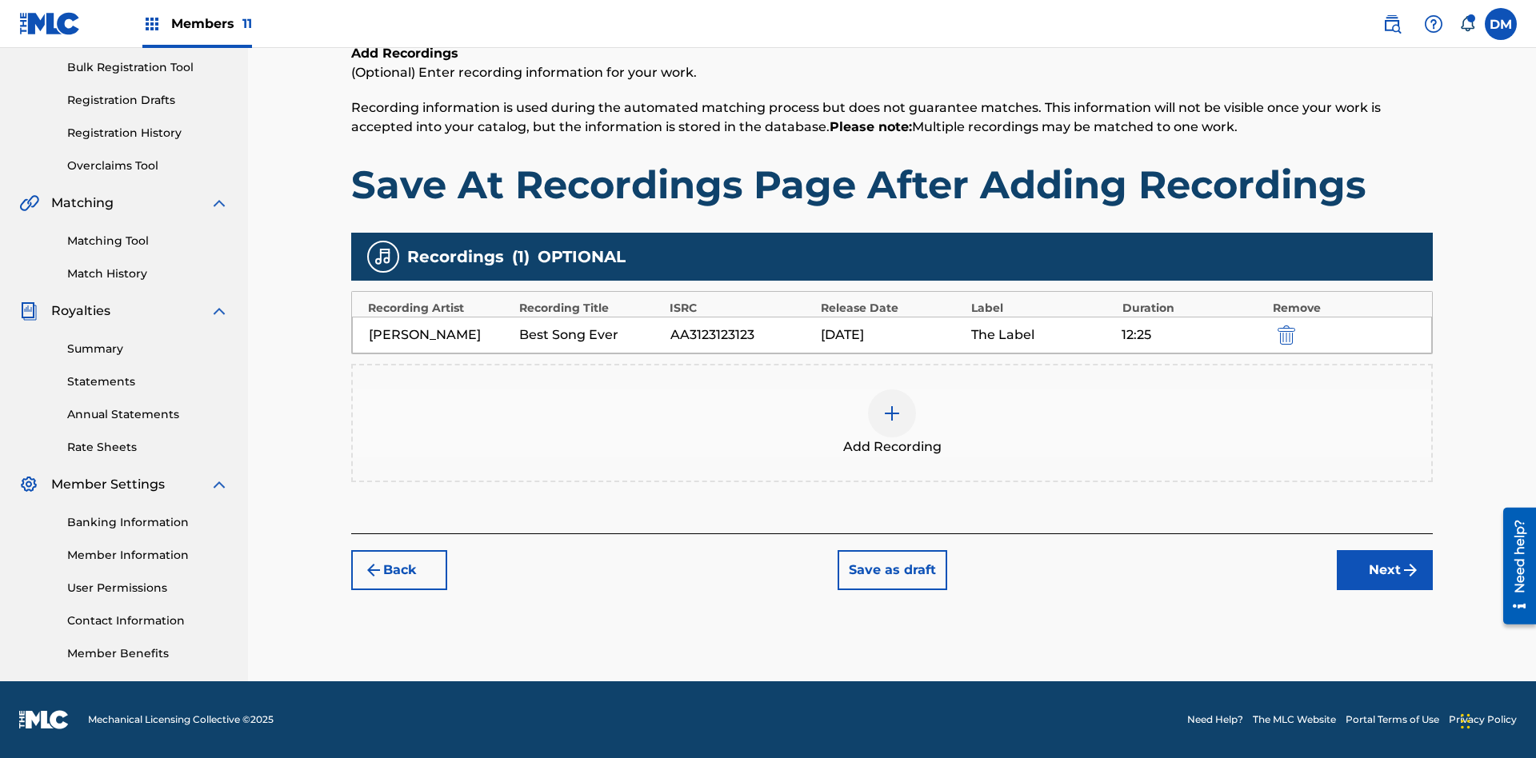
click at [891, 570] on button "Save as draft" at bounding box center [893, 570] width 110 height 40
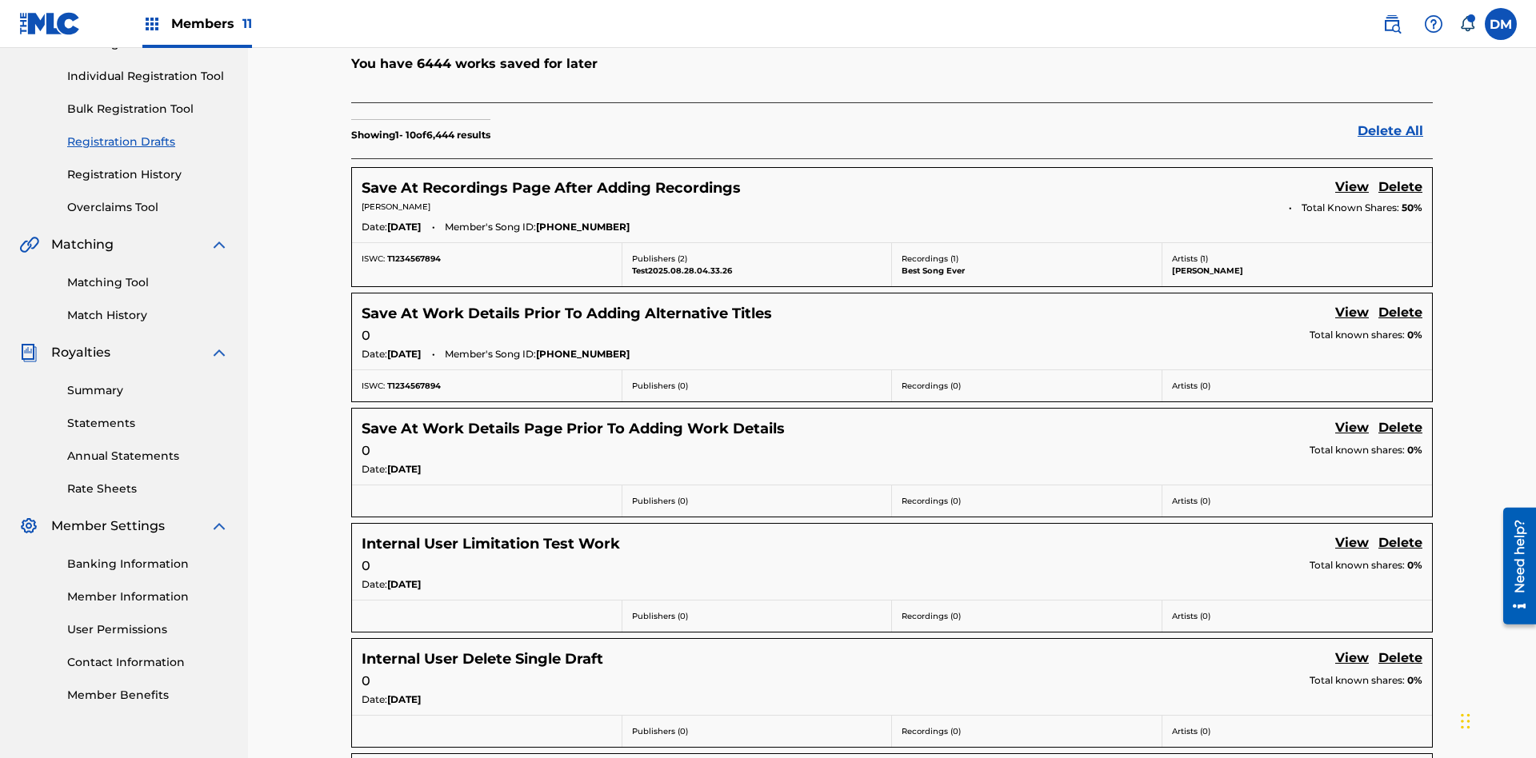
click at [1352, 178] on link "View" at bounding box center [1352, 189] width 34 height 22
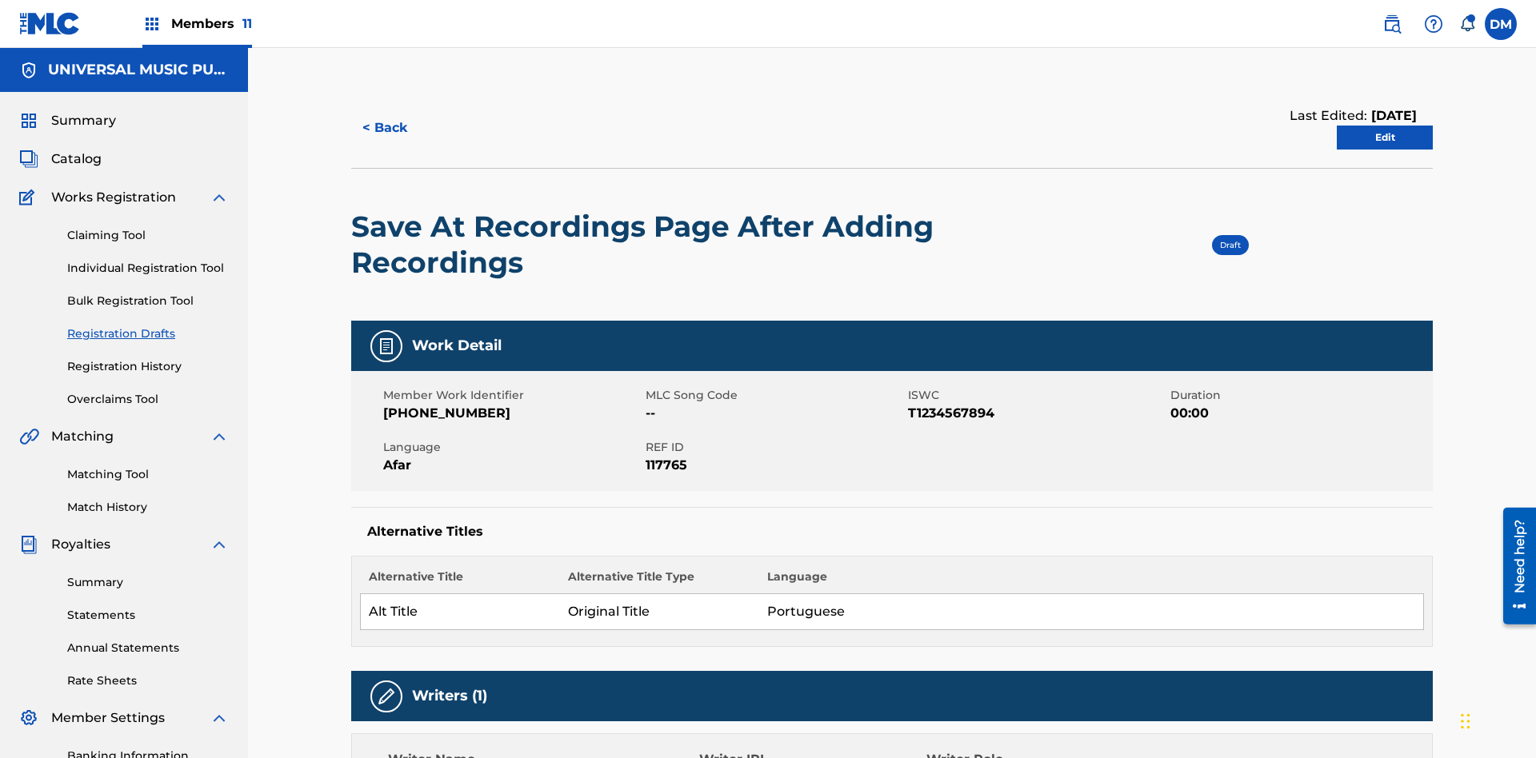
click at [1385, 126] on link "Edit" at bounding box center [1385, 138] width 96 height 24
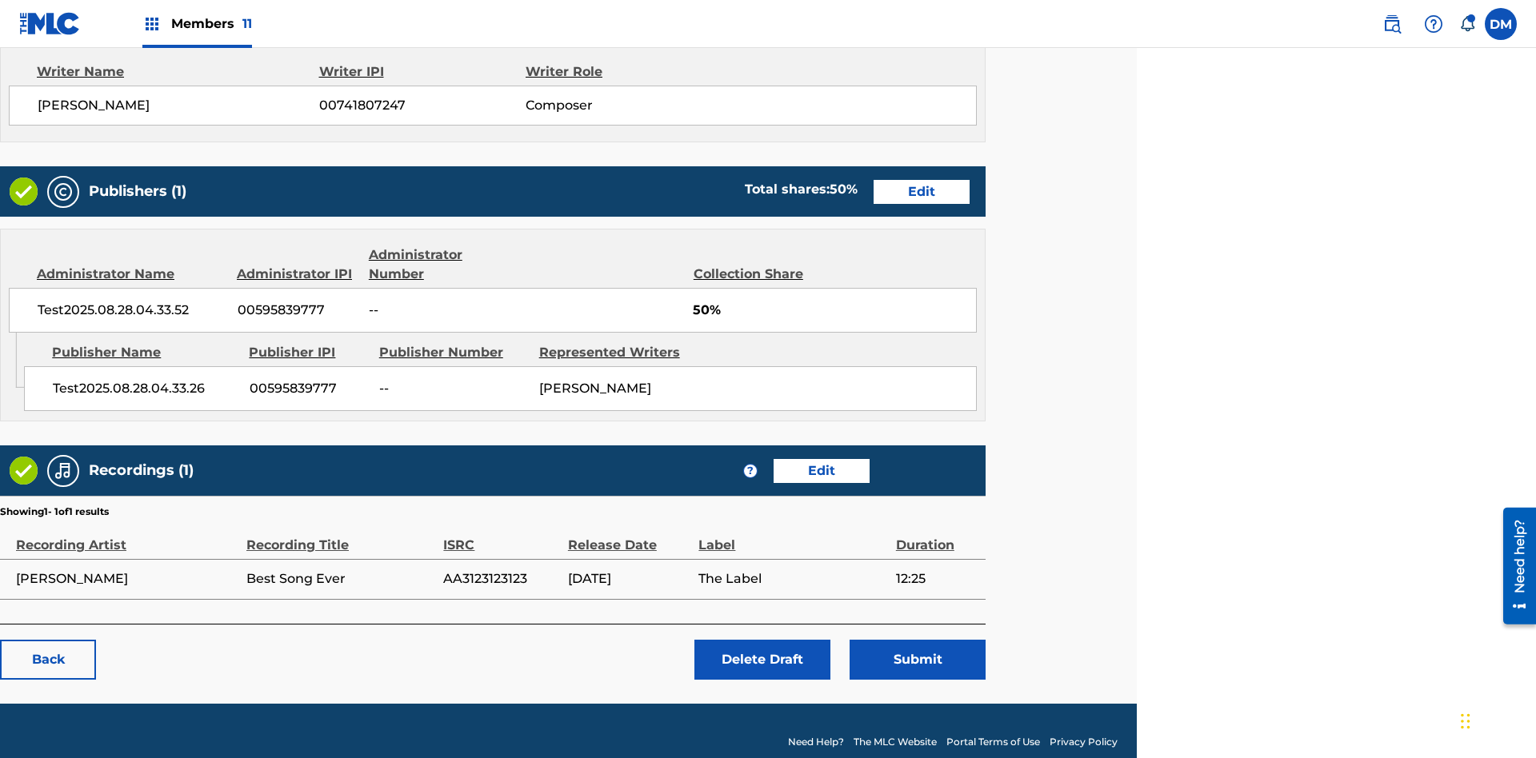
scroll to position [669, 399]
